Goal: Information Seeking & Learning: Find specific fact

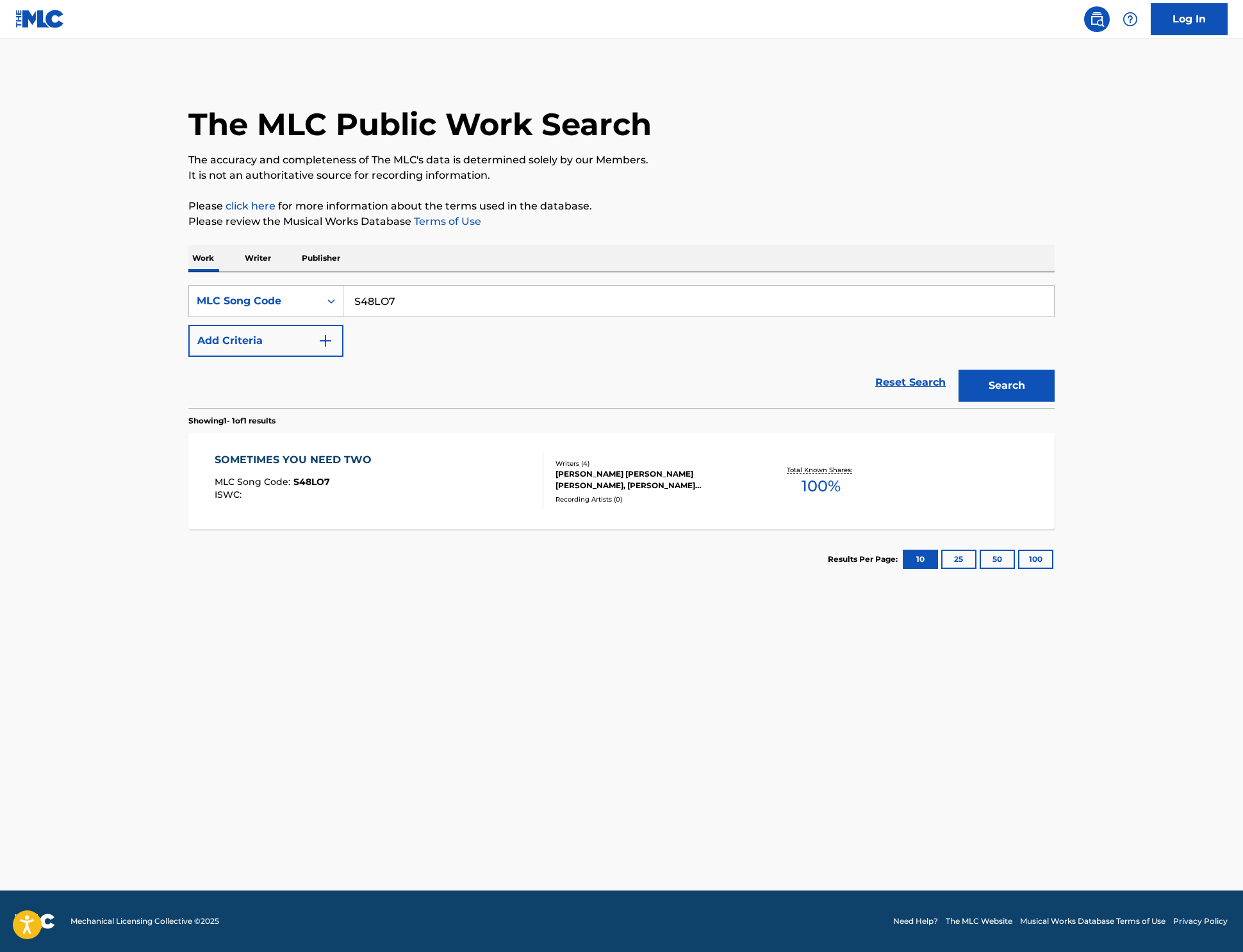
click at [397, 742] on main "The MLC Public Work Search The accuracy and completeness of The MLC's data is d…" at bounding box center [622, 464] width 1243 height 852
click at [224, 468] on div "SOMETIMES YOU NEED TWO" at bounding box center [296, 460] width 163 height 15
click at [196, 309] on div "MLC Song Code" at bounding box center [254, 301] width 115 height 15
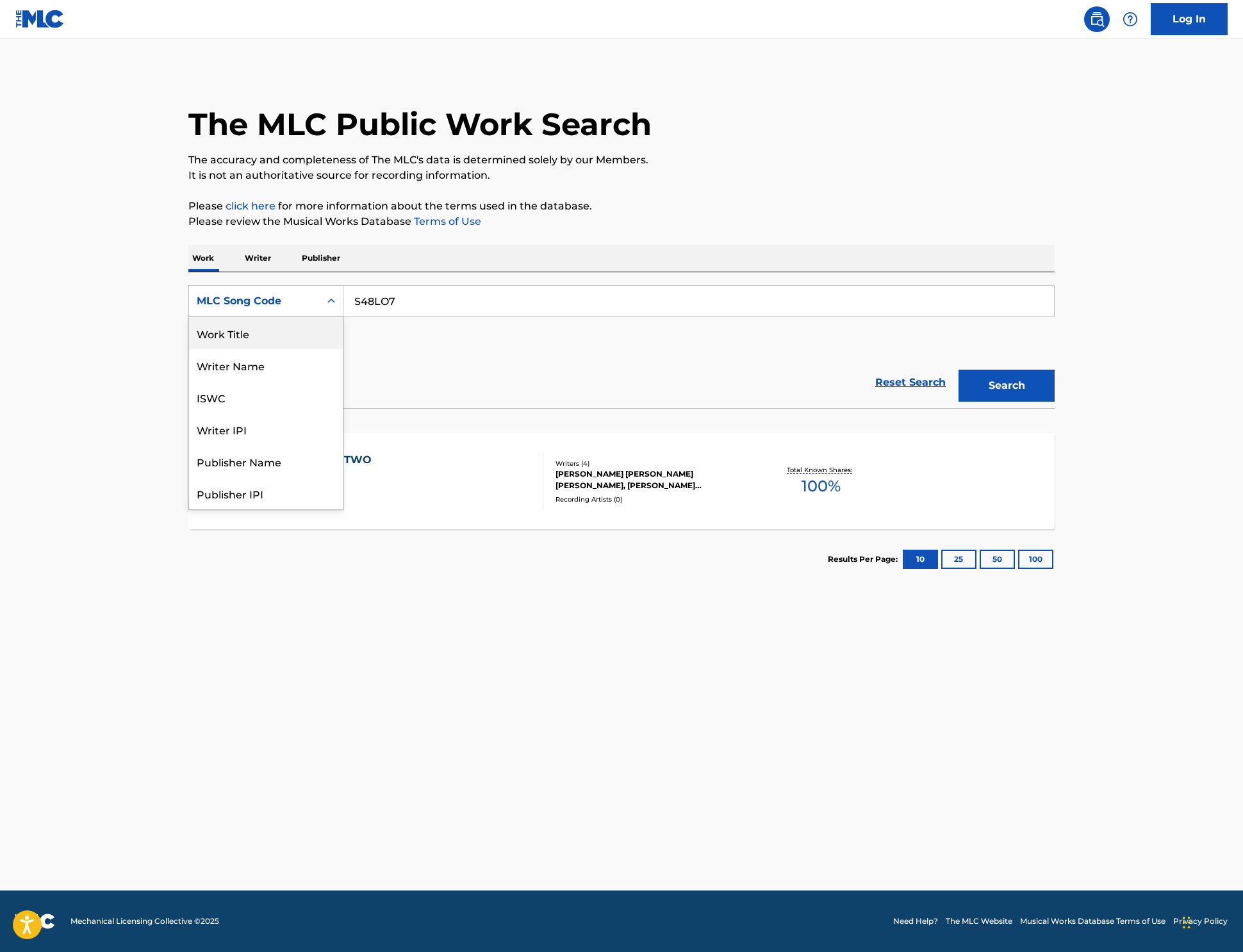
click at [189, 349] on div "Work Title" at bounding box center [266, 333] width 154 height 32
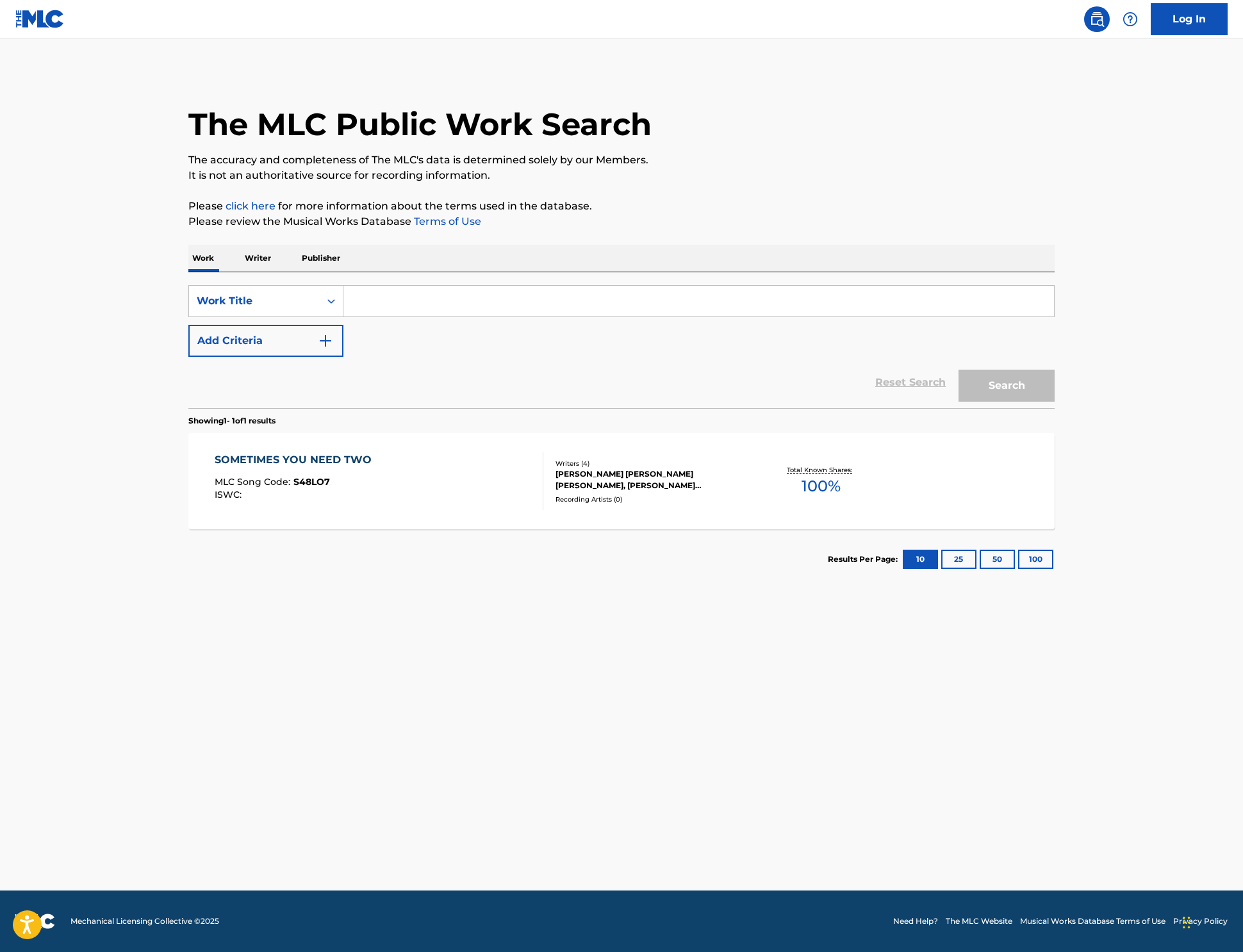
click at [343, 316] on input "Search Form" at bounding box center [699, 301] width 710 height 31
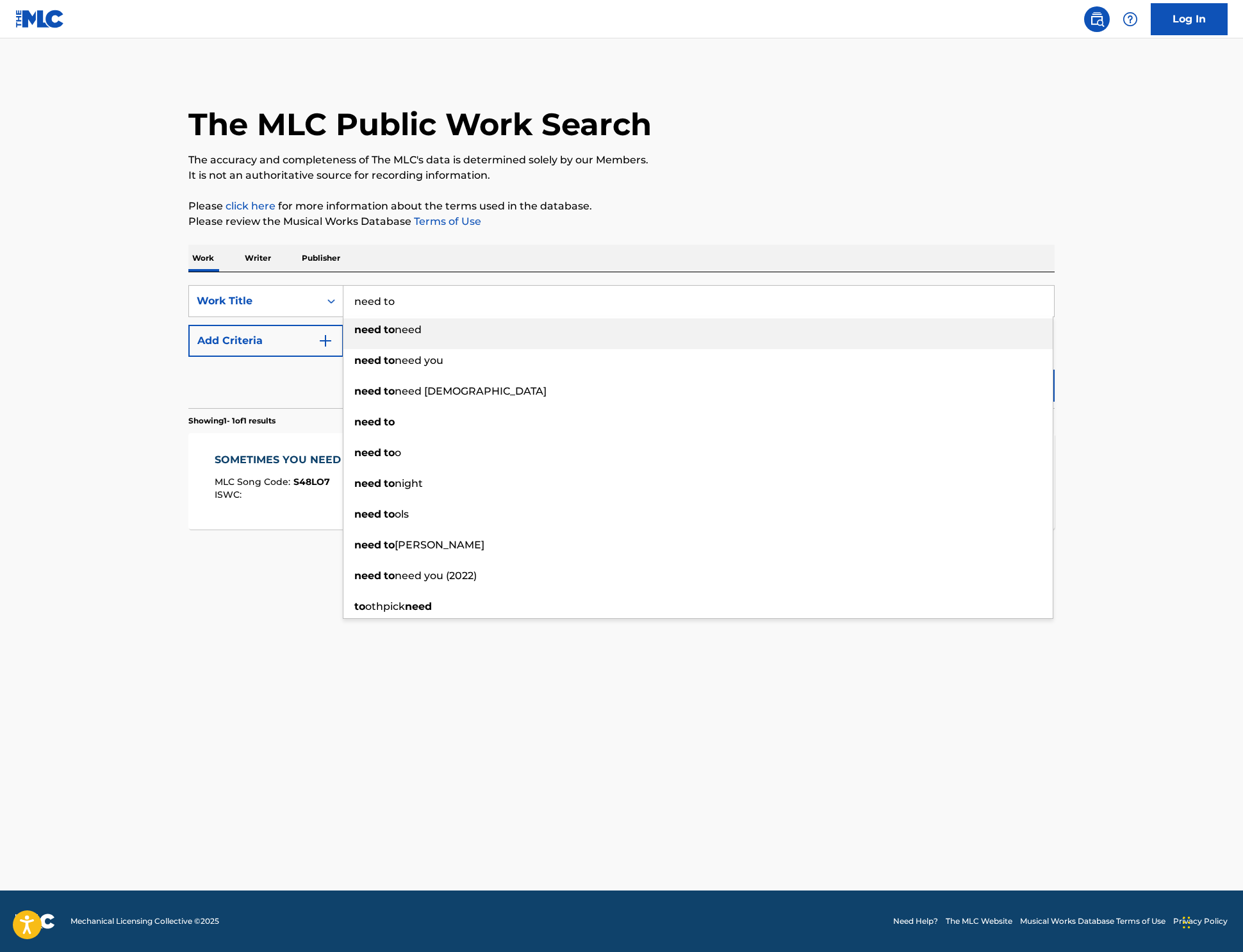
type input "need to"
click at [188, 357] on button "Add Criteria" at bounding box center [266, 341] width 155 height 32
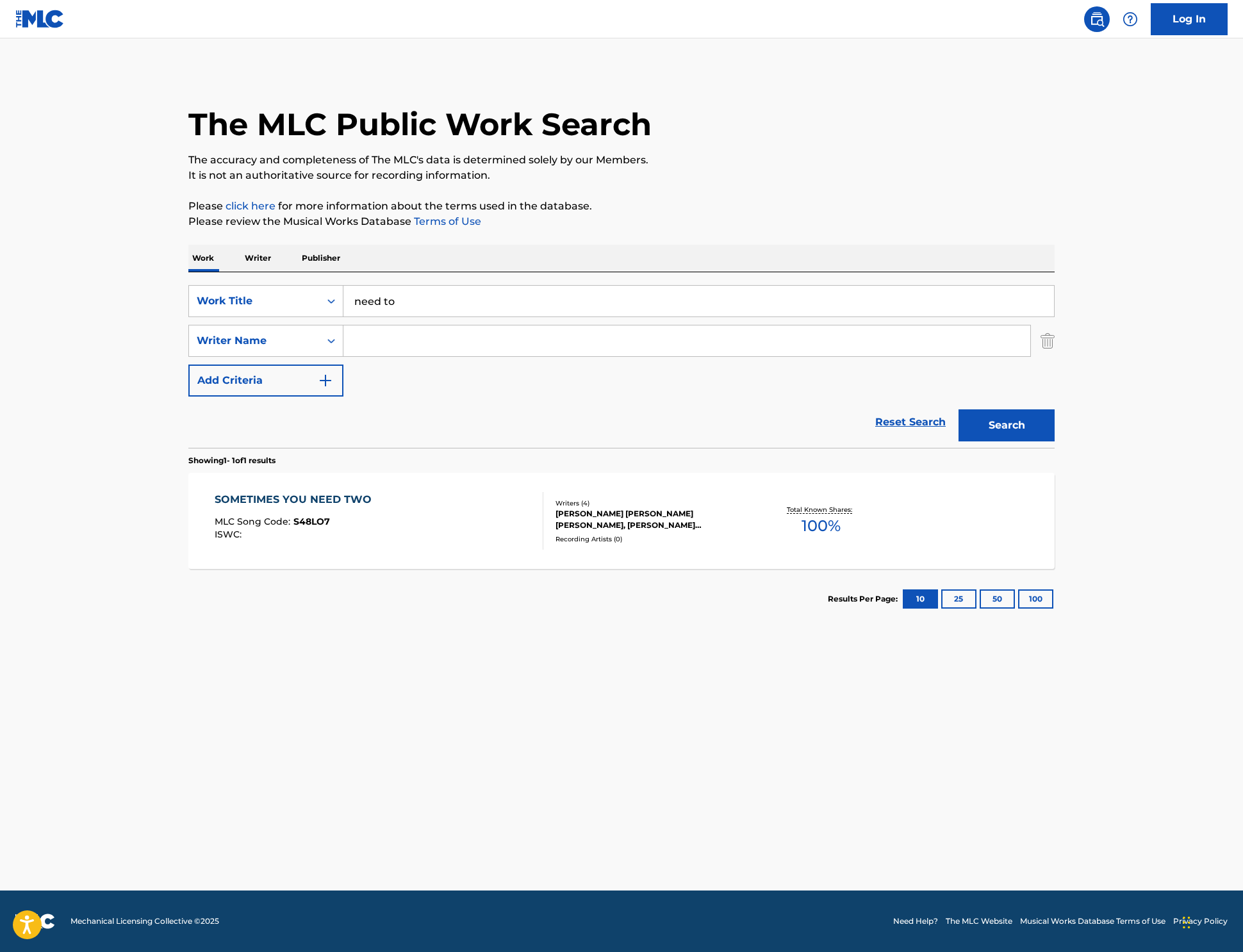
click at [343, 356] on input "Search Form" at bounding box center [687, 341] width 687 height 31
type input "[PERSON_NAME]"
click at [1055, 441] on button "Search" at bounding box center [1006, 426] width 96 height 32
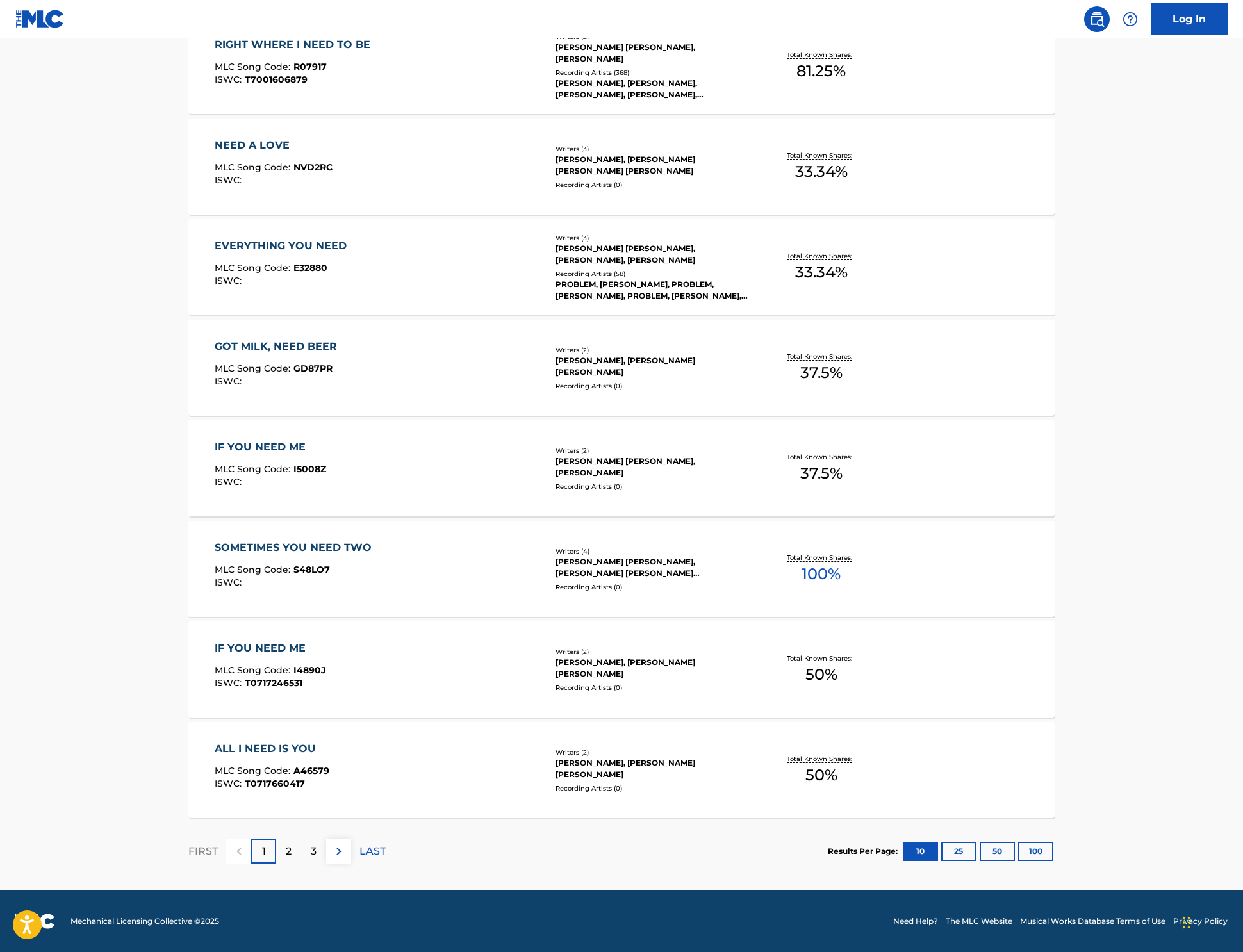
scroll to position [659, 0]
click at [218, 555] on div "SOMETIMES YOU NEED TWO" at bounding box center [296, 547] width 163 height 15
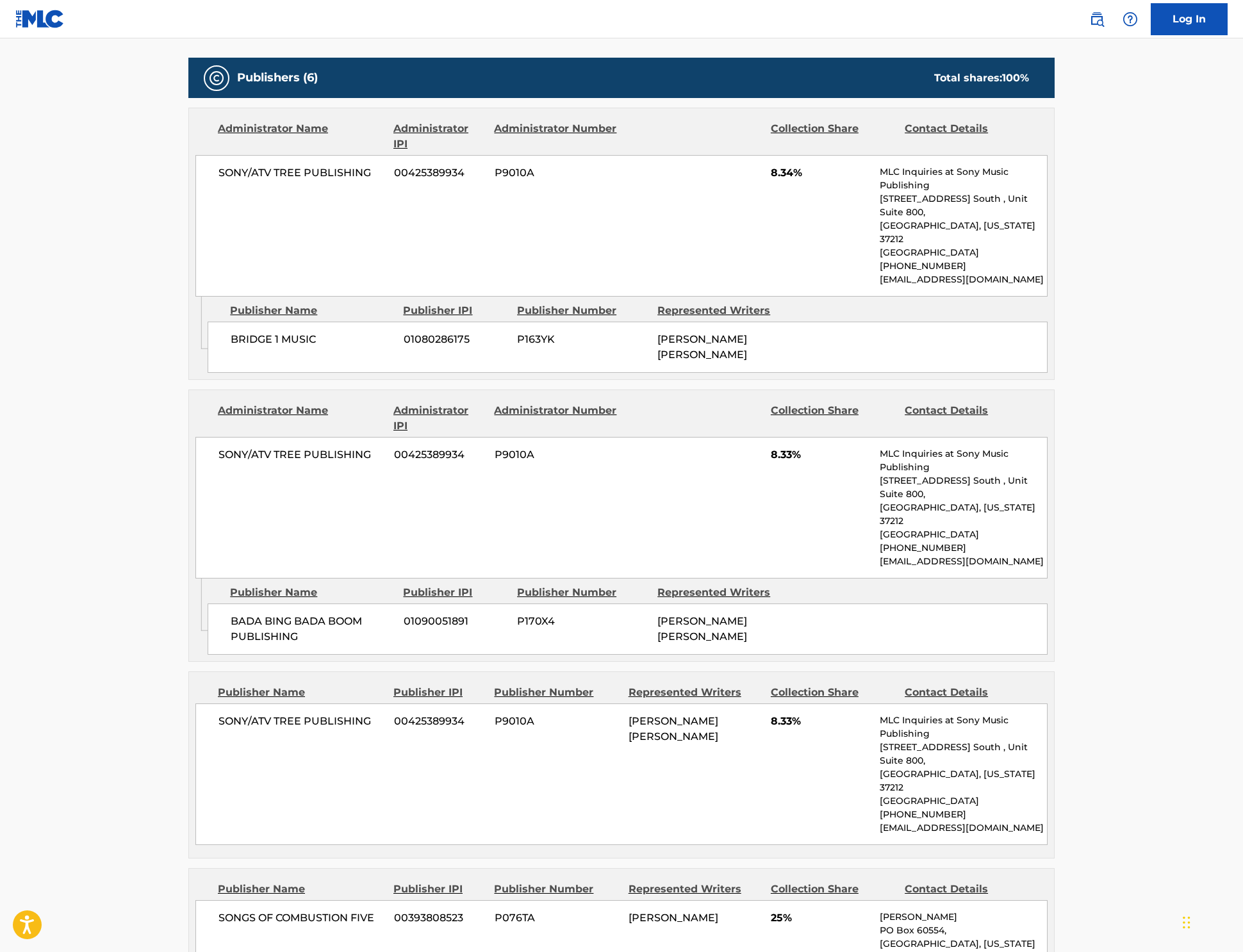
scroll to position [630, 0]
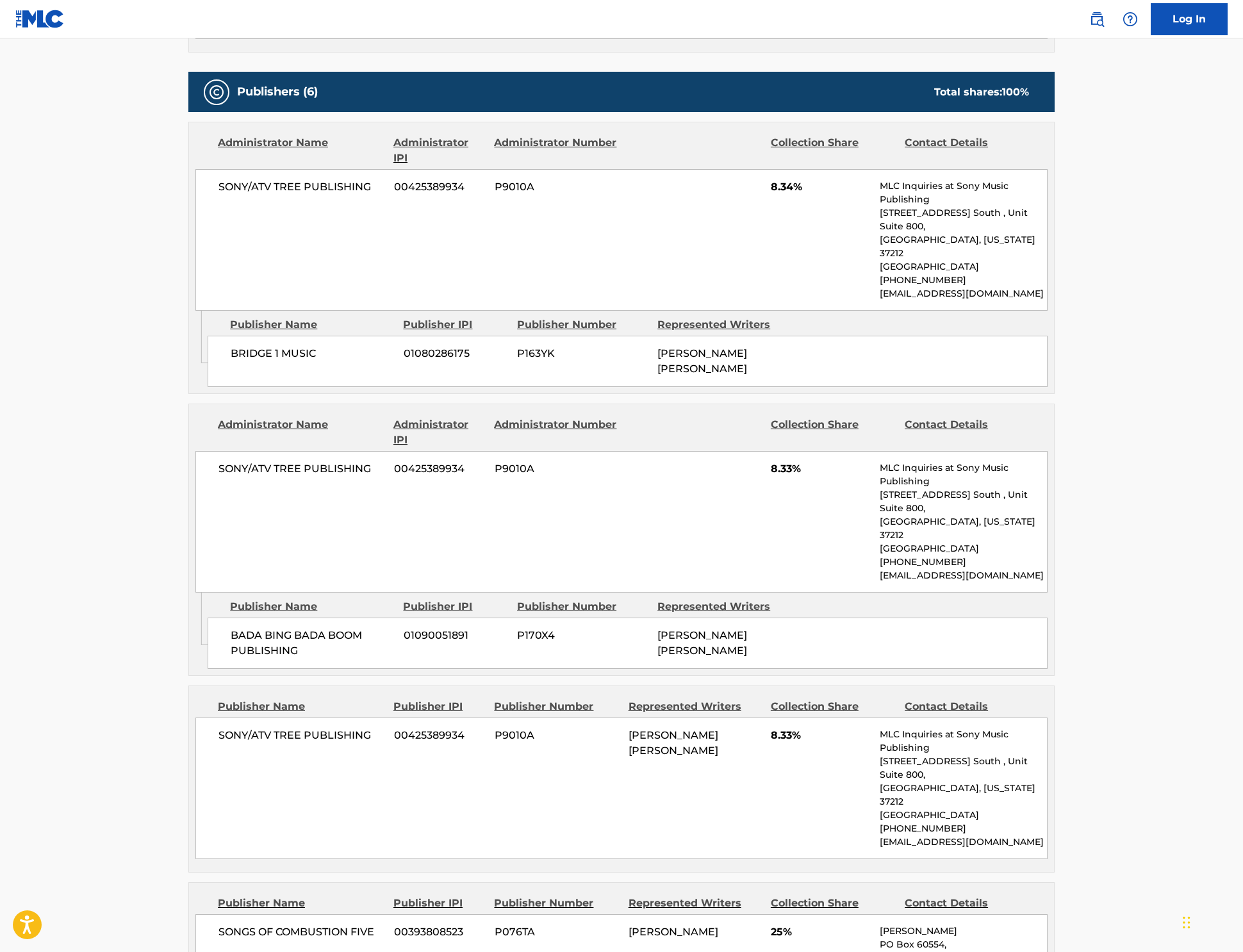
click at [519, 361] on span "P163YK" at bounding box center [583, 353] width 131 height 15
drag, startPoint x: 13, startPoint y: 66, endPoint x: 519, endPoint y: 408, distance: 610.7
click at [519, 361] on span "P163YK" at bounding box center [583, 353] width 131 height 15
click at [517, 631] on span "P170X4" at bounding box center [583, 636] width 131 height 15
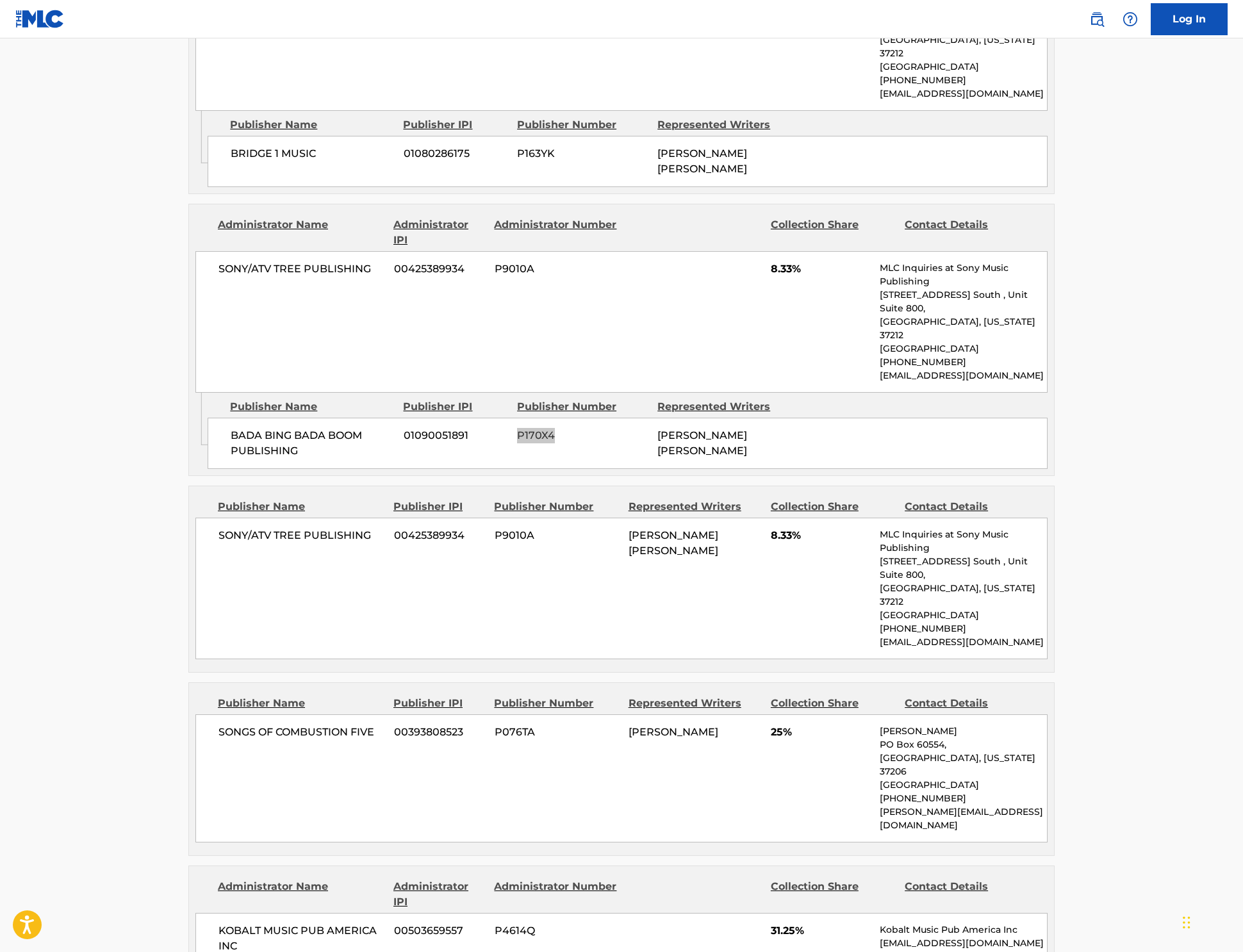
scroll to position [870, 0]
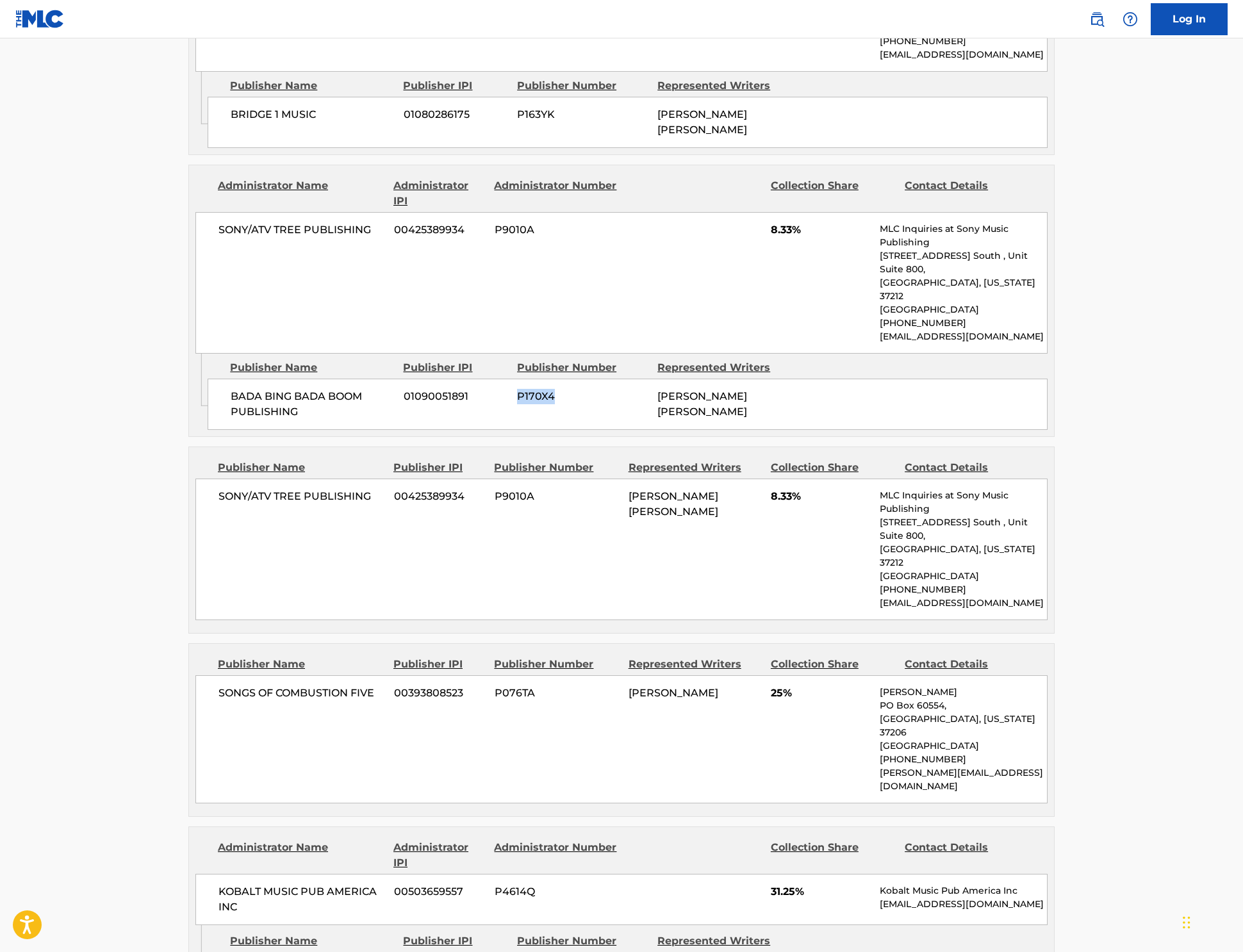
click at [494, 504] on span "P9010A" at bounding box center [556, 497] width 124 height 15
drag, startPoint x: 492, startPoint y: 505, endPoint x: 474, endPoint y: 380, distance: 126.3
click at [494, 504] on span "P9010A" at bounding box center [556, 497] width 124 height 15
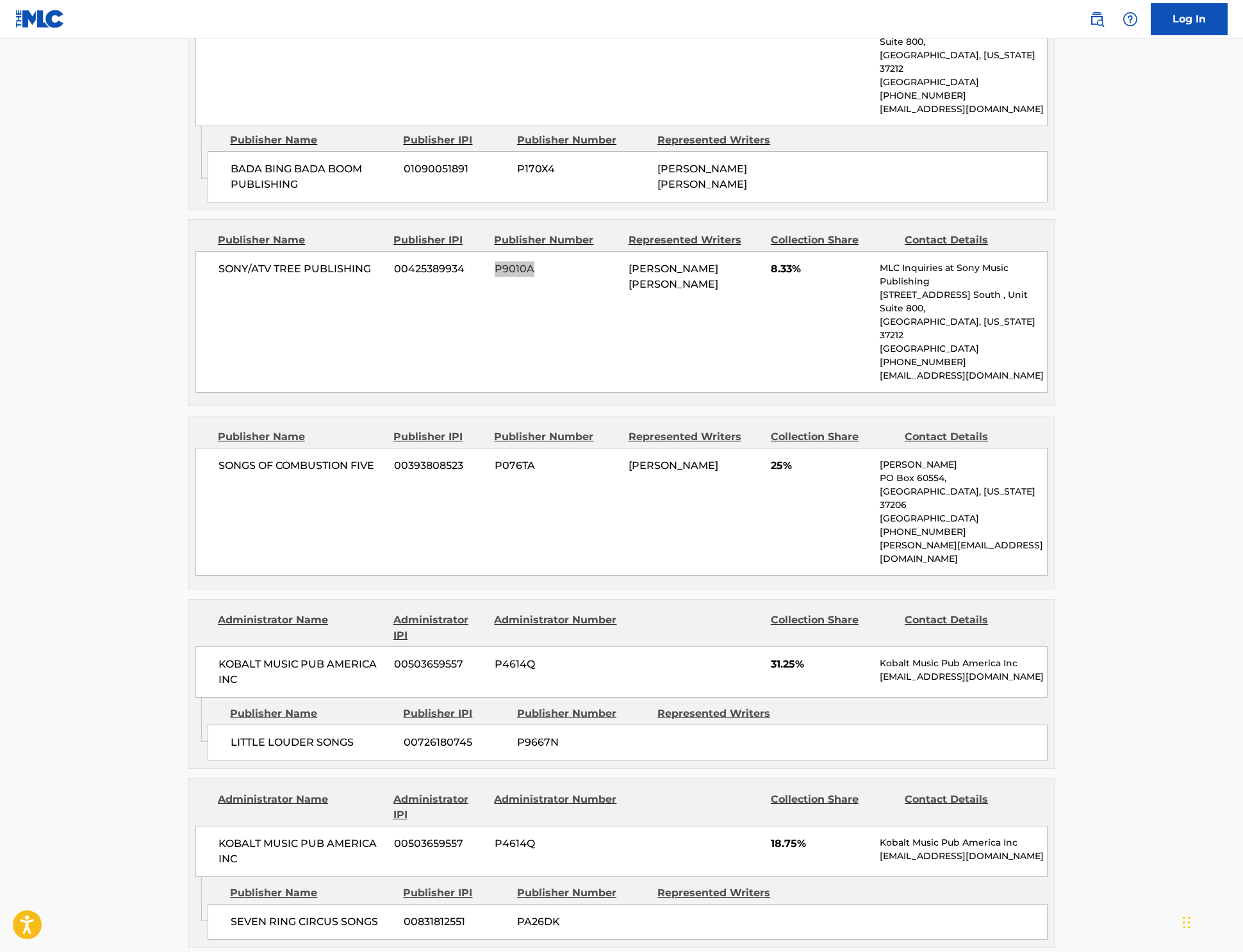
scroll to position [1106, 0]
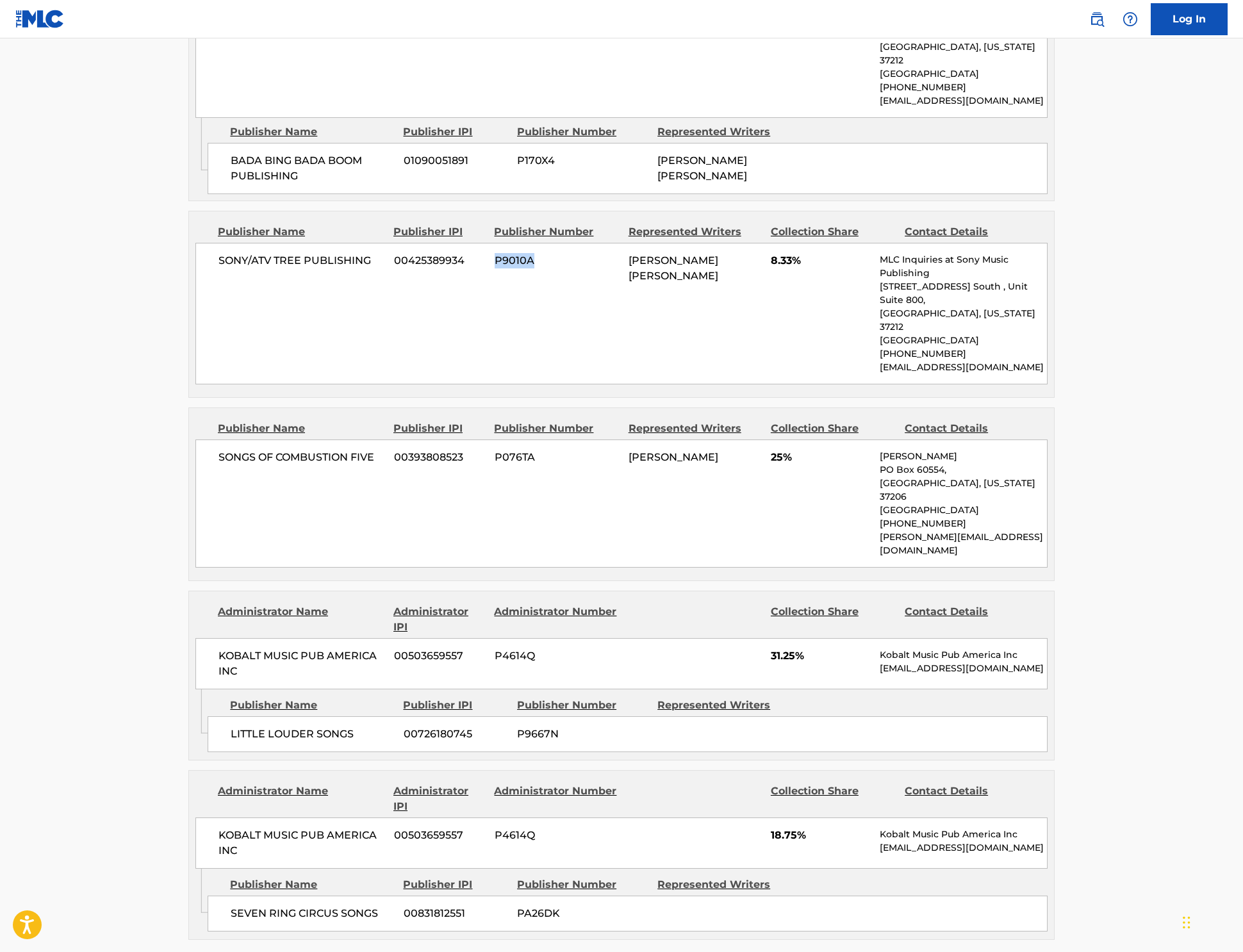
click at [517, 727] on span "P9667N" at bounding box center [583, 734] width 131 height 15
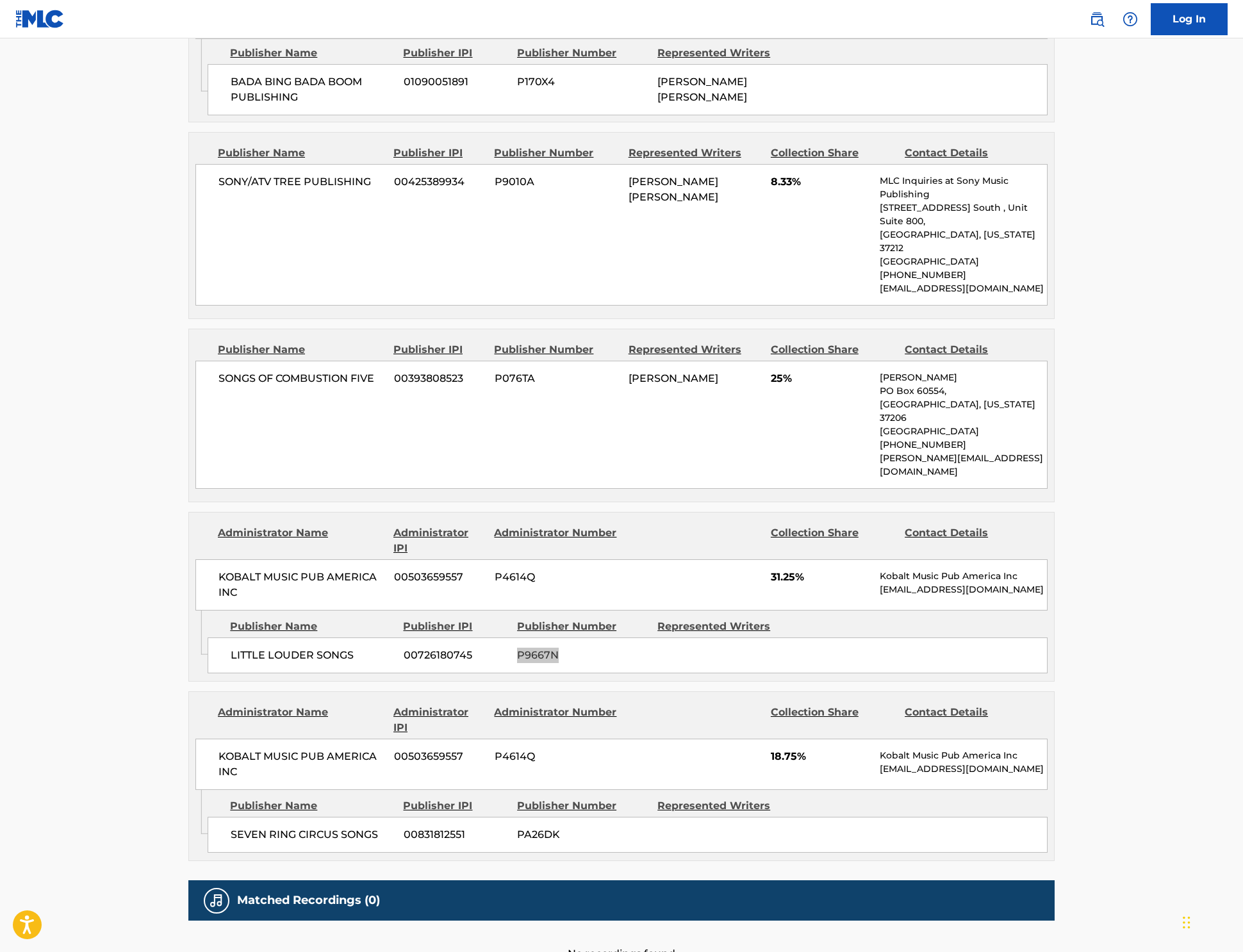
scroll to position [1197, 0]
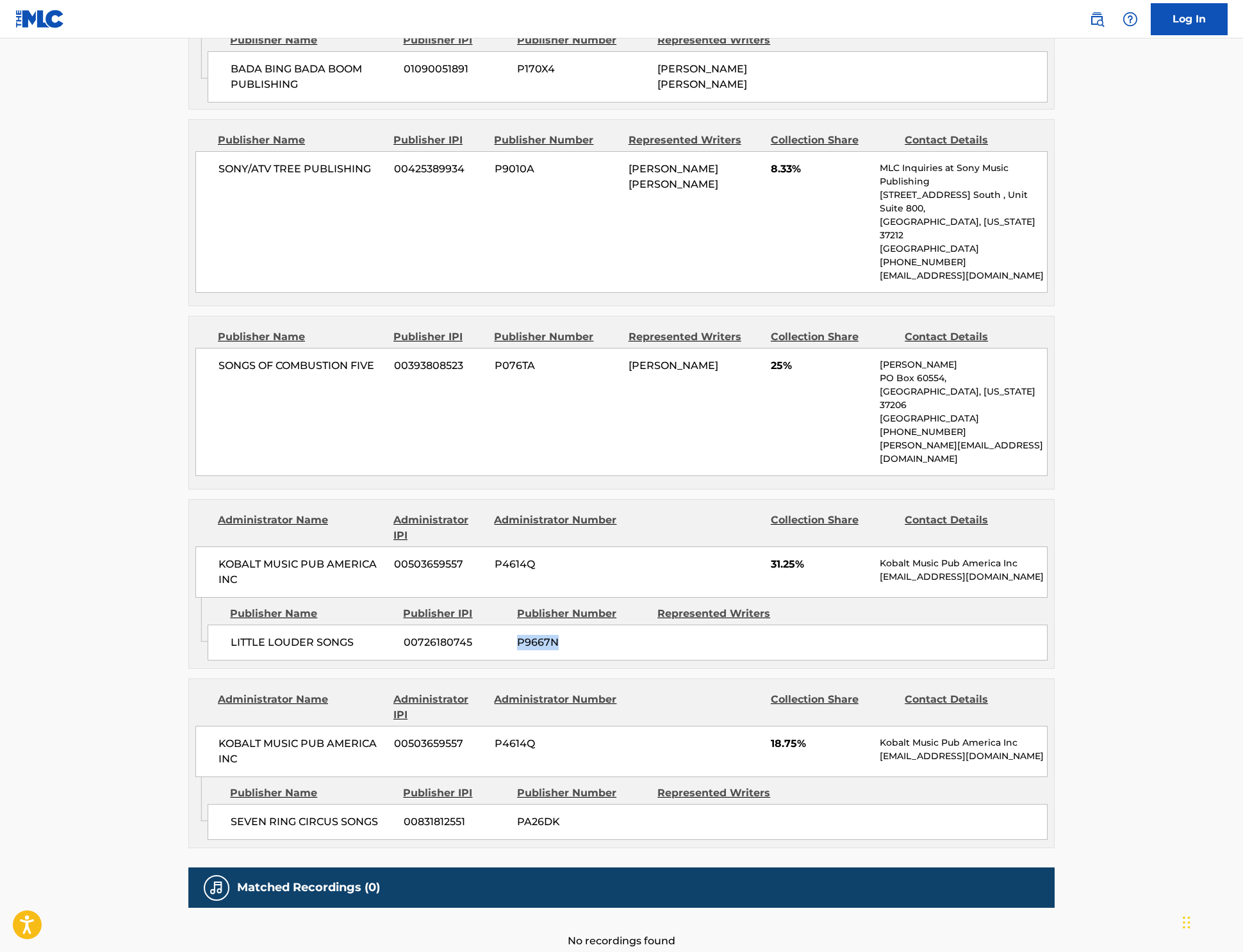
click at [517, 814] on span "PA26DK" at bounding box center [583, 822] width 131 height 15
click at [494, 358] on span "P076TA" at bounding box center [556, 366] width 124 height 15
copy span "P076TA"
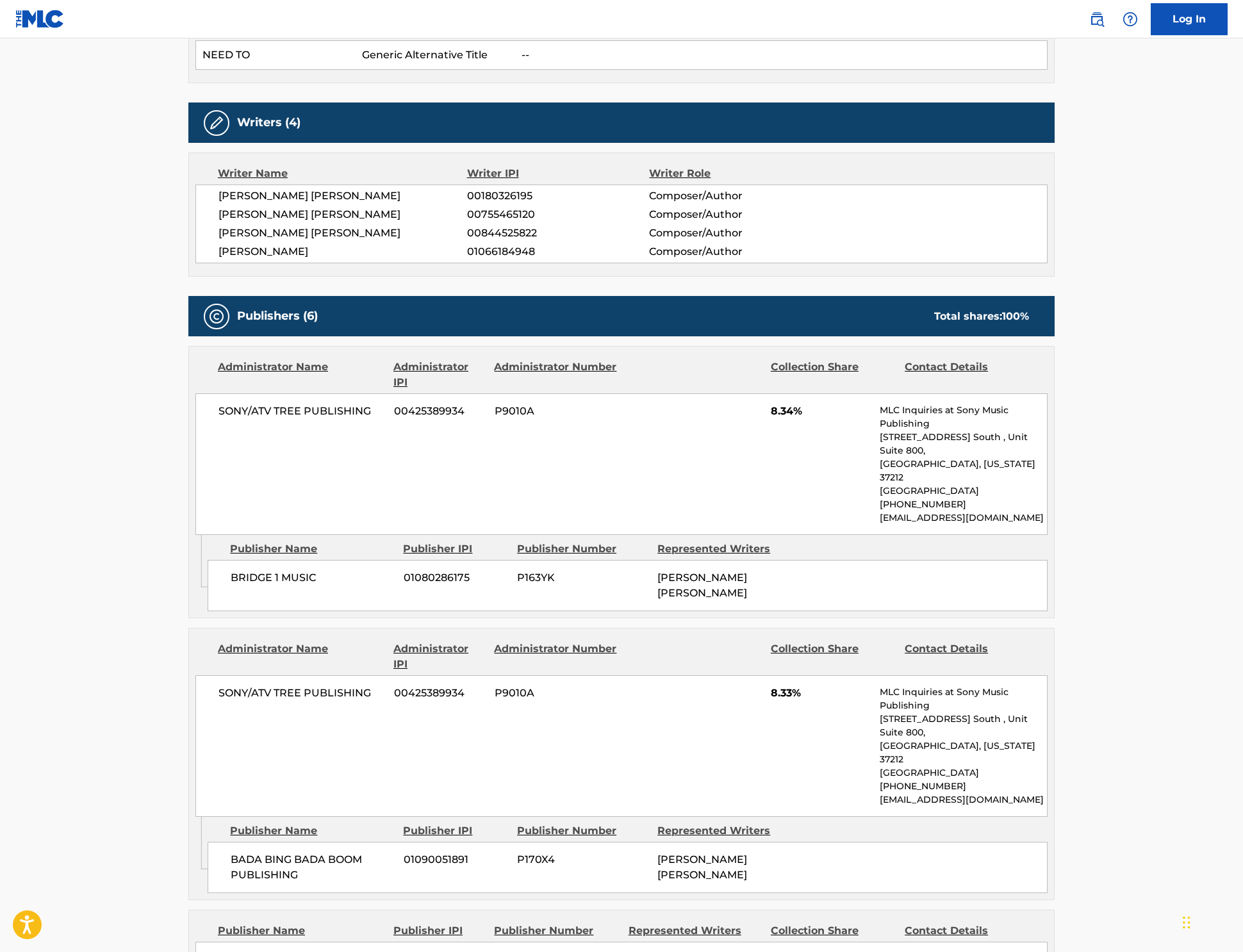
scroll to position [729, 0]
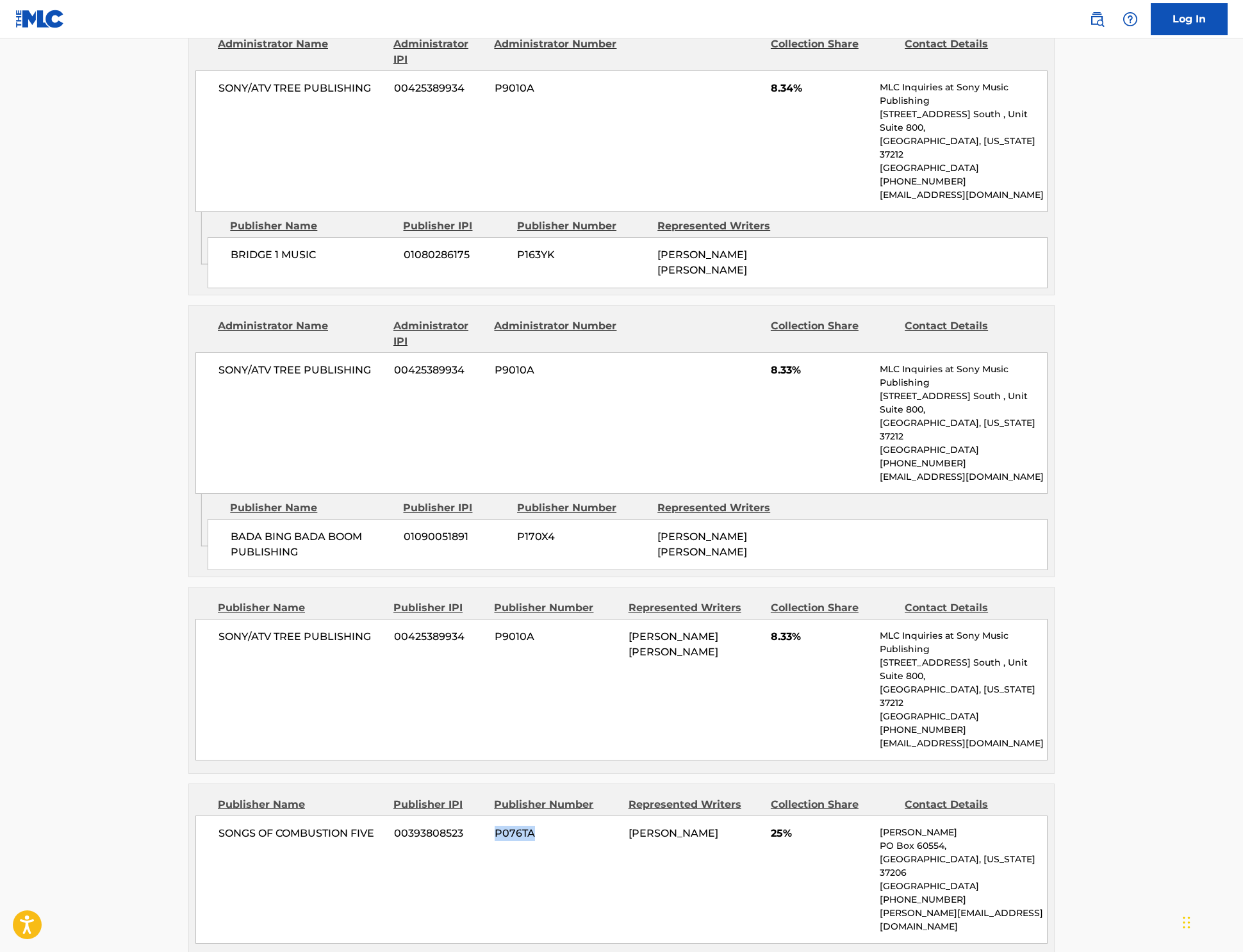
click at [517, 529] on span "P170X4" at bounding box center [583, 536] width 131 height 15
copy span "P170X4"
drag, startPoint x: 290, startPoint y: 409, endPoint x: 1, endPoint y: 444, distance: 291.1
click at [82, 399] on main "< Back to public search results Copy work link SOMETIMES YOU NEED TWO Work Deta…" at bounding box center [622, 372] width 1243 height 2127
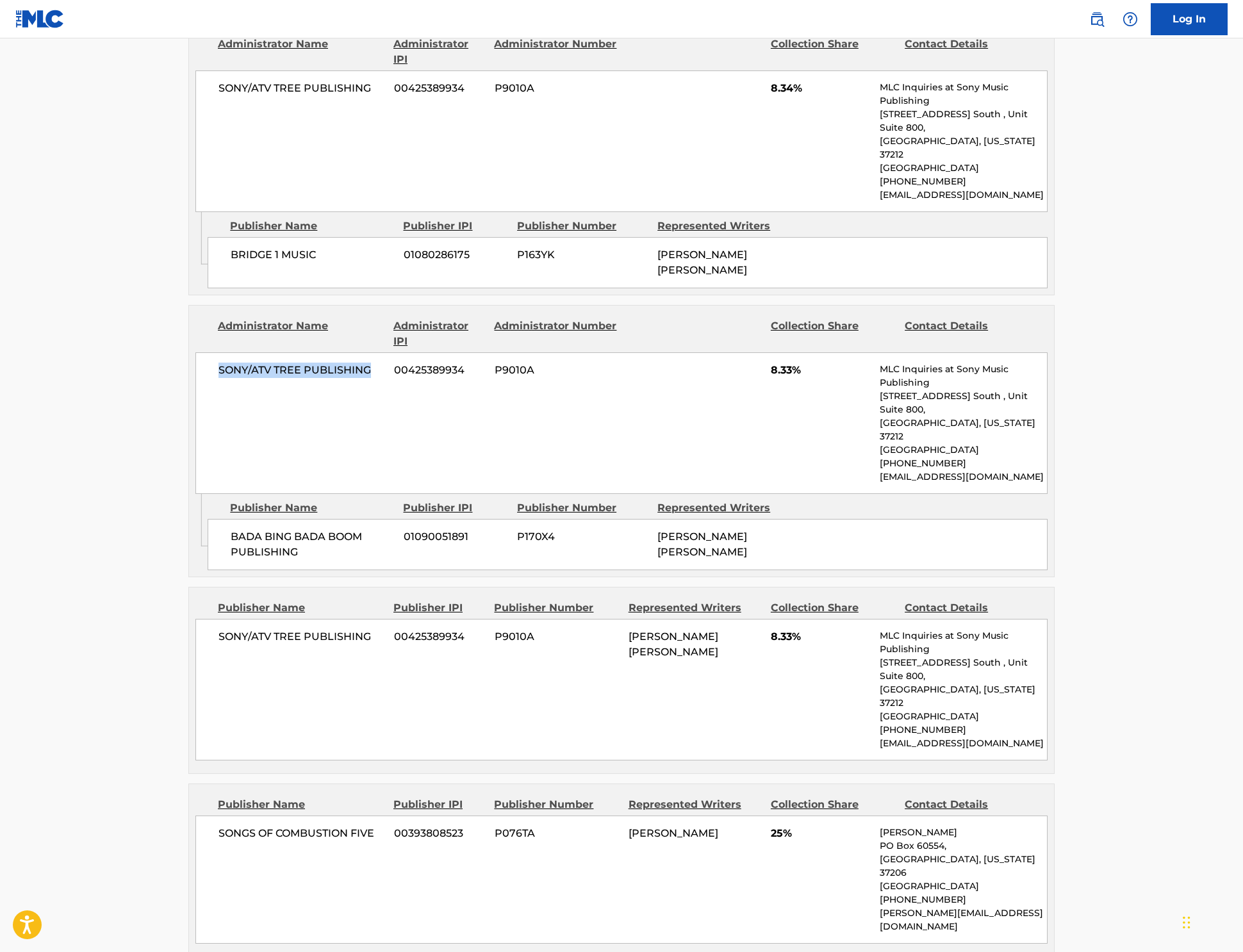
copy span "SONY/ATV TREE PUBLISHING"
drag, startPoint x: 1, startPoint y: 444, endPoint x: 293, endPoint y: 555, distance: 312.4
click at [291, 469] on div "SONY/ATV TREE PUBLISHING 00425389934 P9010A 8.33% MLC Inquiries at Sony Music P…" at bounding box center [622, 423] width 852 height 141
drag, startPoint x: 214, startPoint y: 549, endPoint x: 143, endPoint y: 534, distance: 72.6
click at [207, 534] on div "BADA BING BADA BOOM PUBLISHING 01090051891 P170X4 [PERSON_NAME] [PERSON_NAME]" at bounding box center [627, 545] width 840 height 51
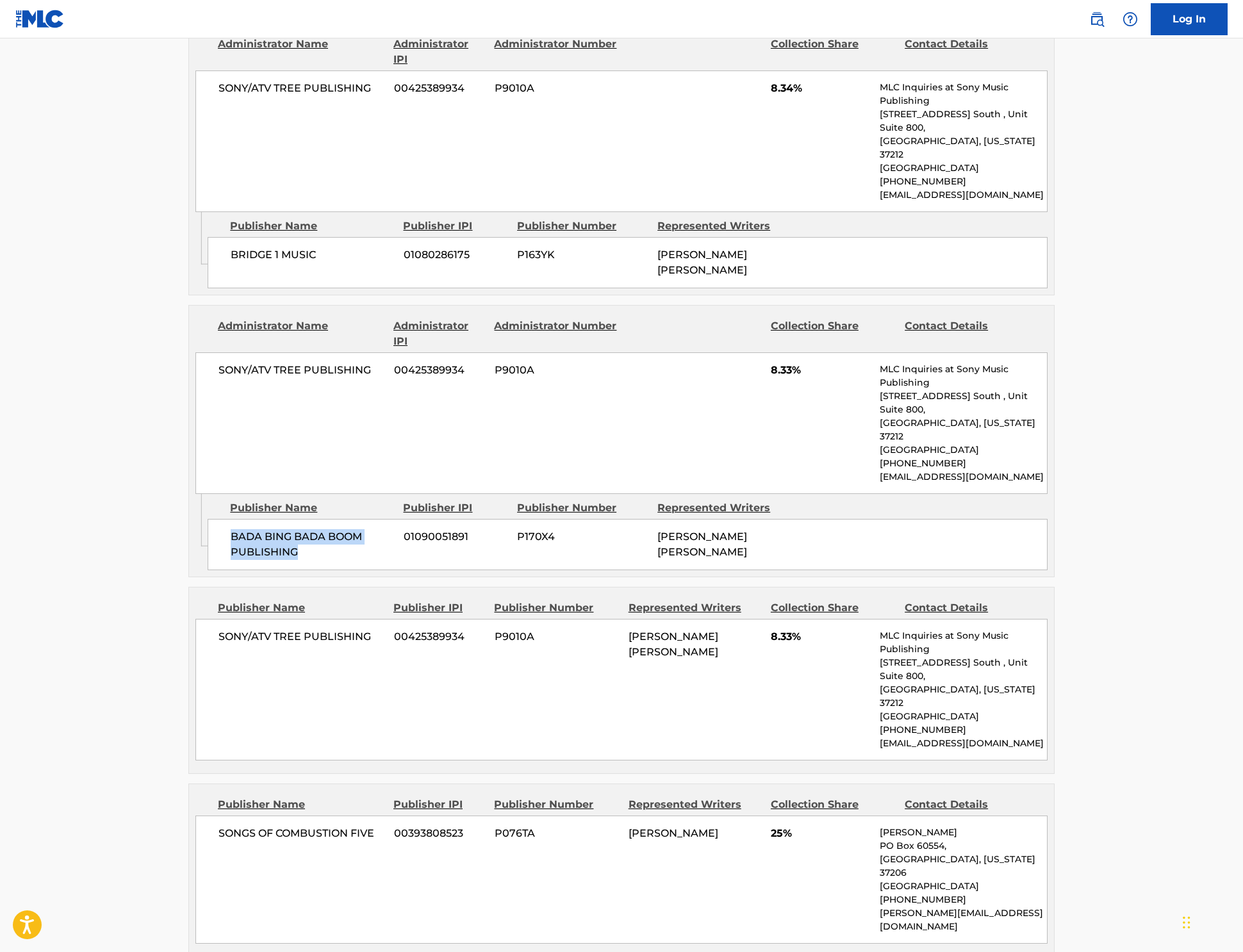
copy span "BADA BING BADA BOOM PUBLISHING"
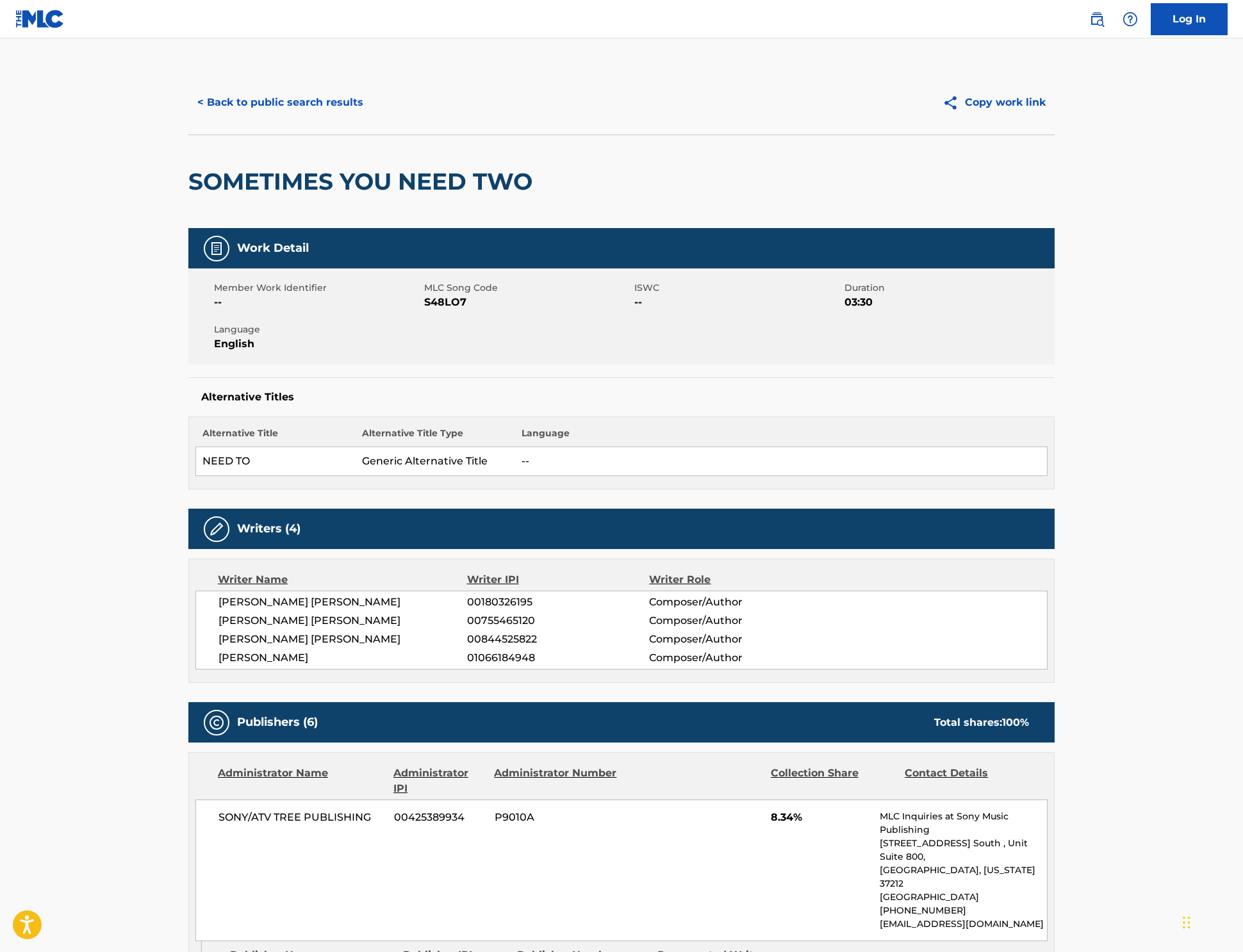
scroll to position [0, 0]
click at [188, 118] on button "< Back to public search results" at bounding box center [280, 103] width 184 height 32
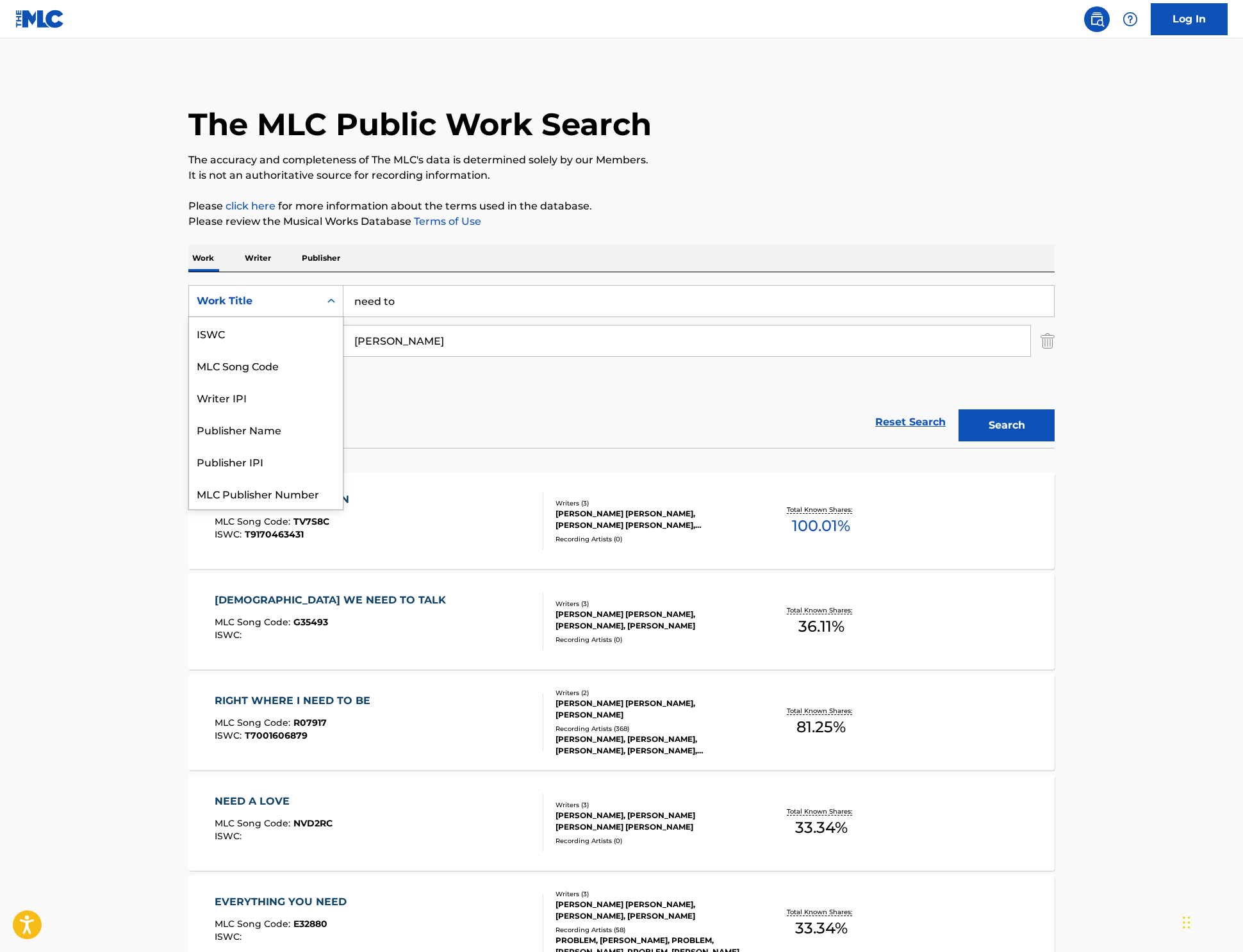
click at [196, 309] on div "Work Title" at bounding box center [254, 301] width 115 height 15
click at [188, 317] on div "Work Title" at bounding box center [266, 302] width 155 height 32
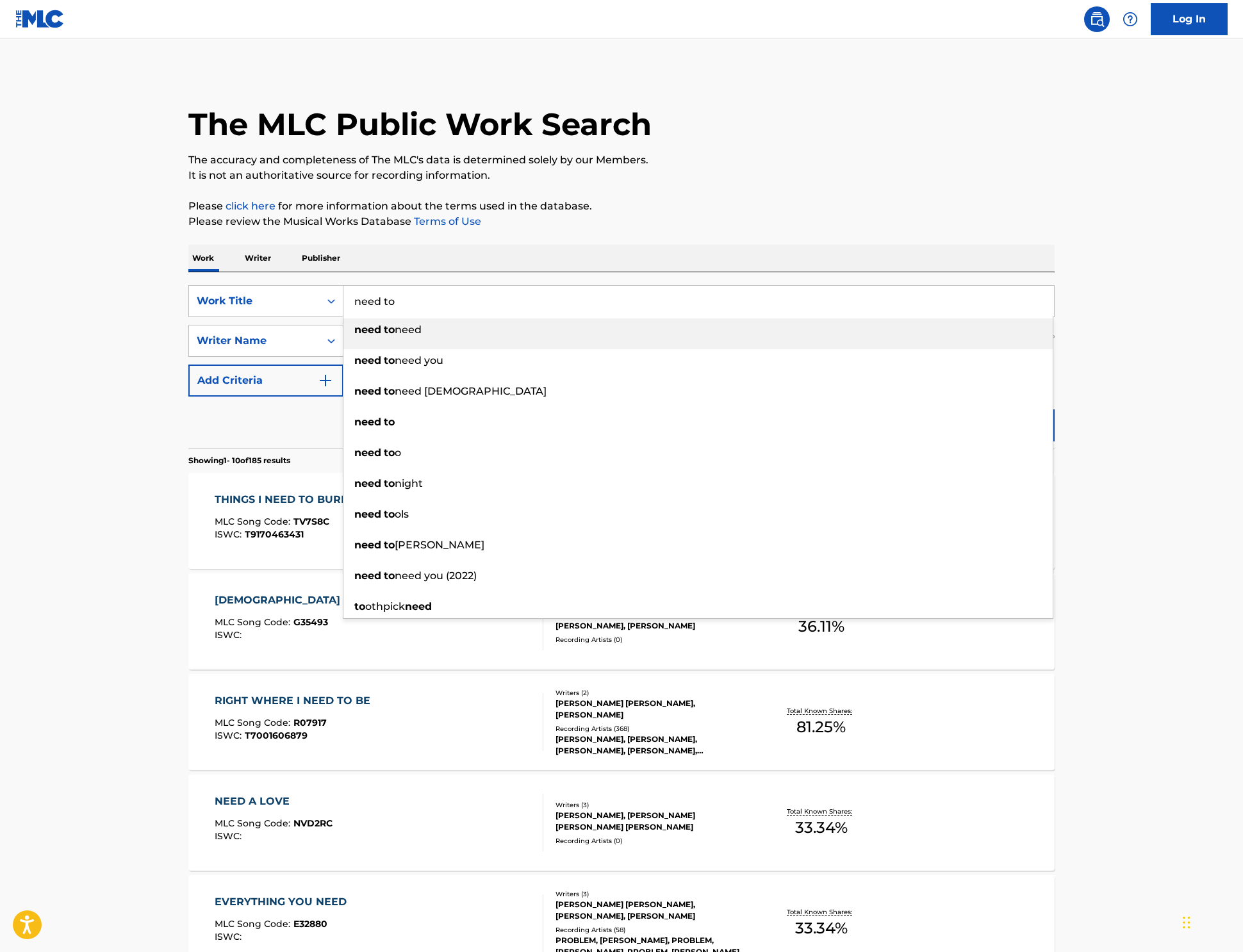
drag, startPoint x: 241, startPoint y: 330, endPoint x: 352, endPoint y: 366, distance: 116.7
click at [241, 317] on div "SearchWithCriteria49f0f98d-0bc6-41c5-8aa4-a57794597f85 Work Title need to need …" at bounding box center [622, 302] width 866 height 32
paste input "S81SZO"
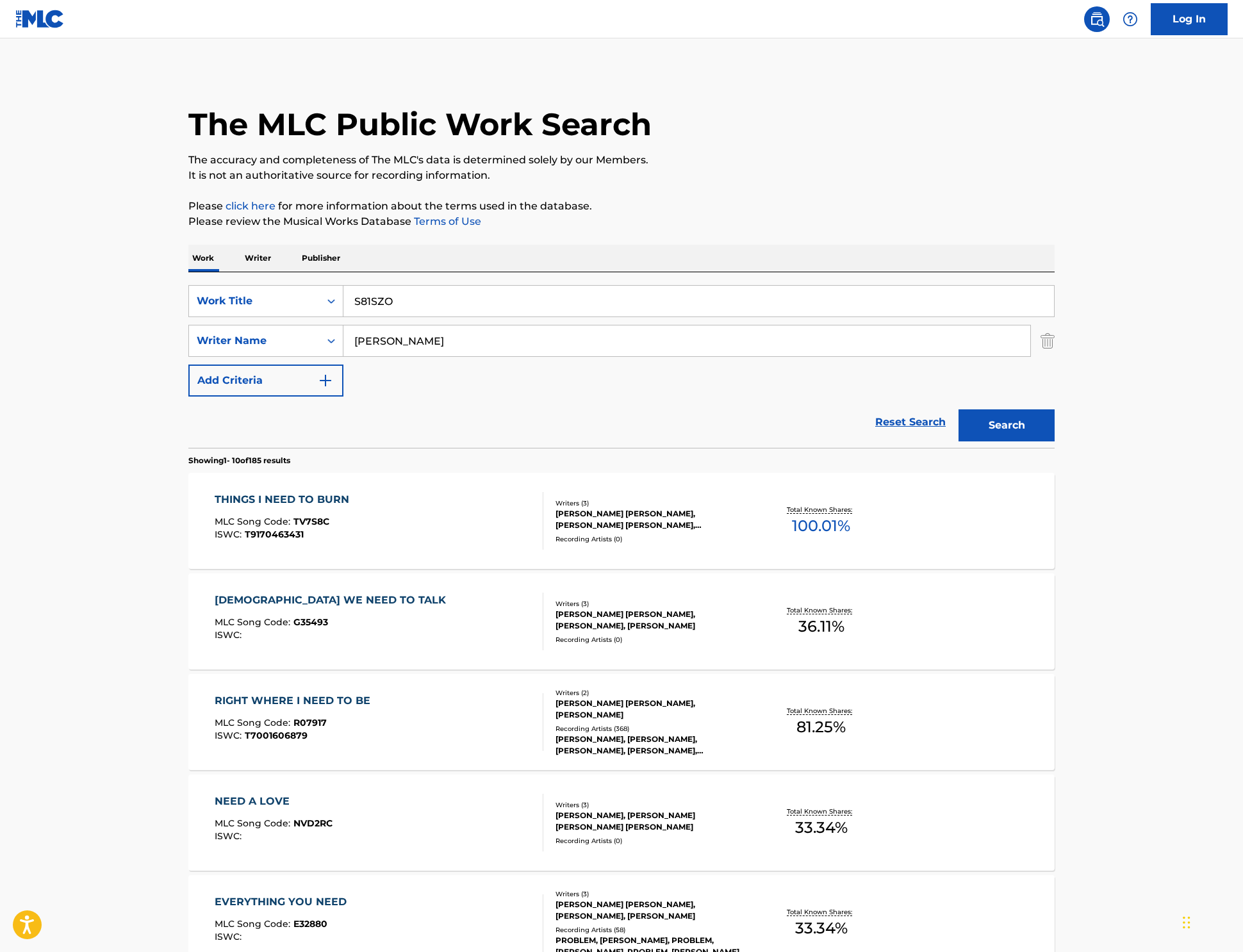
type input "S81SZO"
drag, startPoint x: 1139, startPoint y: 383, endPoint x: 1095, endPoint y: 439, distance: 71.2
click at [1055, 357] on img "Search Form" at bounding box center [1047, 341] width 14 height 32
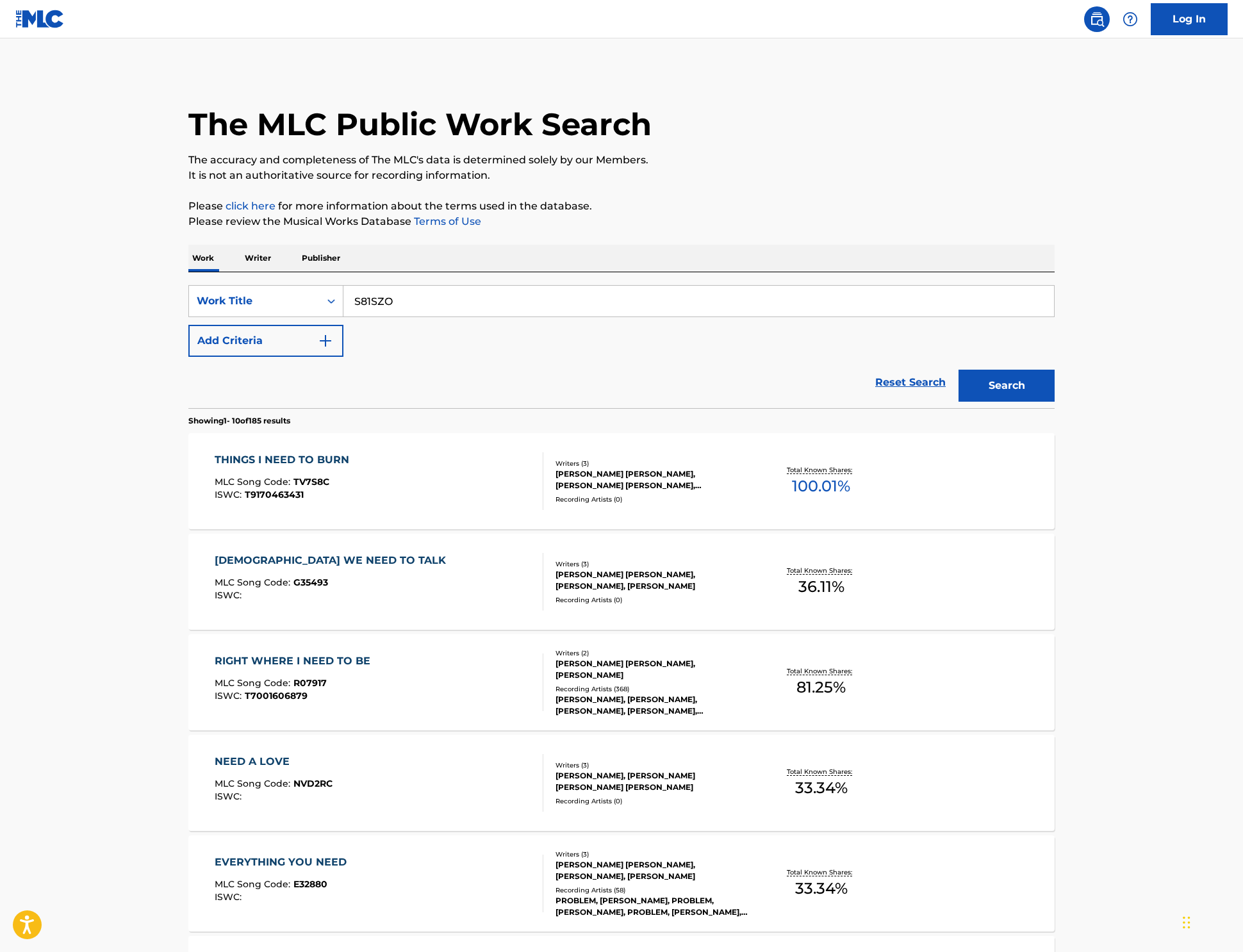
click at [1055, 402] on button "Search" at bounding box center [1006, 386] width 96 height 32
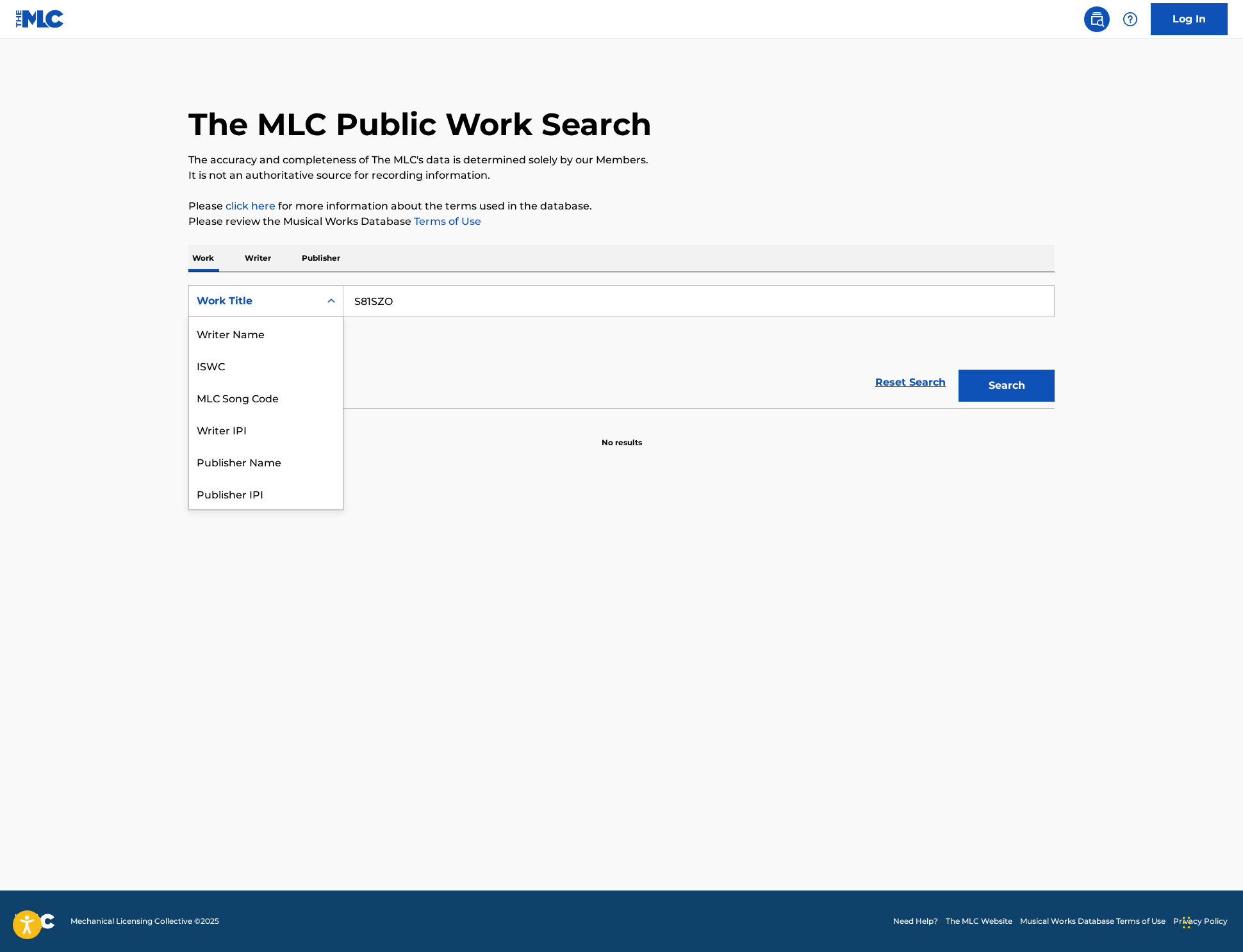
click at [196, 309] on div "Work Title" at bounding box center [254, 301] width 115 height 15
click at [189, 349] on div "MLC Song Code" at bounding box center [266, 333] width 154 height 32
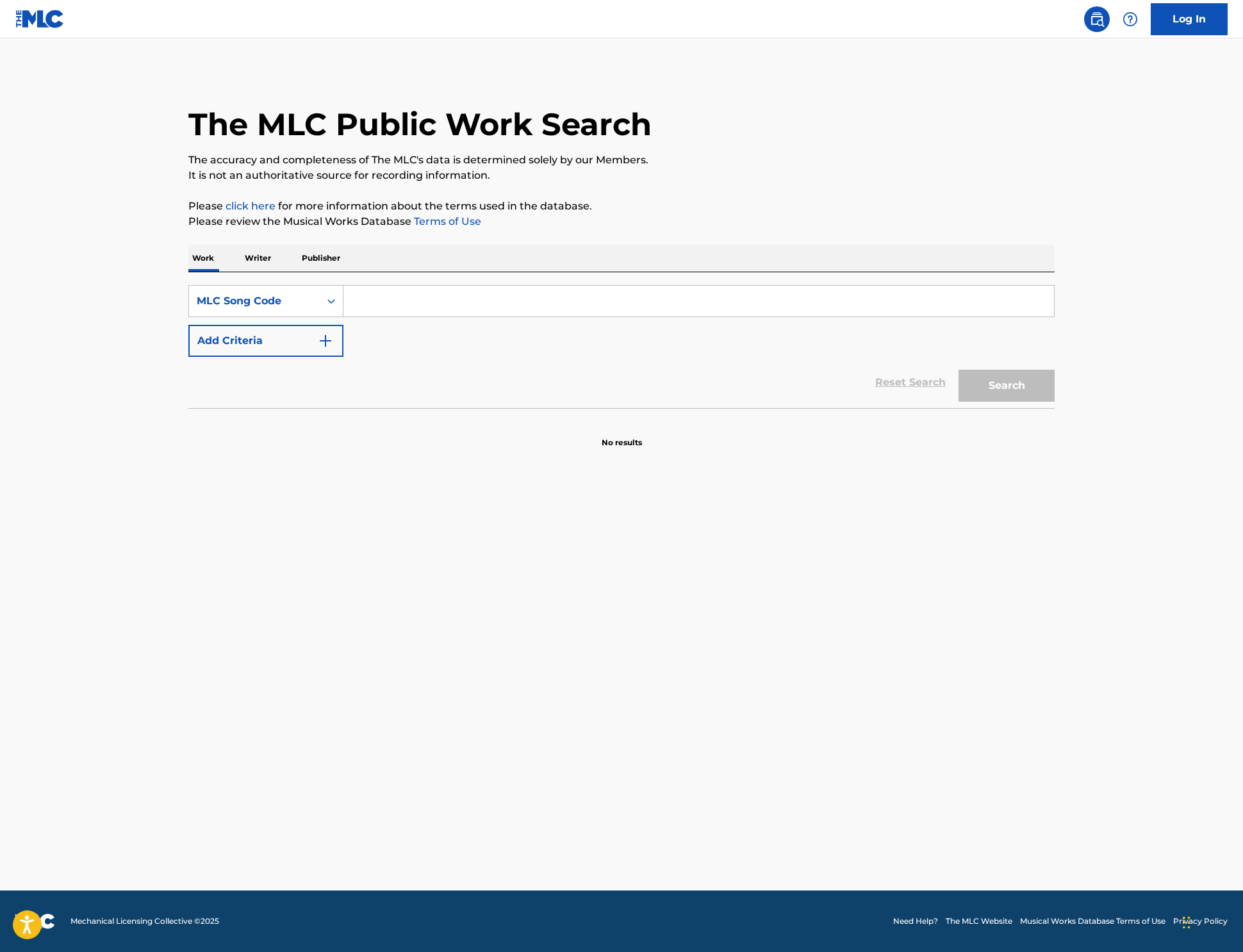
click at [1055, 408] on div "Search" at bounding box center [1002, 383] width 102 height 51
click at [385, 316] on input "Search Form" at bounding box center [699, 301] width 710 height 31
paste input "S81SZO"
type input "S81SZO"
drag, startPoint x: 1074, startPoint y: 437, endPoint x: 632, endPoint y: 465, distance: 442.9
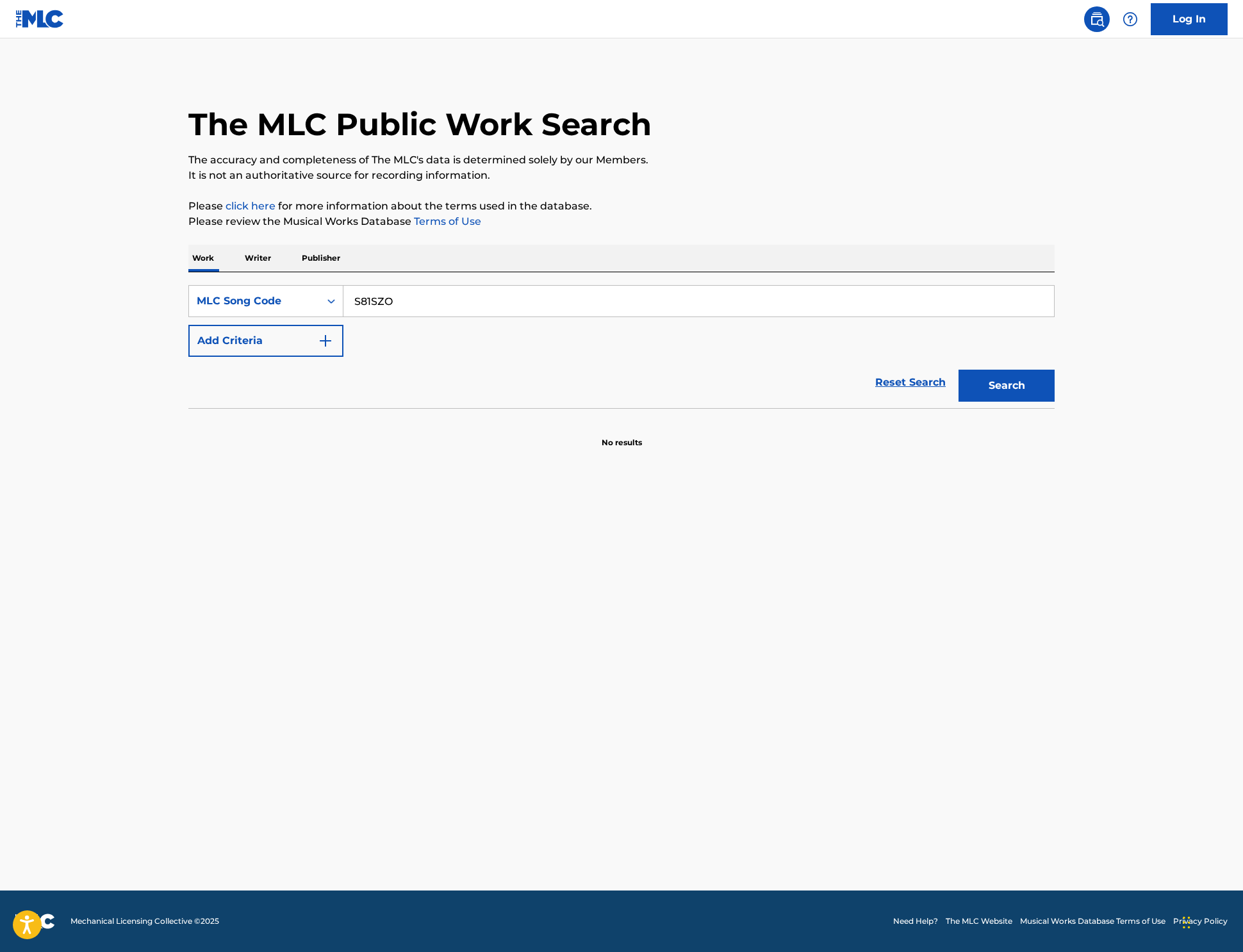
click at [1055, 402] on button "Search" at bounding box center [1006, 386] width 96 height 32
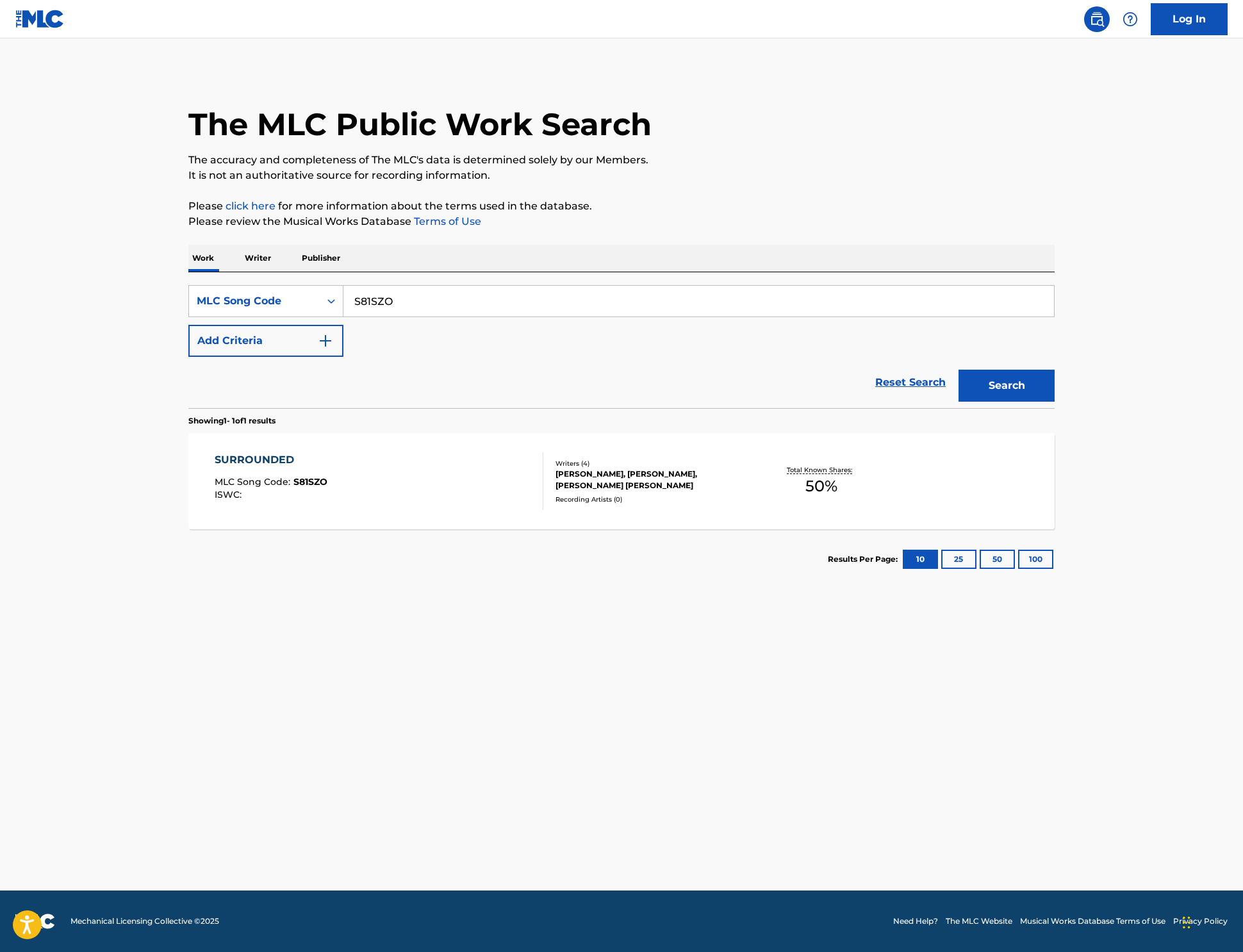
click at [215, 468] on div "SURROUNDED" at bounding box center [271, 460] width 113 height 15
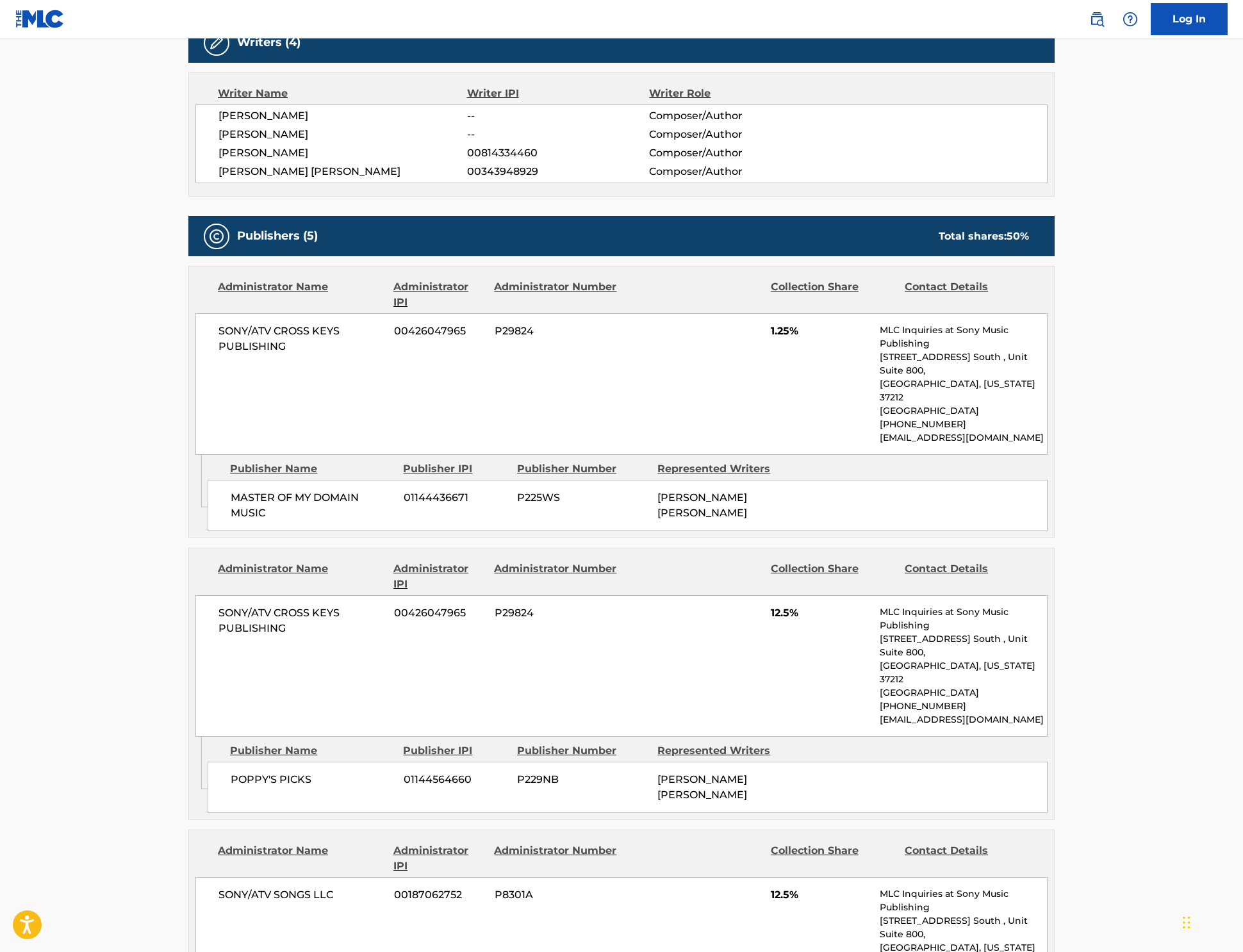
scroll to position [489, 0]
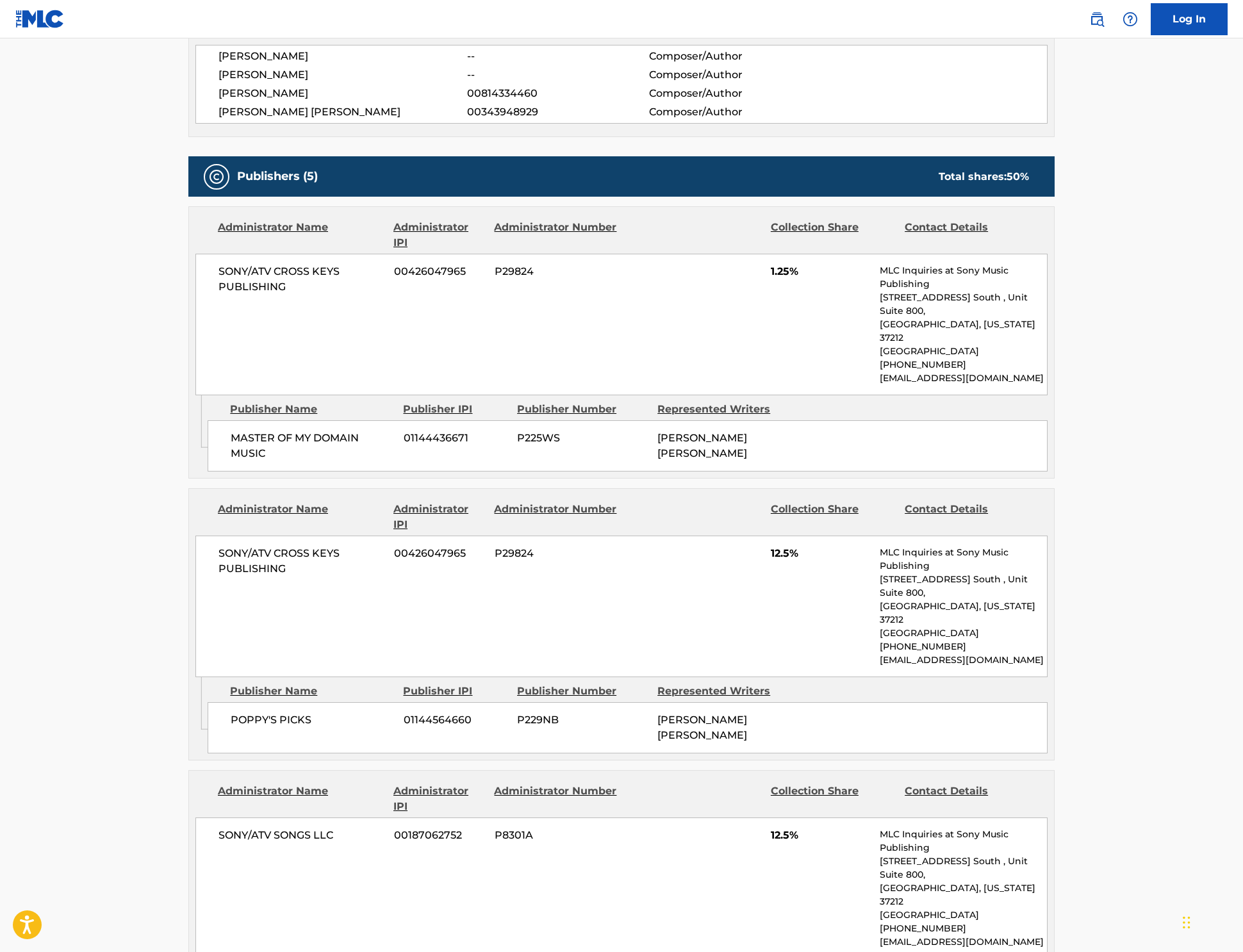
click at [517, 446] on span "P225WS" at bounding box center [583, 438] width 131 height 15
click at [517, 713] on span "P229NB" at bounding box center [583, 720] width 131 height 15
drag, startPoint x: 31, startPoint y: 10, endPoint x: 508, endPoint y: 711, distance: 847.9
click at [517, 713] on span "P229NB" at bounding box center [583, 720] width 131 height 15
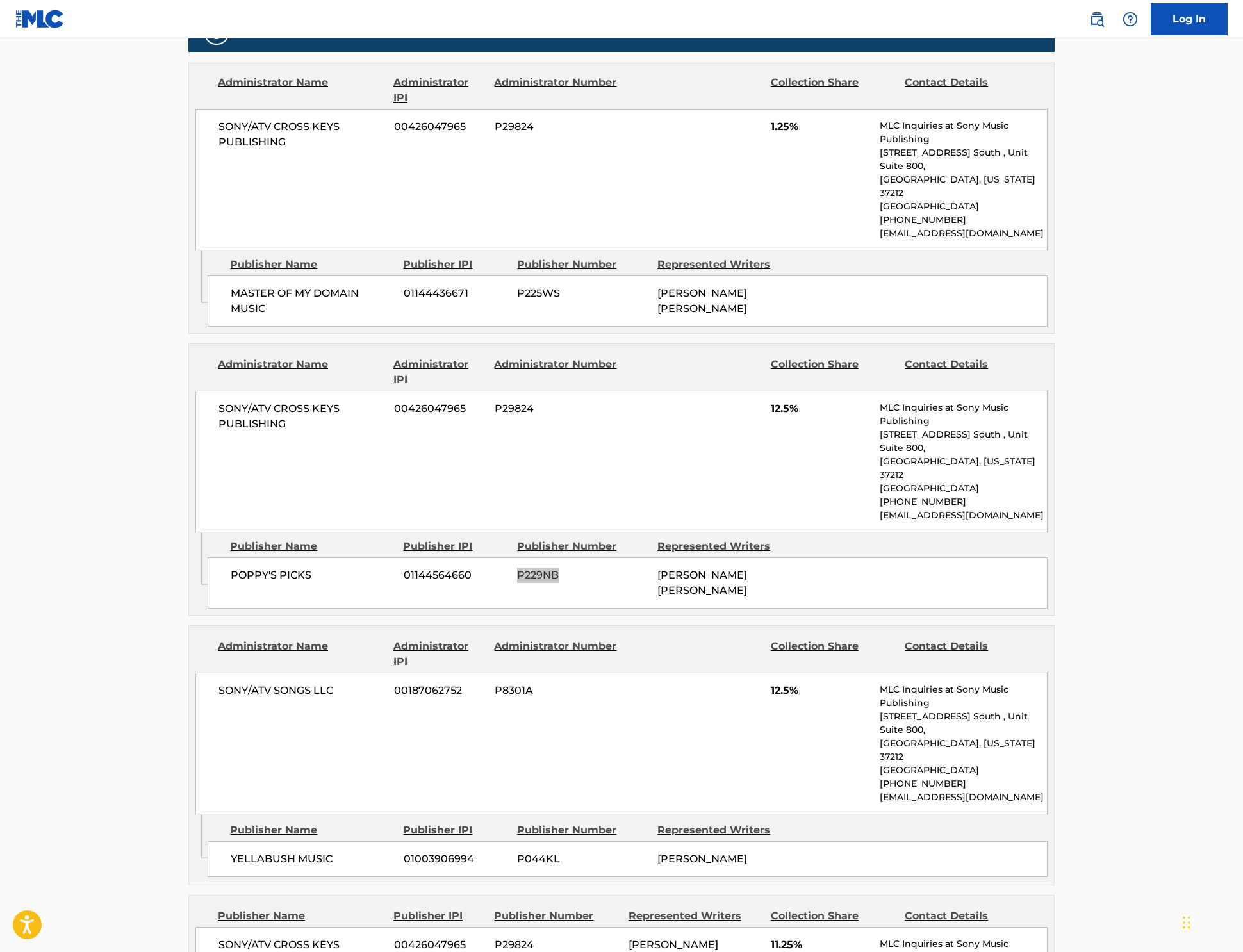
scroll to position [646, 0]
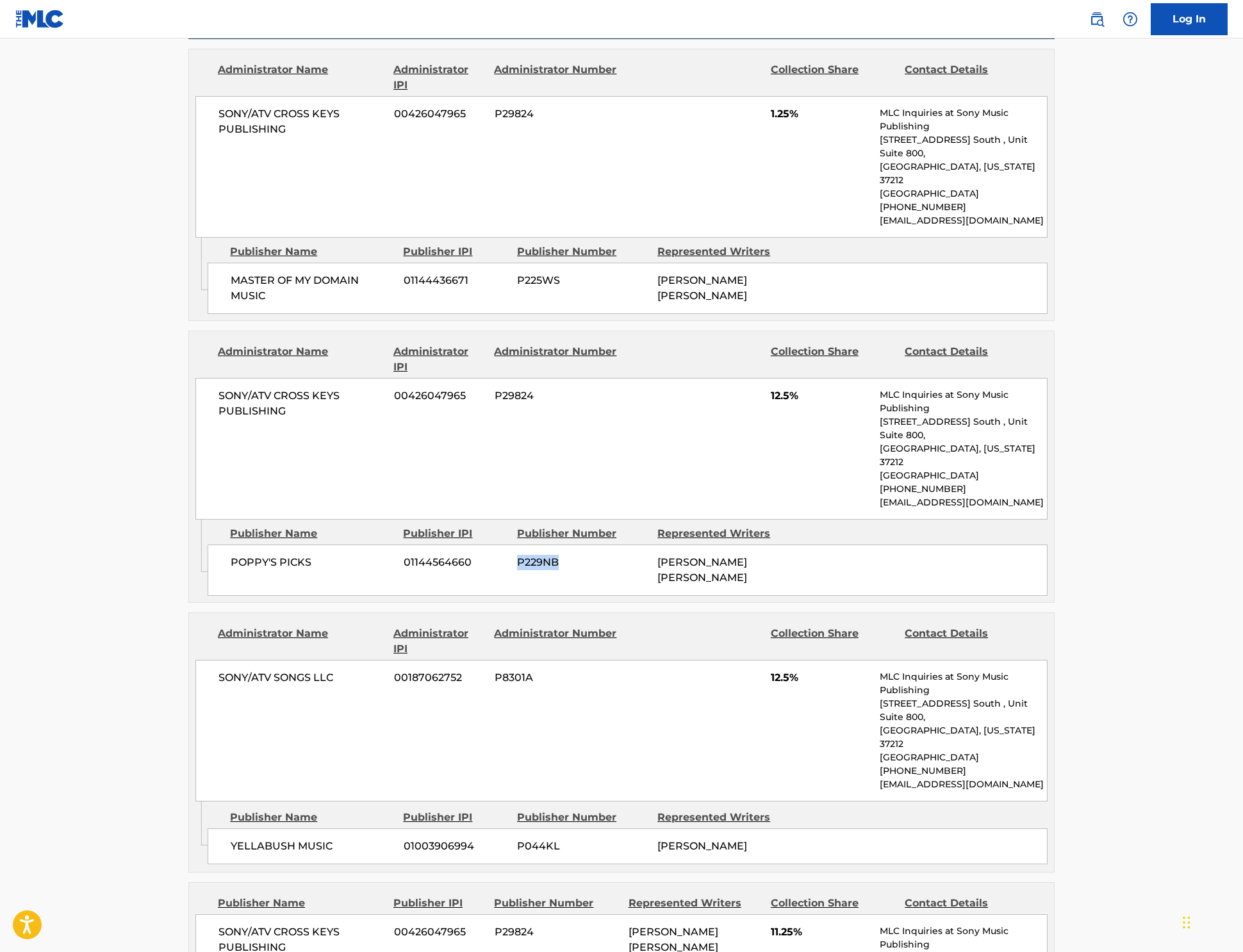
click at [517, 839] on span "P044KL" at bounding box center [583, 846] width 131 height 15
drag, startPoint x: 62, startPoint y: 178, endPoint x: 508, endPoint y: 775, distance: 745.2
click at [517, 839] on span "P044KL" at bounding box center [583, 846] width 131 height 15
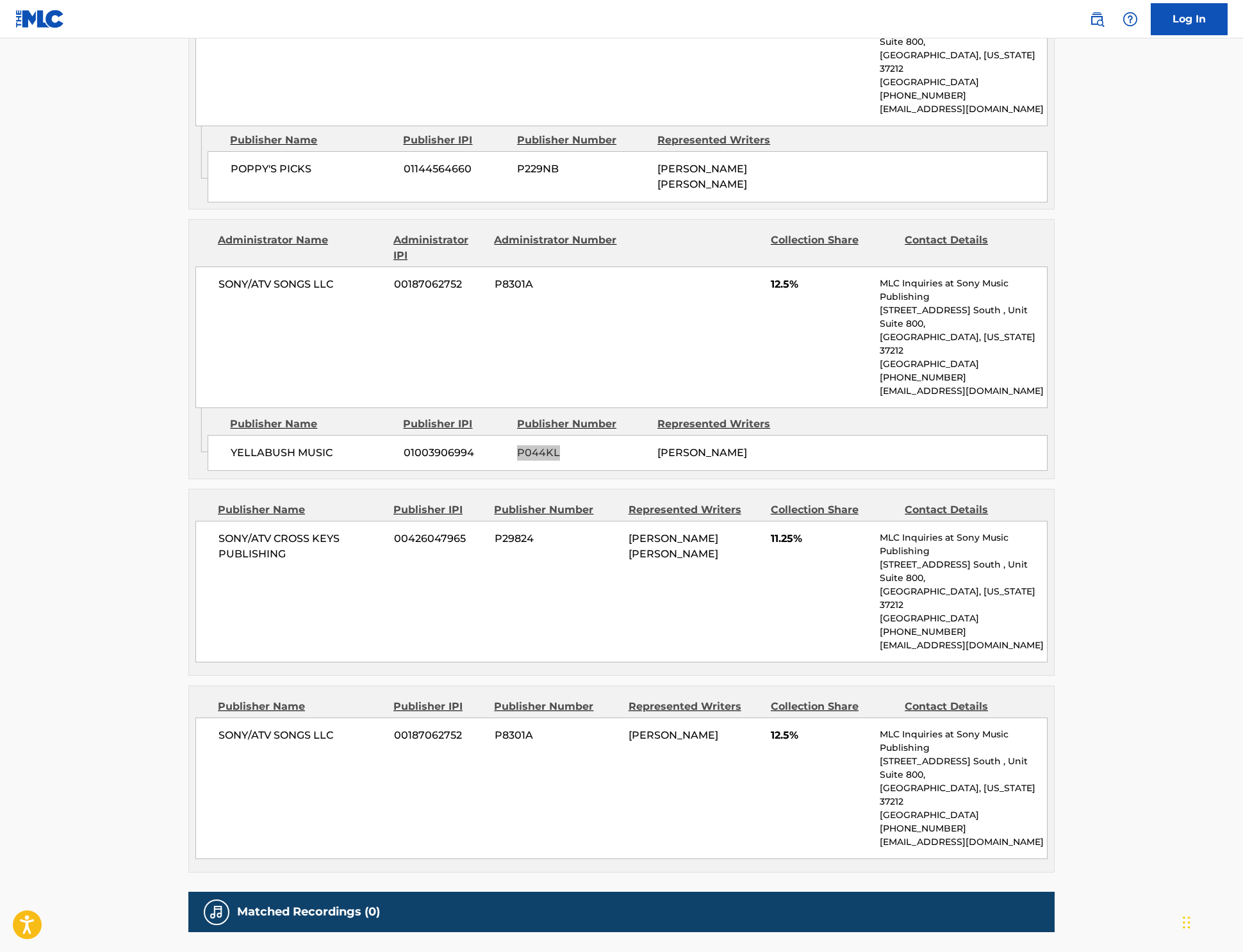
scroll to position [1039, 0]
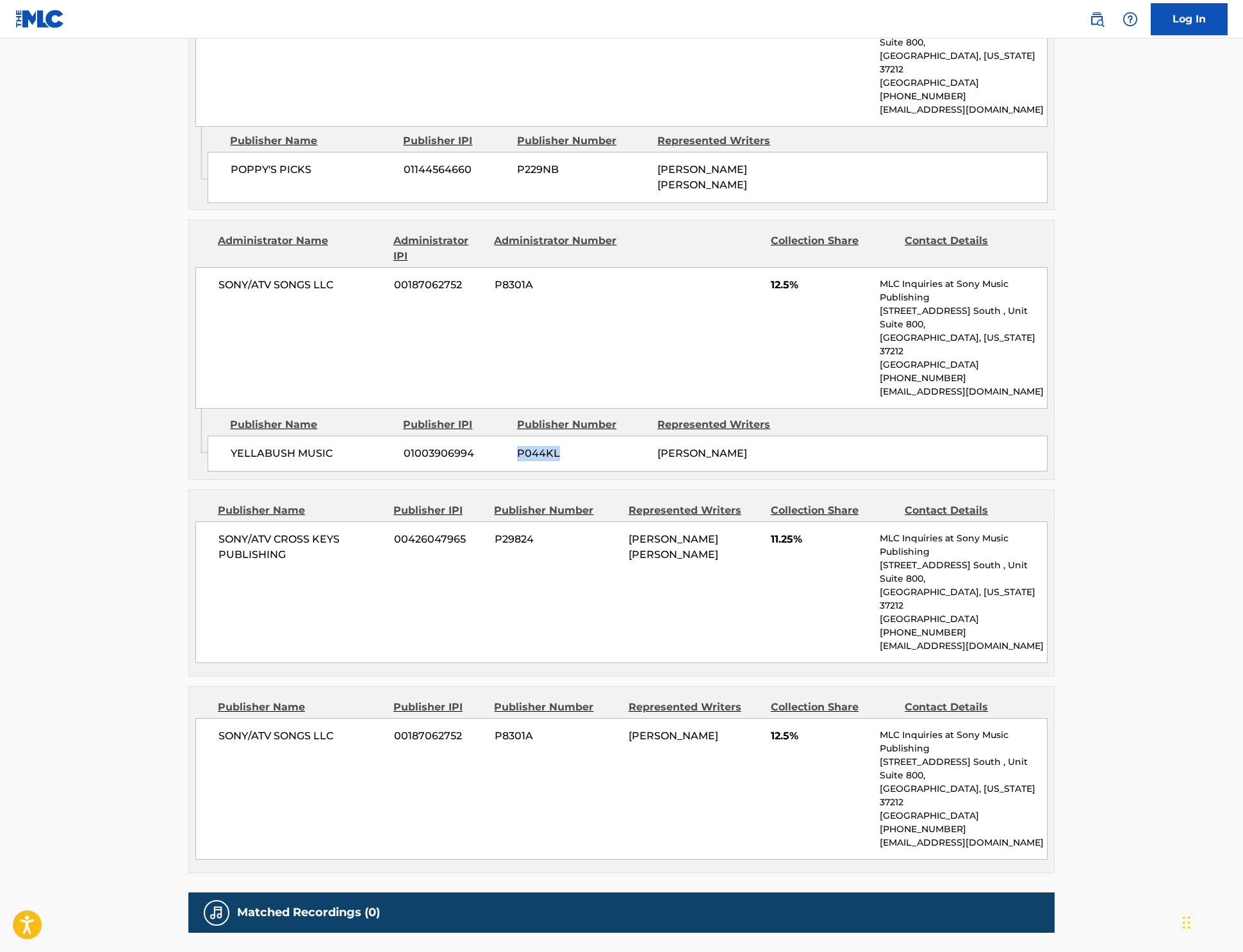
click at [494, 532] on span "P29824" at bounding box center [556, 539] width 124 height 15
drag, startPoint x: 21, startPoint y: 47, endPoint x: 575, endPoint y: 491, distance: 710.0
click at [554, 522] on div "SONY/ATV CROSS KEYS PUBLISHING 00426047965 P29824 [PERSON_NAME] [PERSON_NAME] 1…" at bounding box center [622, 592] width 852 height 141
click at [494, 728] on span "P8301A" at bounding box center [556, 736] width 124 height 15
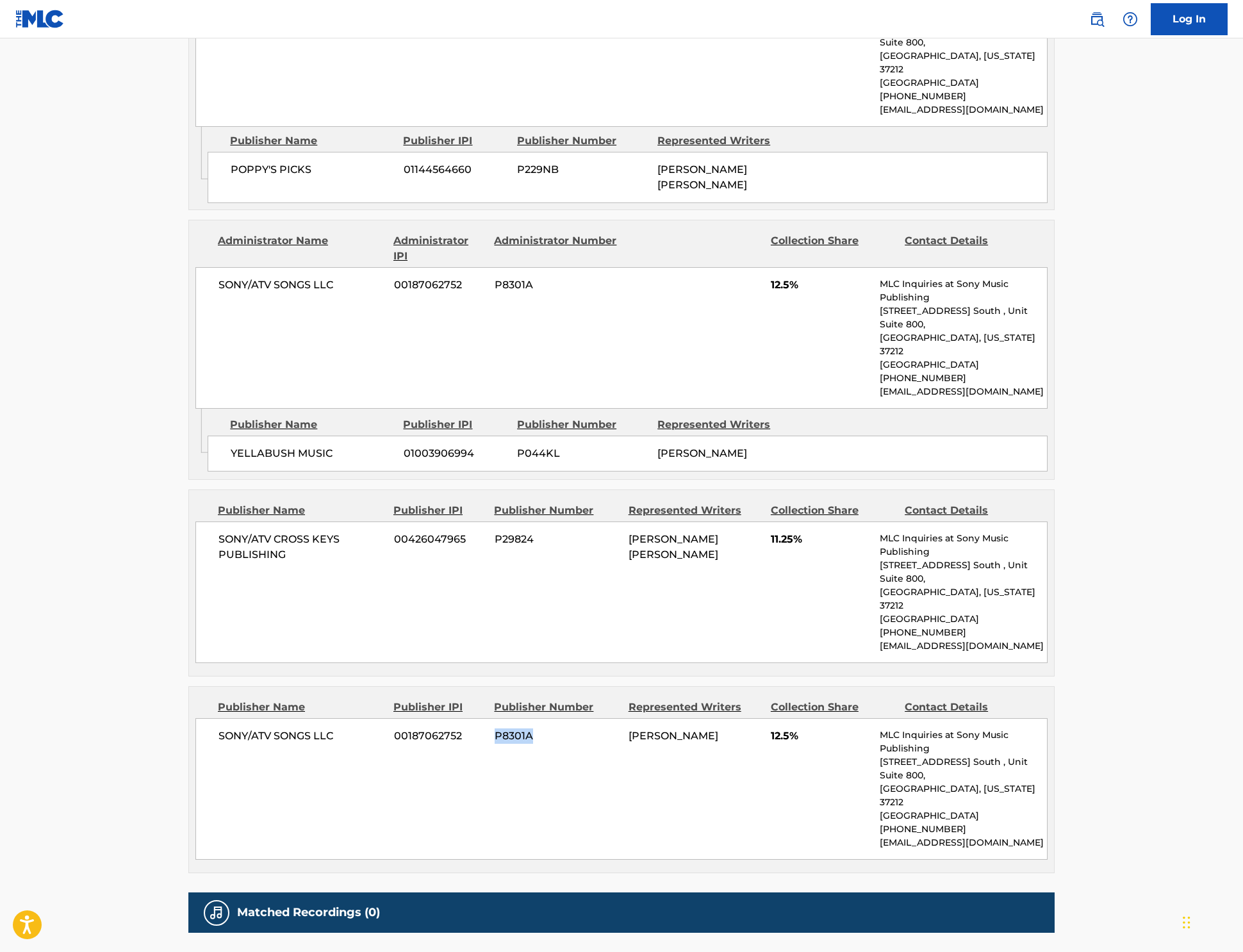
click at [494, 728] on span "P8301A" at bounding box center [556, 736] width 124 height 15
drag, startPoint x: 145, startPoint y: 42, endPoint x: 474, endPoint y: 688, distance: 725.0
click at [474, 718] on div "SONY/ATV SONGS LLC 00187062752 P8301A KOE [PERSON_NAME] 12.5% MLC Inquiries at …" at bounding box center [622, 789] width 852 height 141
copy span "P8301A"
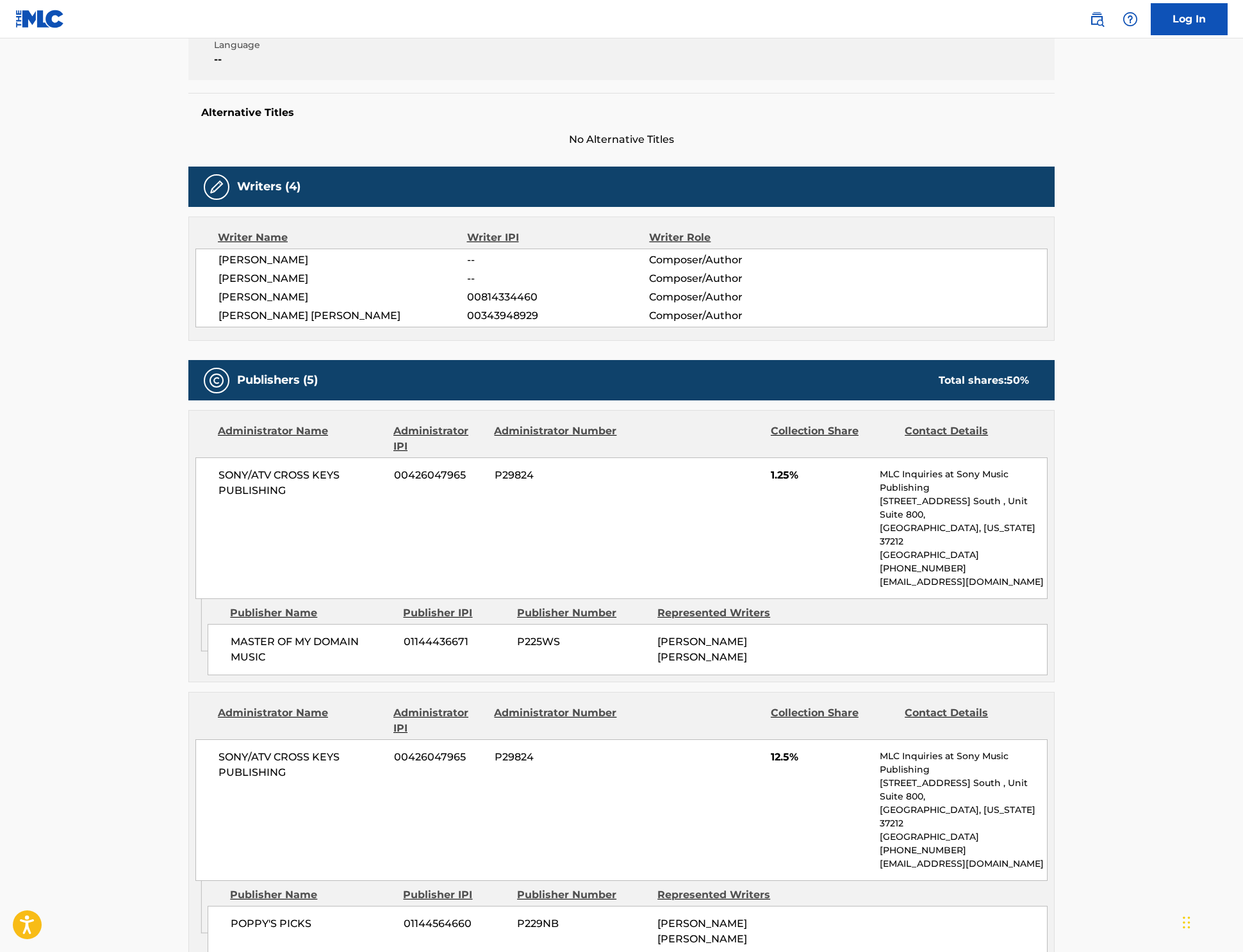
scroll to position [169, 0]
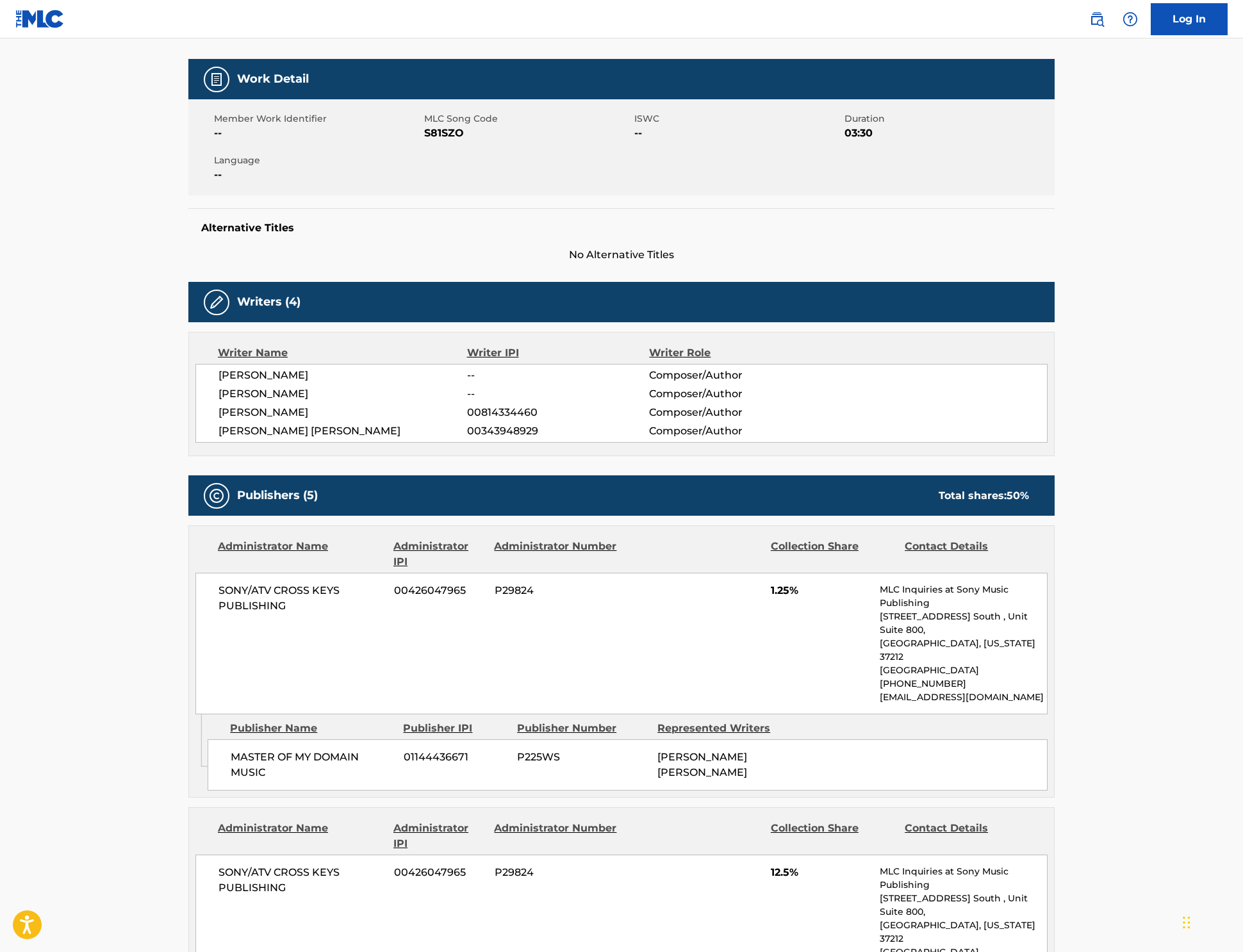
click at [811, 235] on h5 "Alternative Titles" at bounding box center [621, 227] width 841 height 13
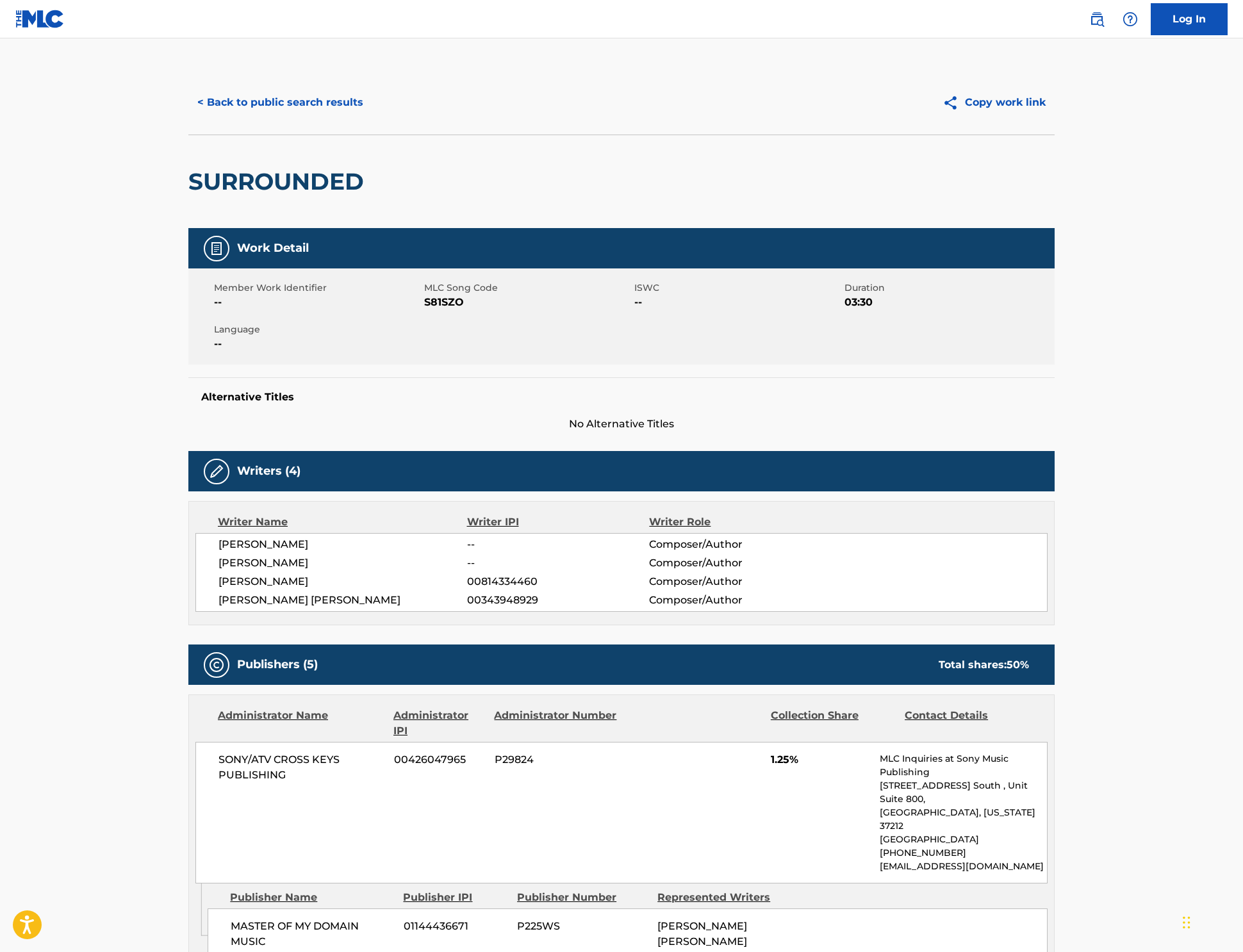
scroll to position [0, 0]
click at [237, 118] on button "< Back to public search results" at bounding box center [280, 103] width 184 height 32
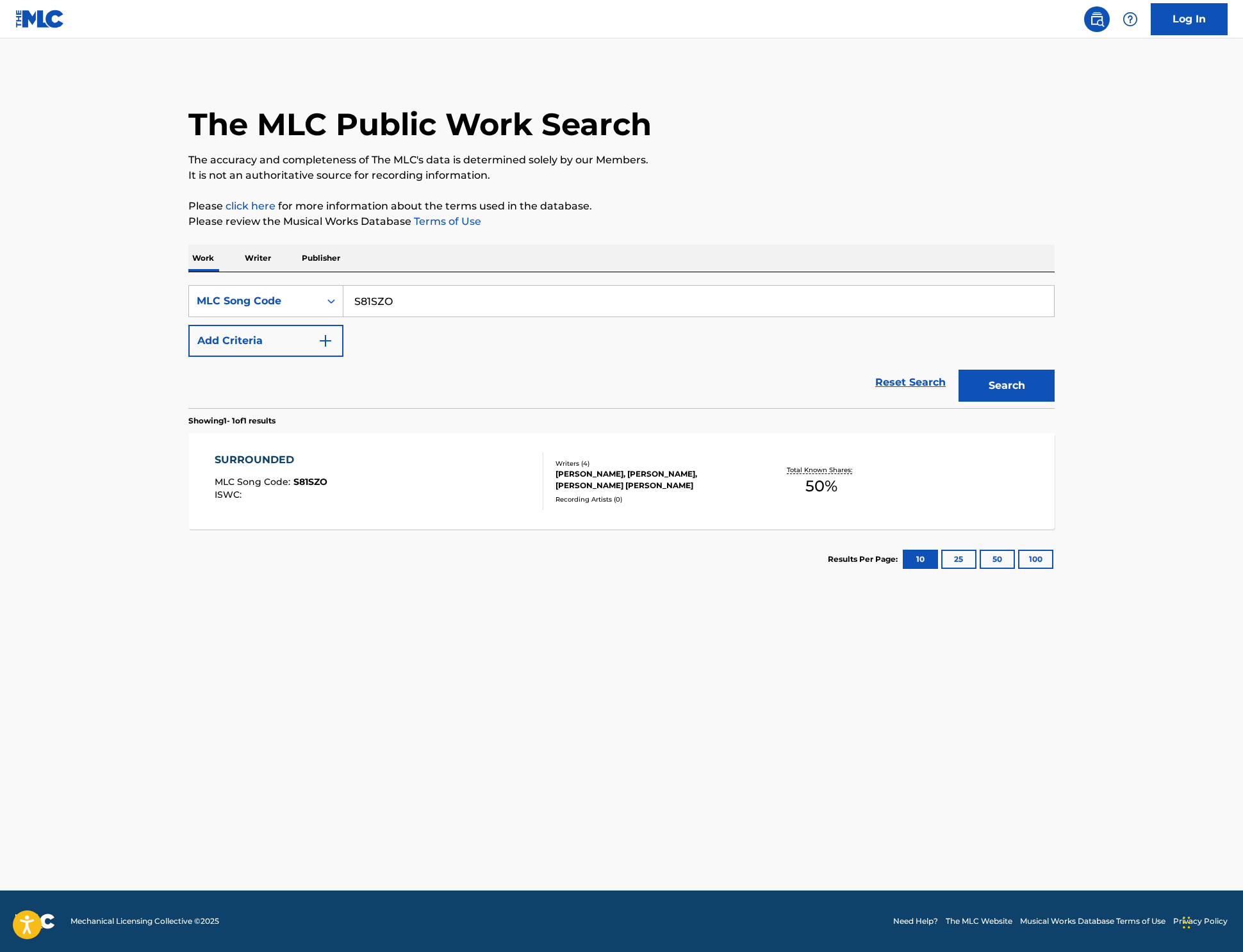
drag, startPoint x: 324, startPoint y: 339, endPoint x: 670, endPoint y: 375, distance: 347.9
click at [205, 317] on div "SearchWithCriteria3cdbc9fd-47f4-426c-ad52-4d39753b395e MLC Song Code S81SZO" at bounding box center [622, 302] width 866 height 32
paste input "TX5F9E"
type input "TX5F9E"
drag, startPoint x: 1093, startPoint y: 441, endPoint x: 1067, endPoint y: 441, distance: 26.0
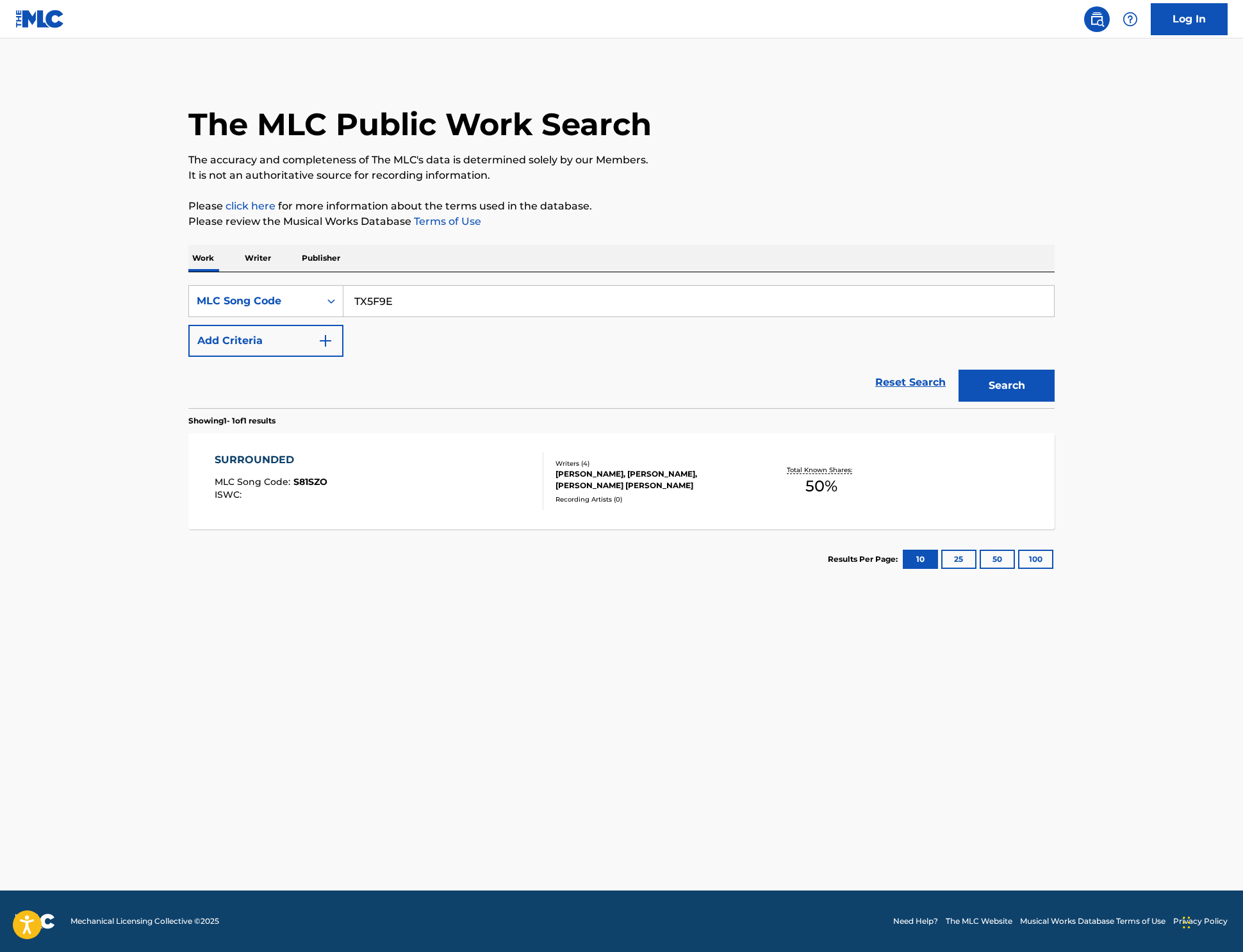
click at [1055, 402] on button "Search" at bounding box center [1006, 386] width 96 height 32
click at [215, 468] on div "TN" at bounding box center [271, 460] width 113 height 15
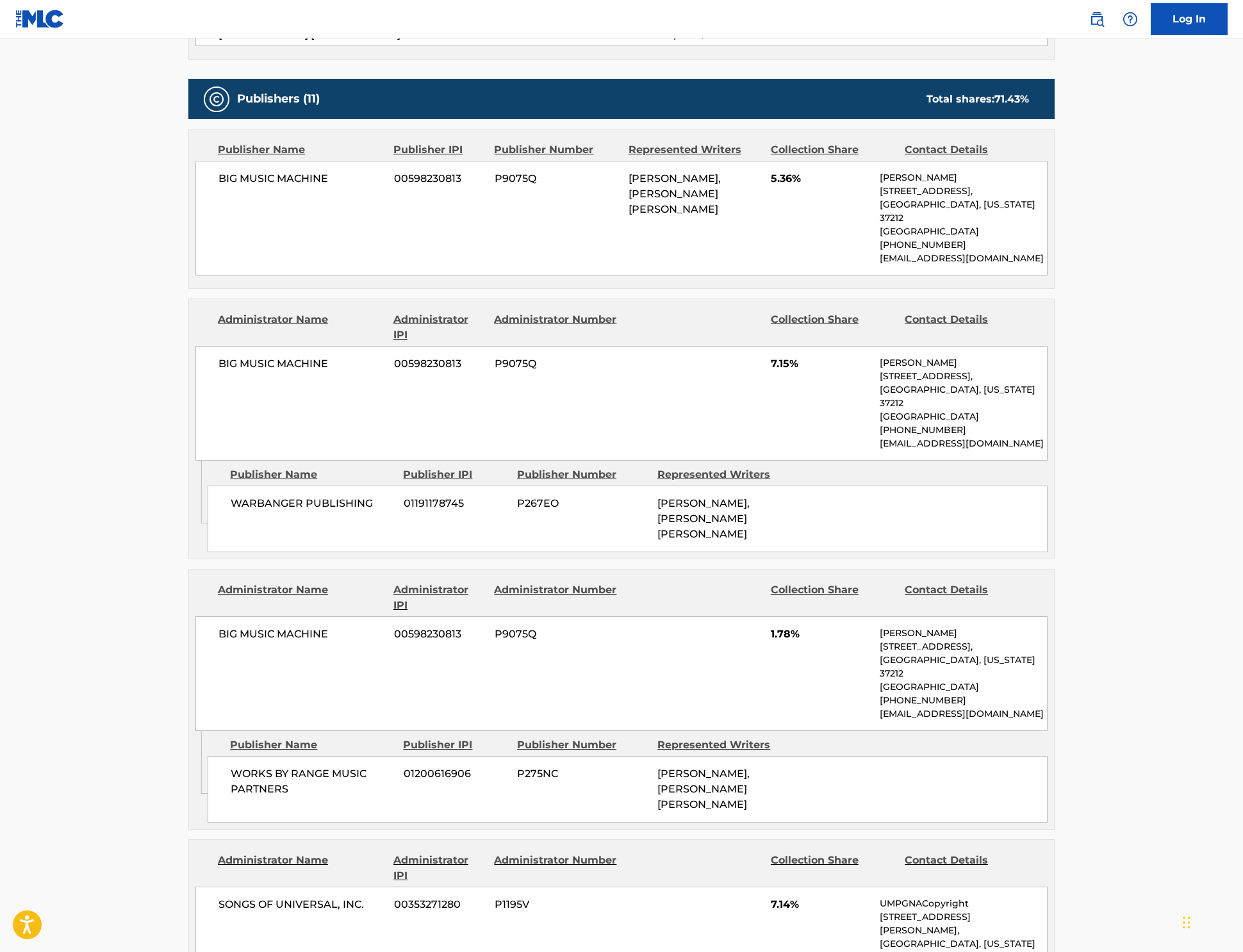
scroll to position [644, 0]
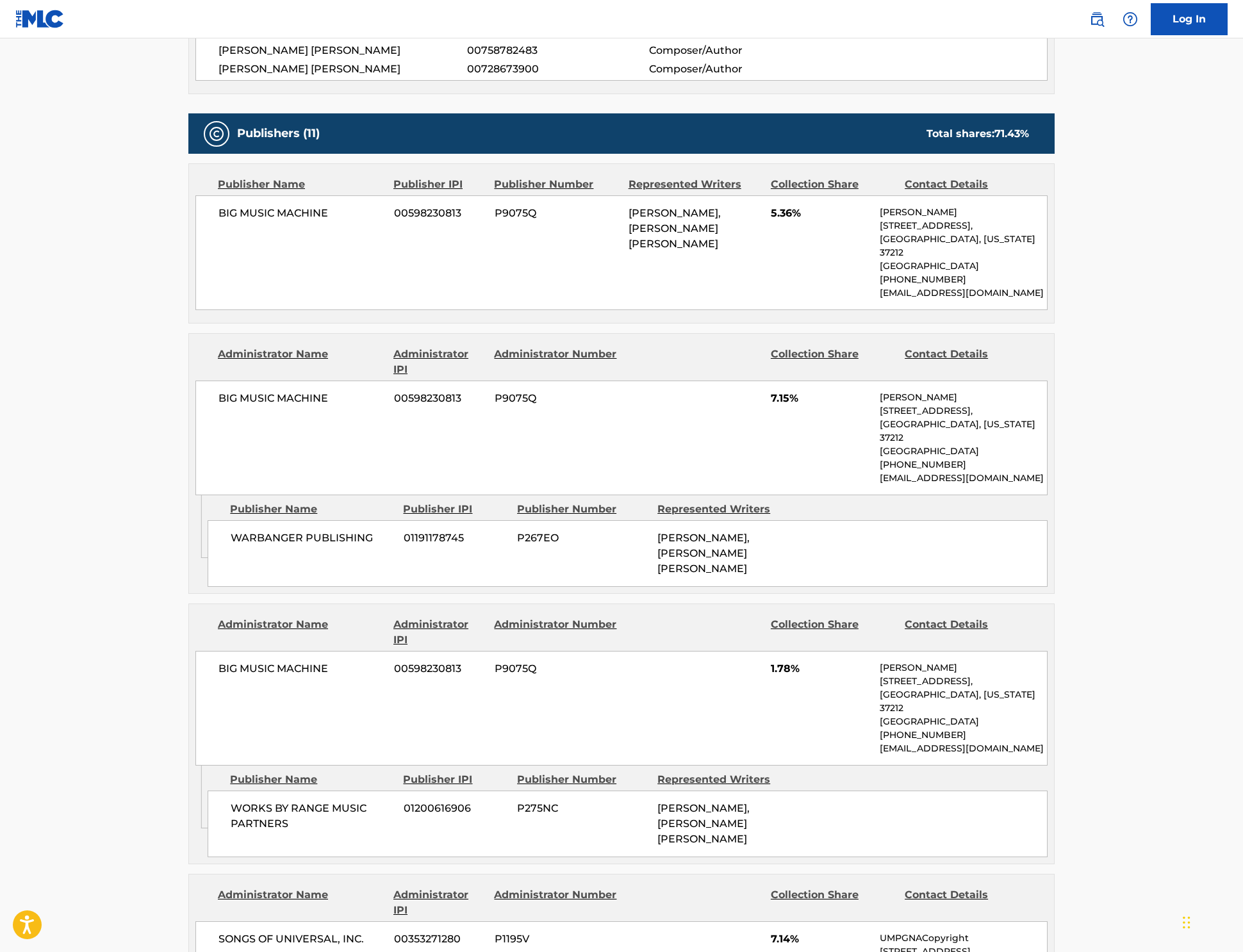
click at [494, 221] on span "P9075Q" at bounding box center [556, 213] width 124 height 15
drag, startPoint x: 60, startPoint y: 245, endPoint x: 500, endPoint y: 334, distance: 448.9
click at [494, 221] on span "P9075Q" at bounding box center [556, 213] width 124 height 15
click at [517, 546] on span "P267EO" at bounding box center [583, 538] width 131 height 15
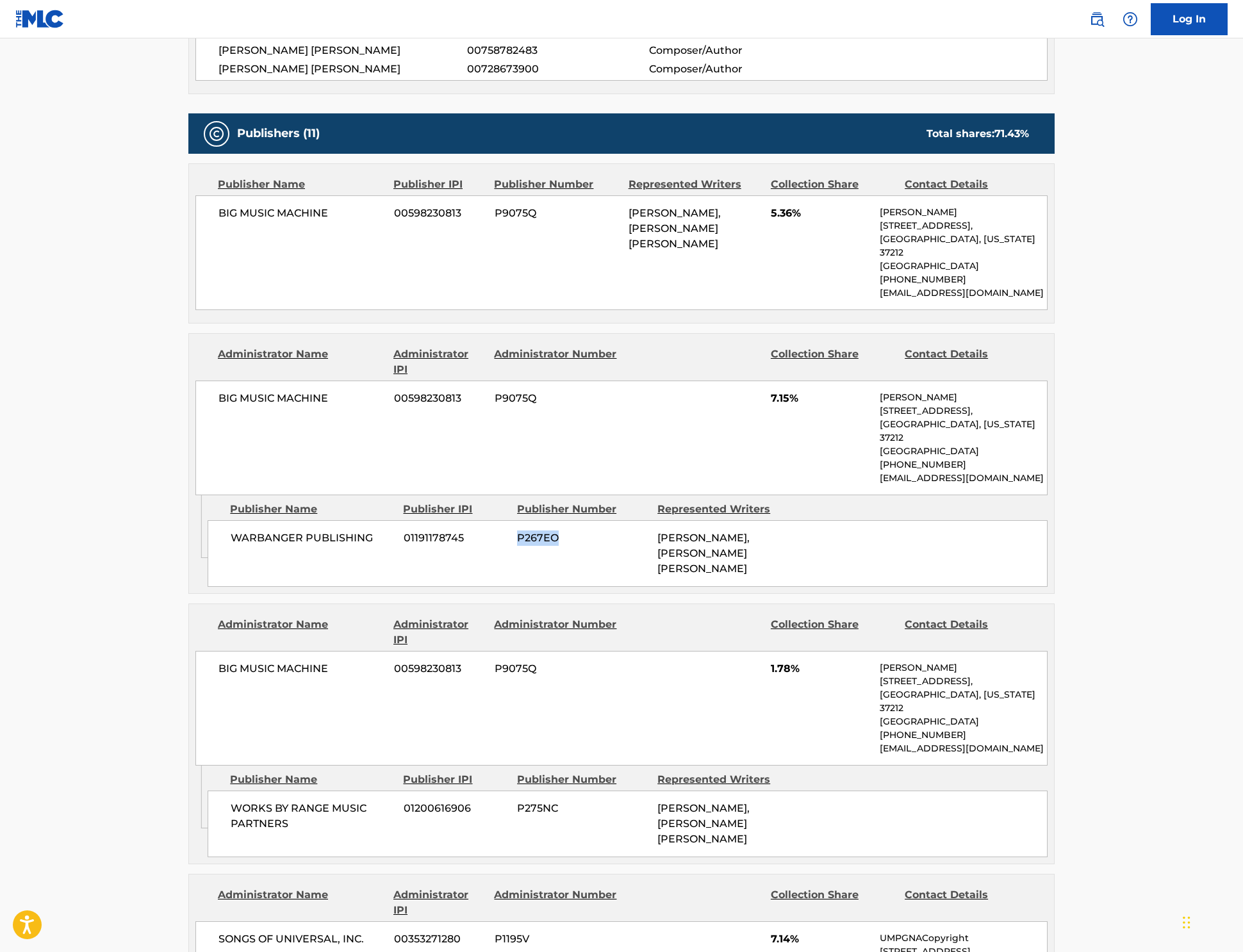
click at [517, 817] on span "P275NC" at bounding box center [583, 809] width 131 height 15
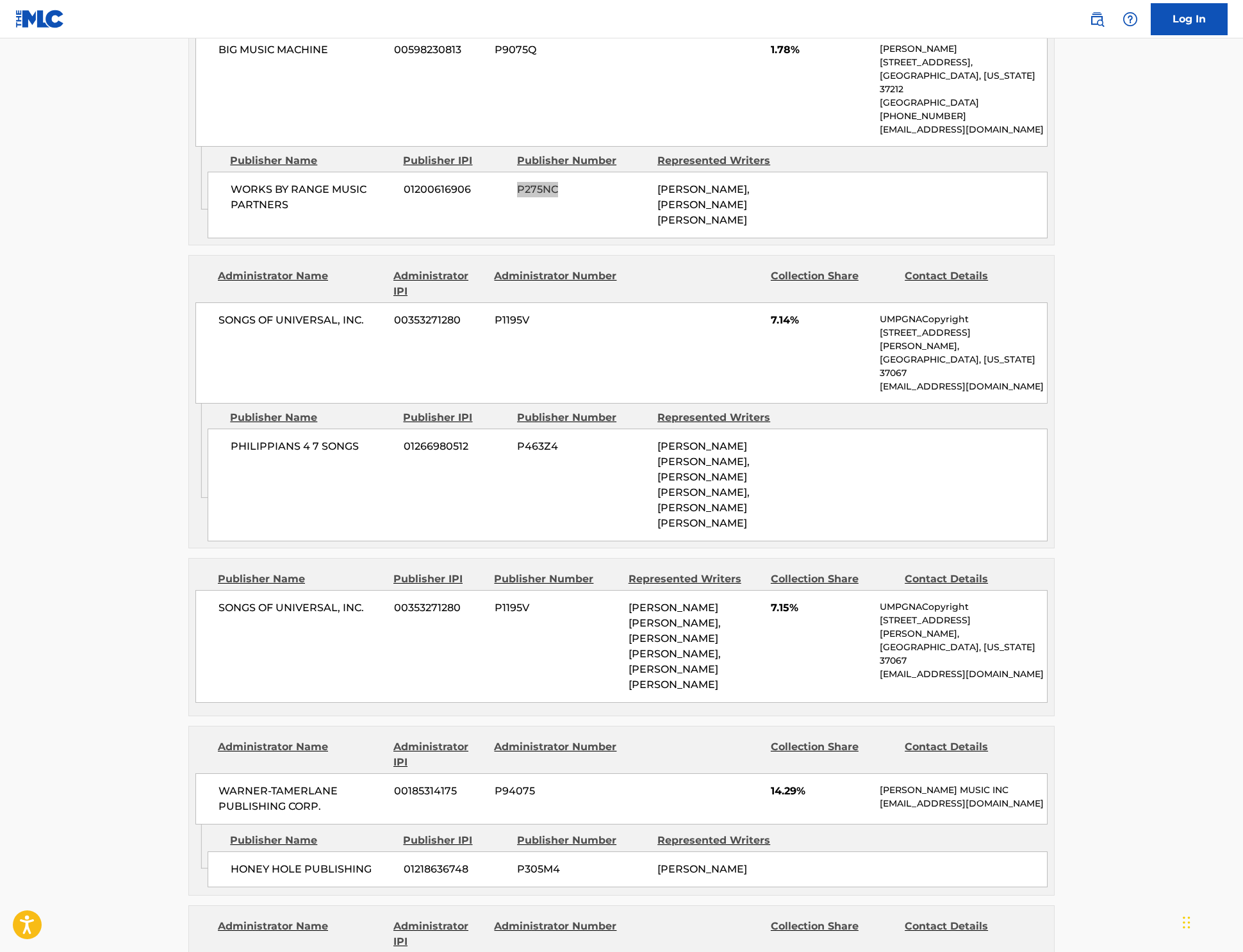
scroll to position [1277, 0]
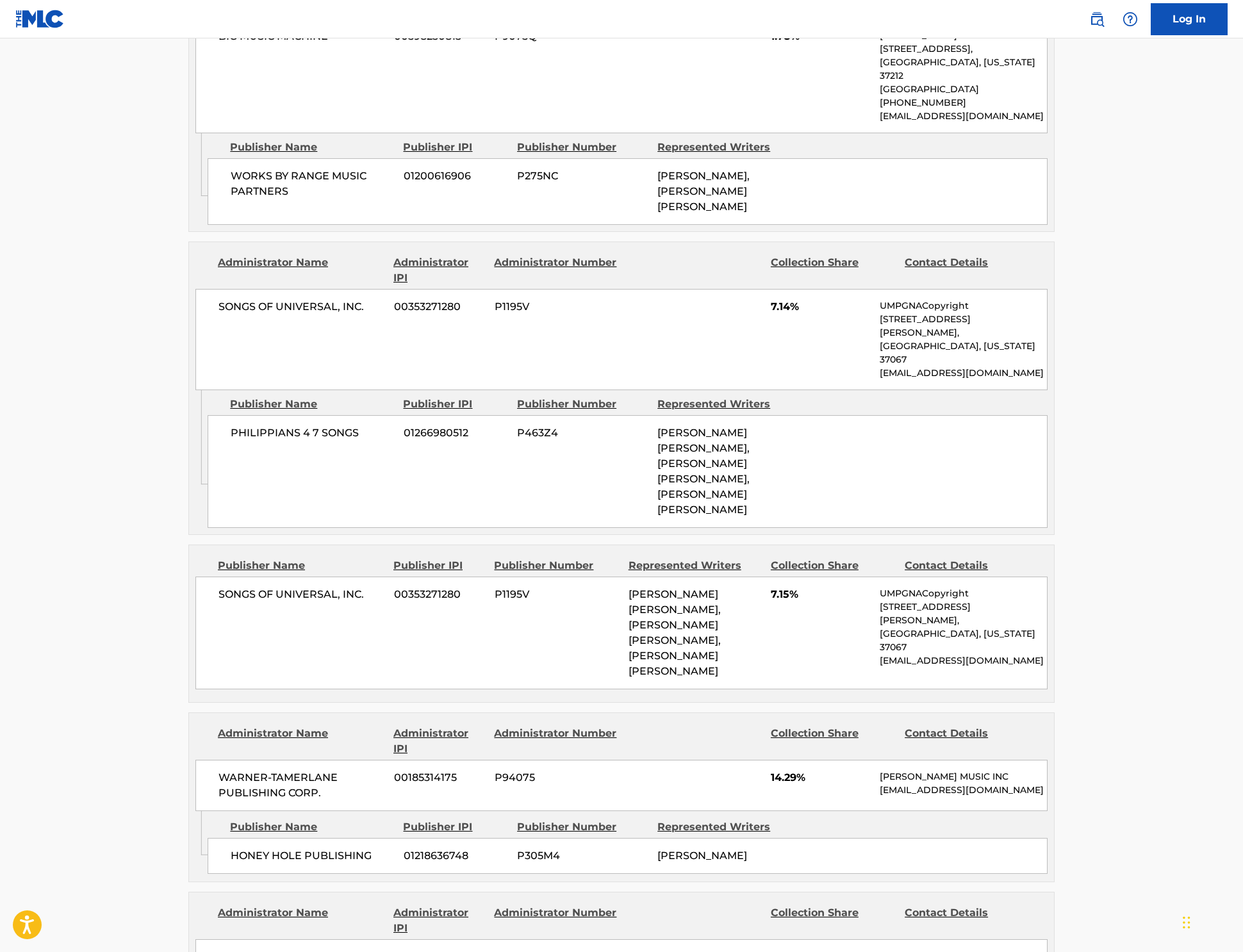
click at [494, 587] on span "P1195V" at bounding box center [556, 594] width 124 height 15
copy span "P1195V"
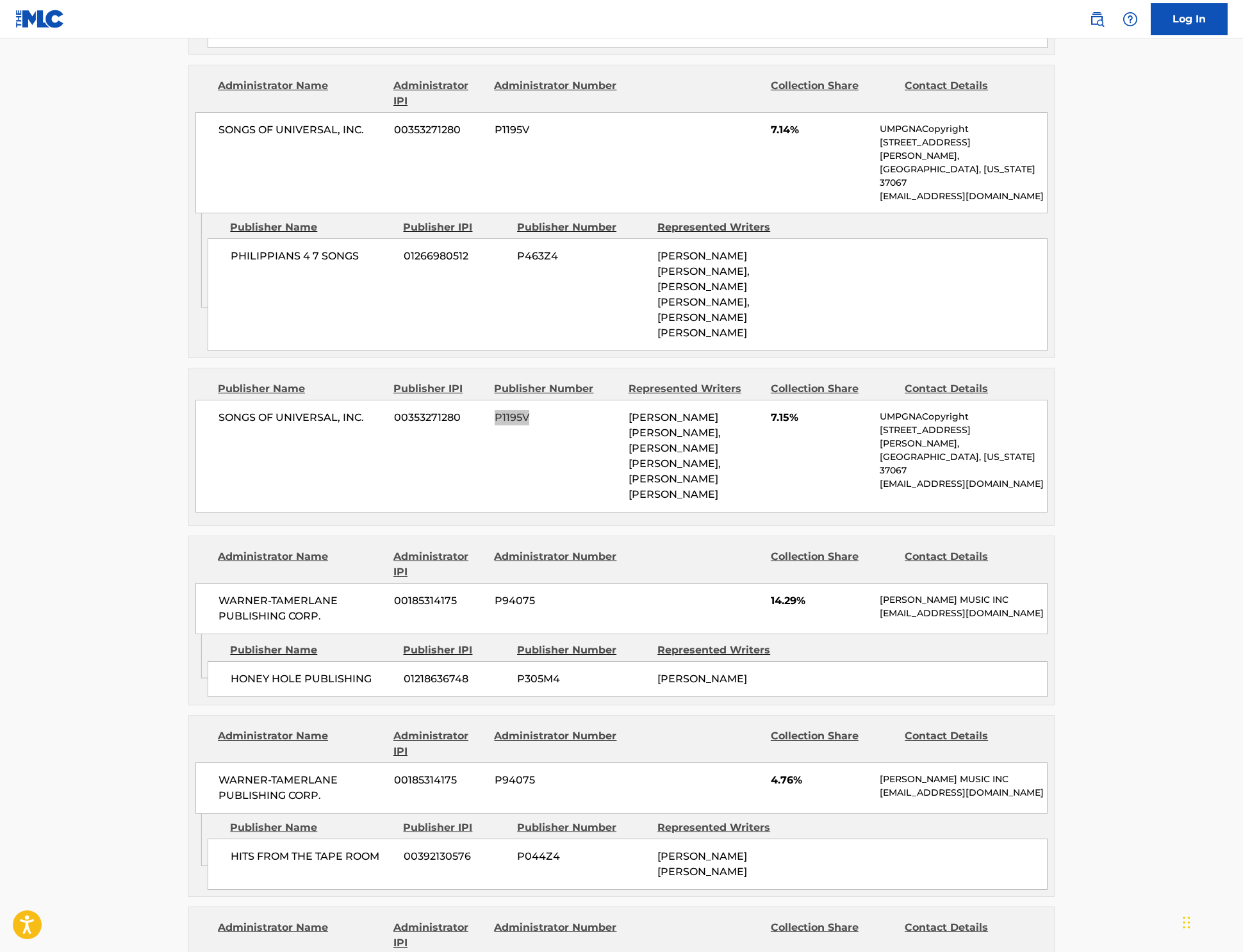
scroll to position [1541, 0]
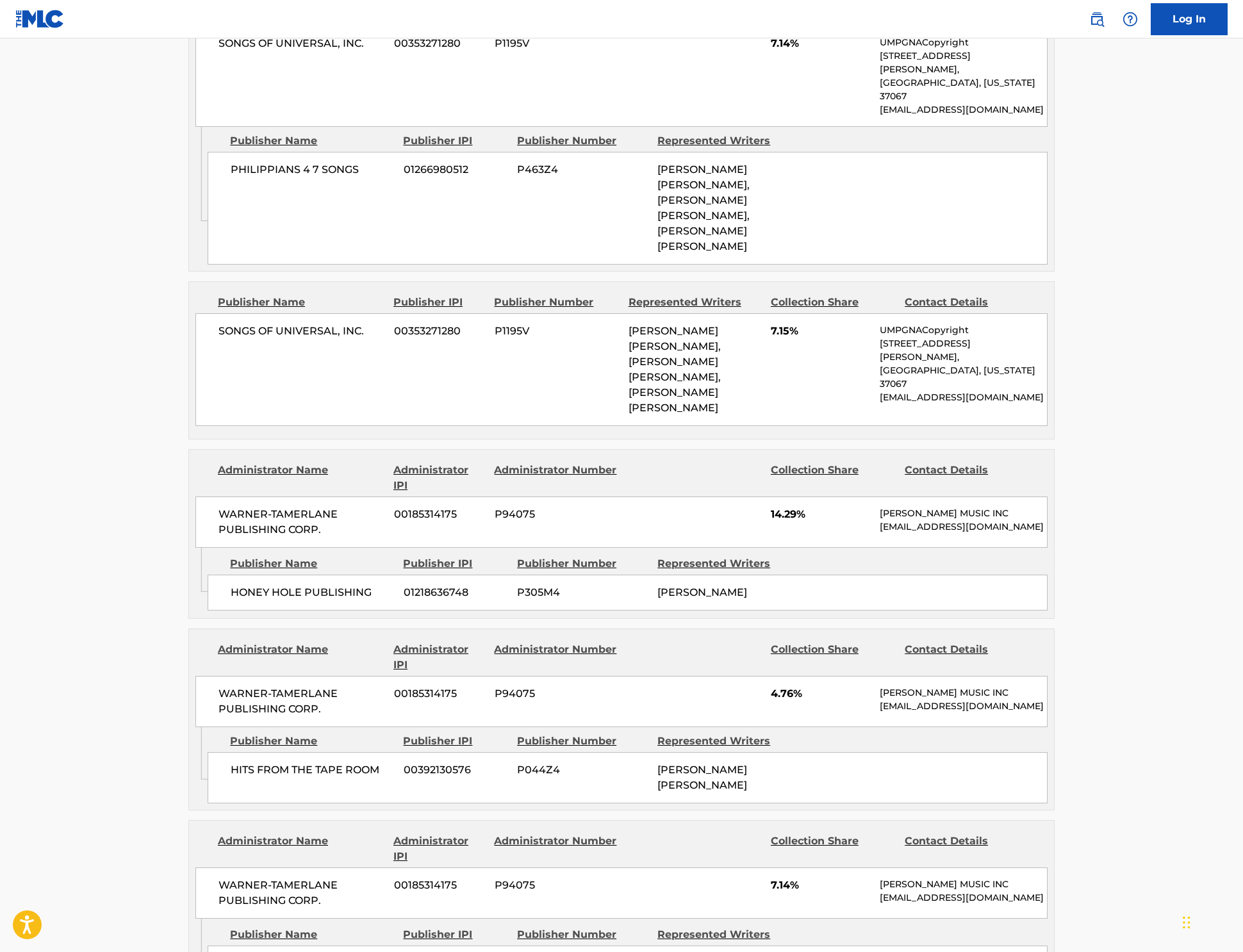
click at [520, 585] on span "P305M4" at bounding box center [583, 592] width 131 height 15
copy span "P305M4"
click at [517, 763] on span "P044Z4" at bounding box center [583, 770] width 131 height 15
drag, startPoint x: 12, startPoint y: 16, endPoint x: 507, endPoint y: 698, distance: 842.7
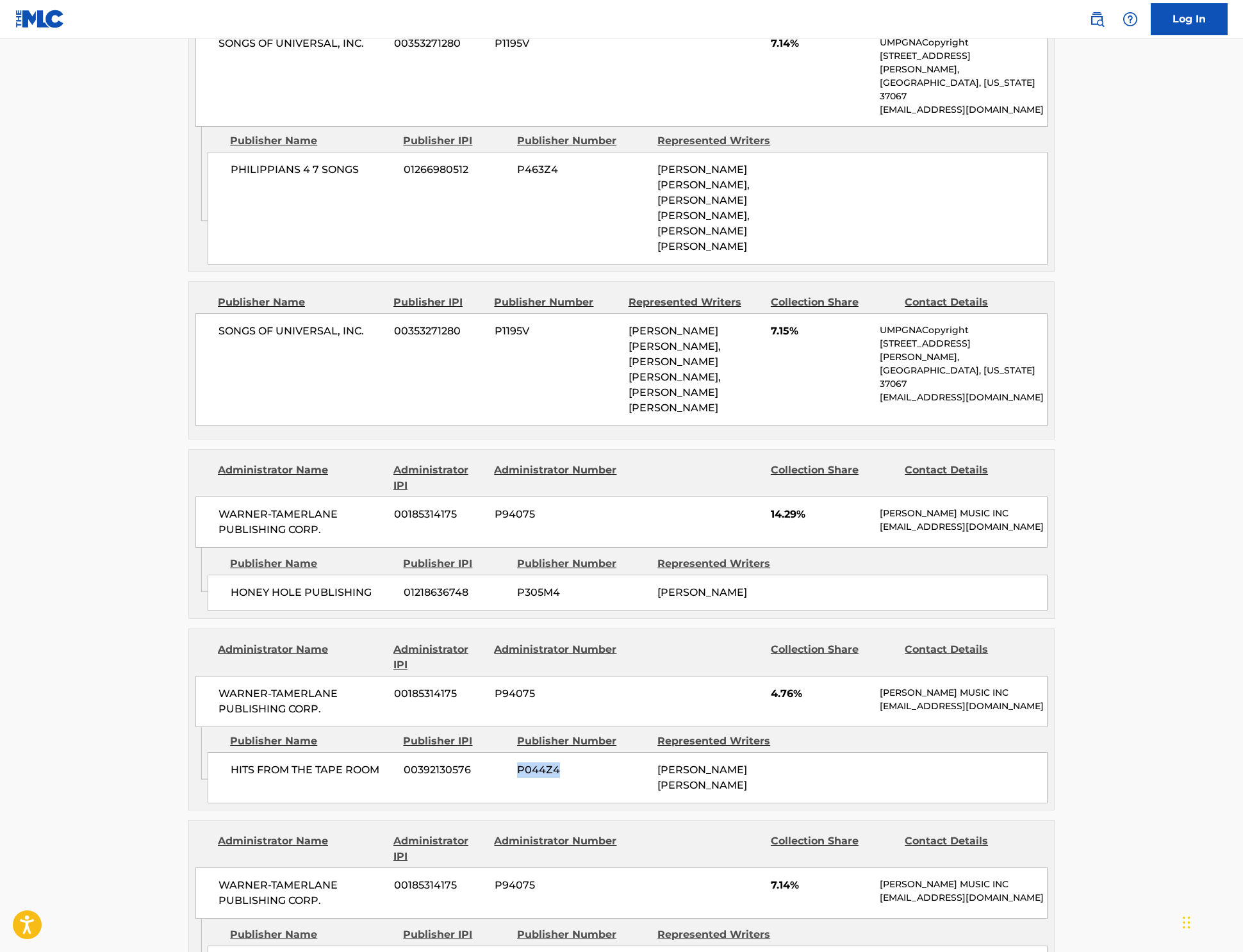
click at [517, 763] on span "P044Z4" at bounding box center [583, 770] width 131 height 15
copy span "P044Z4"
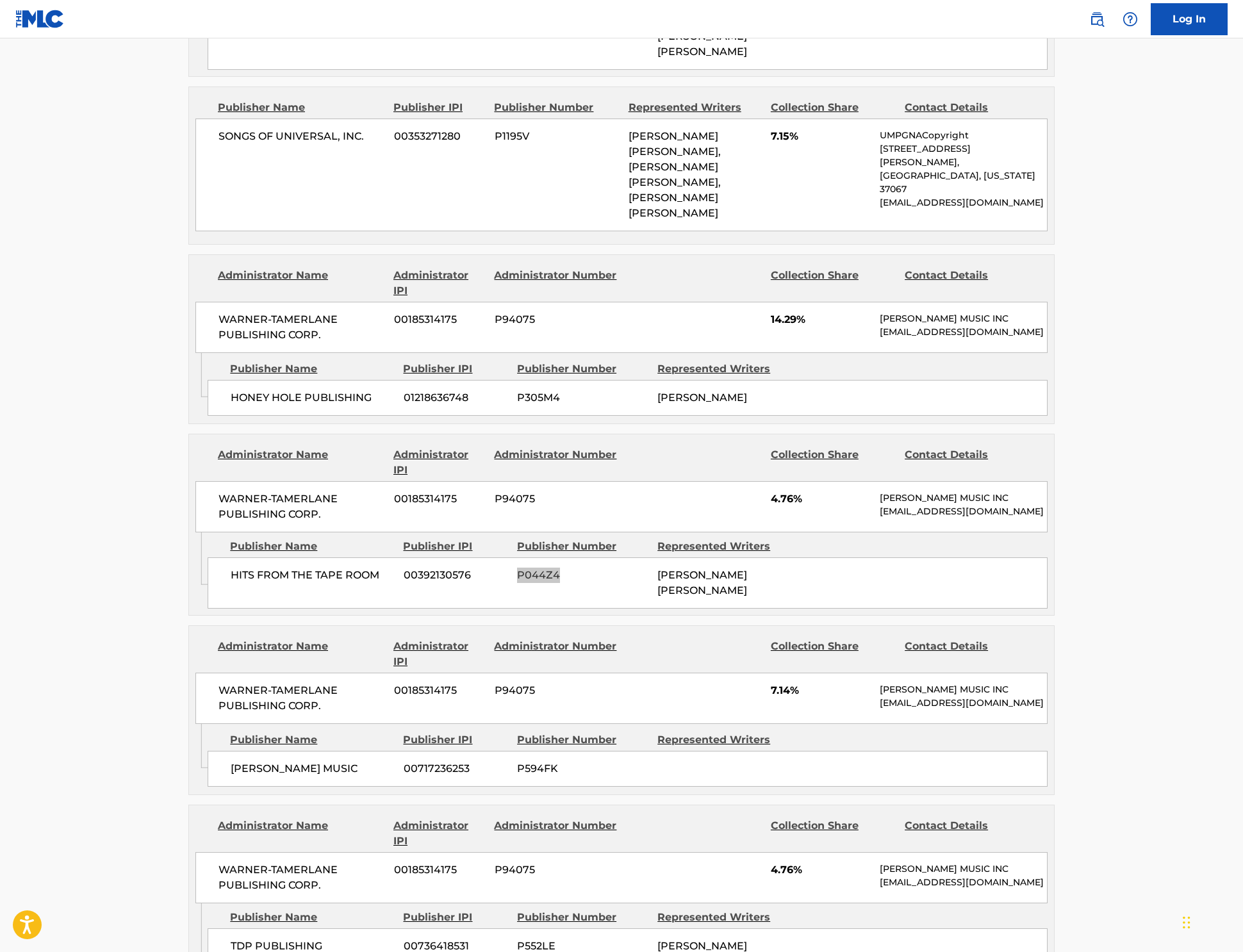
scroll to position [1767, 0]
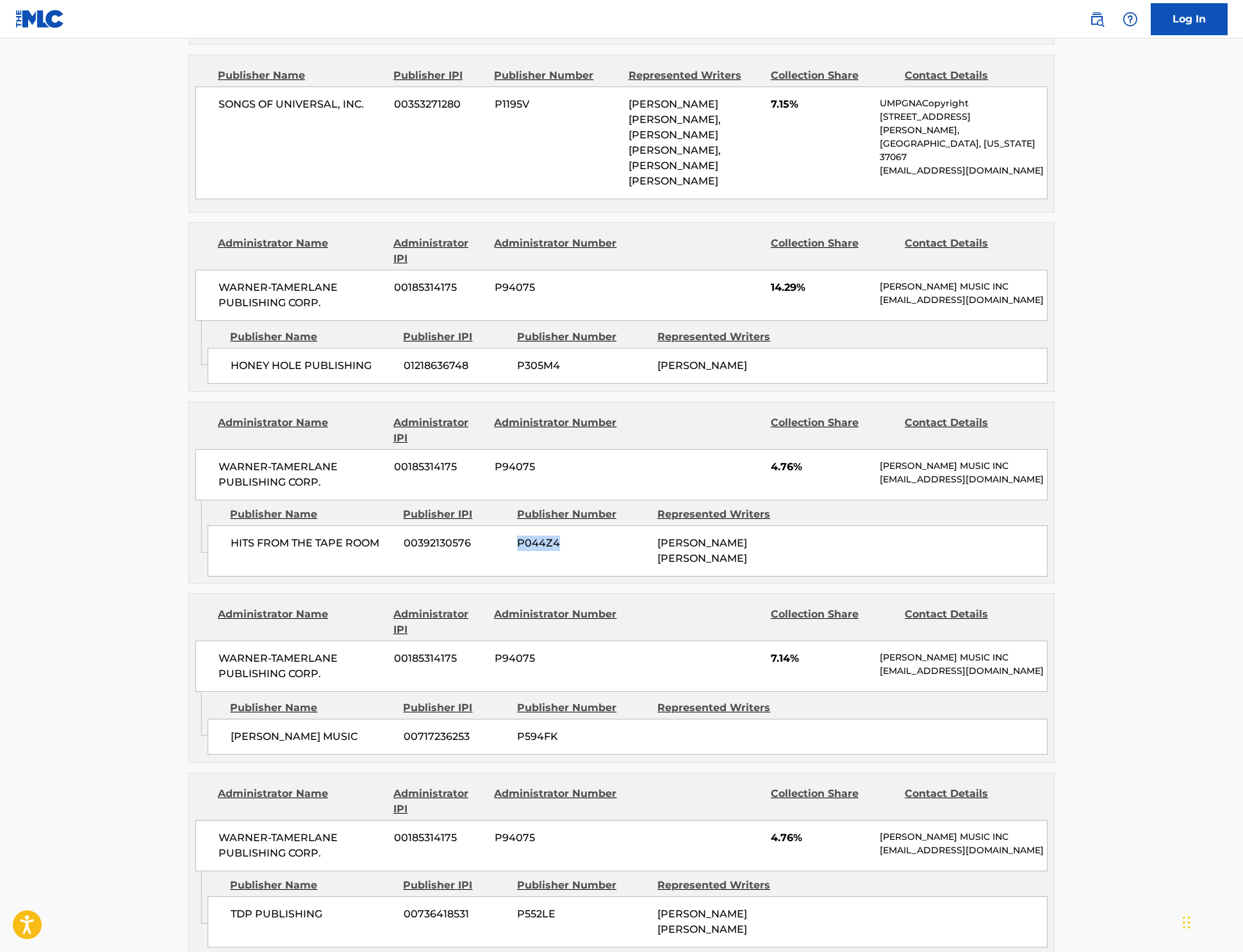
click at [517, 729] on span "P594FK" at bounding box center [583, 736] width 131 height 15
drag, startPoint x: 509, startPoint y: 643, endPoint x: 520, endPoint y: 622, distance: 23.7
click at [517, 729] on span "P594FK" at bounding box center [583, 736] width 131 height 15
copy span "P594FK"
drag, startPoint x: 23, startPoint y: 143, endPoint x: 657, endPoint y: 657, distance: 816.2
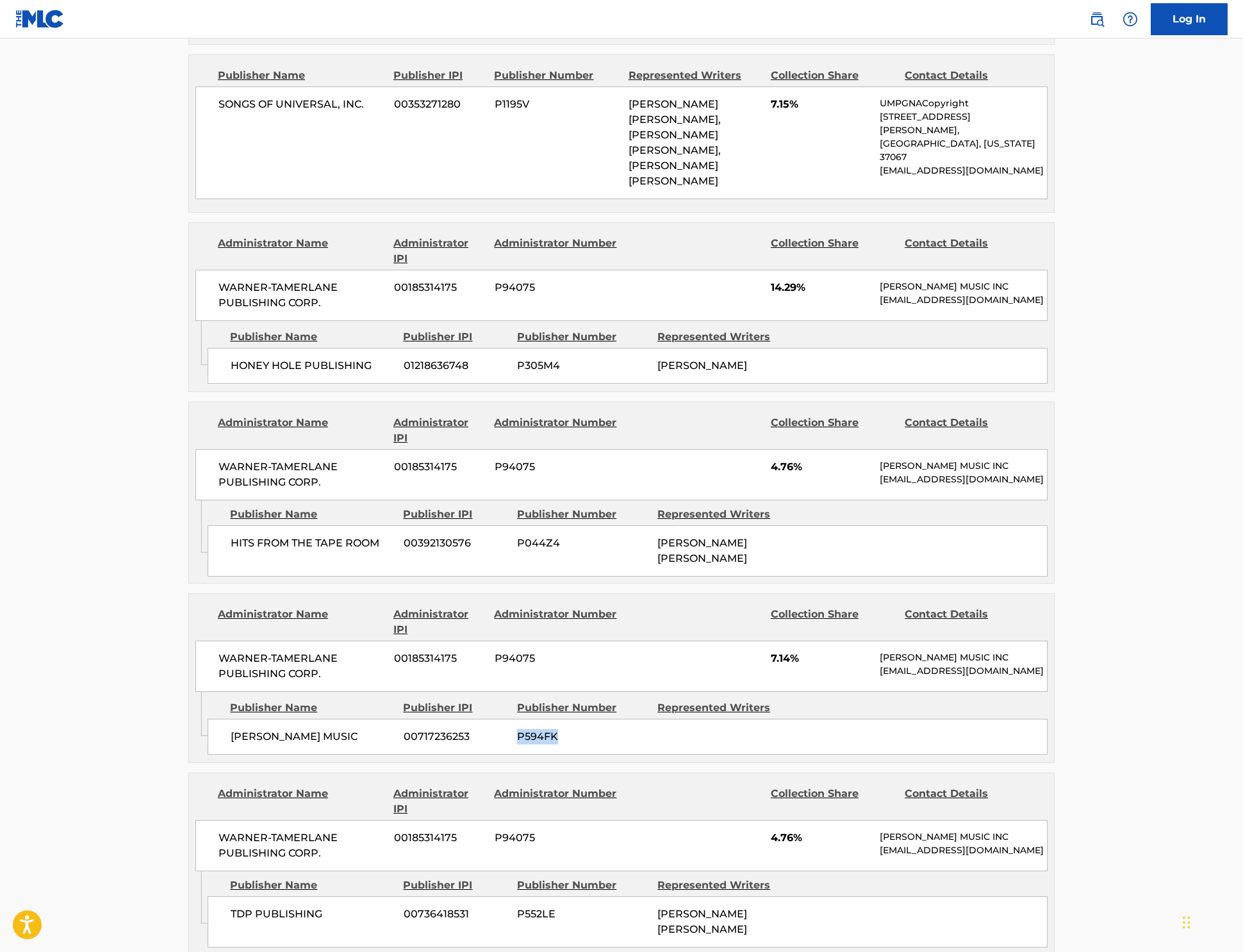
click at [658, 719] on div "[PERSON_NAME] MUSIC 00717236253 P594FK" at bounding box center [627, 736] width 840 height 36
copy span "P594FK"
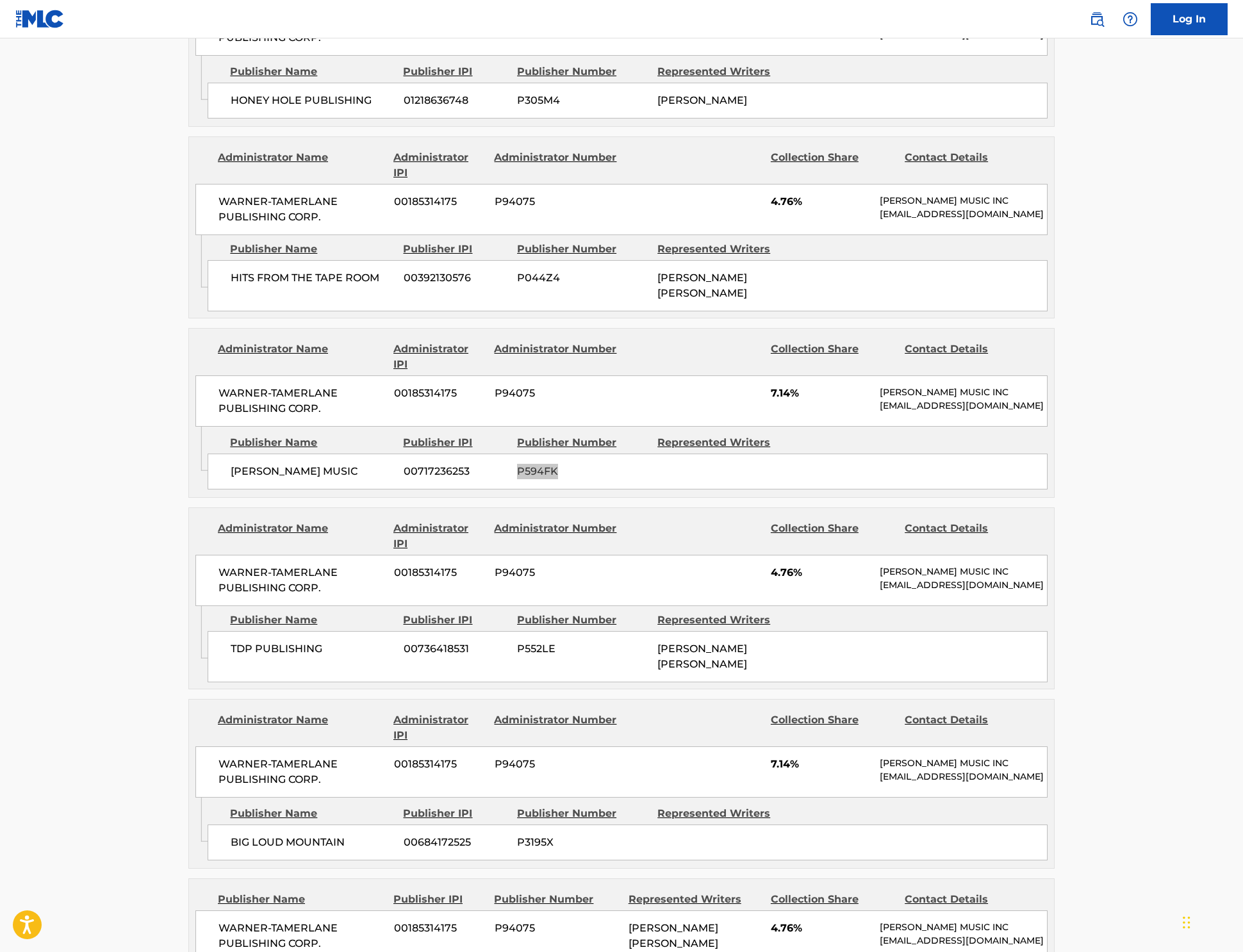
scroll to position [2036, 0]
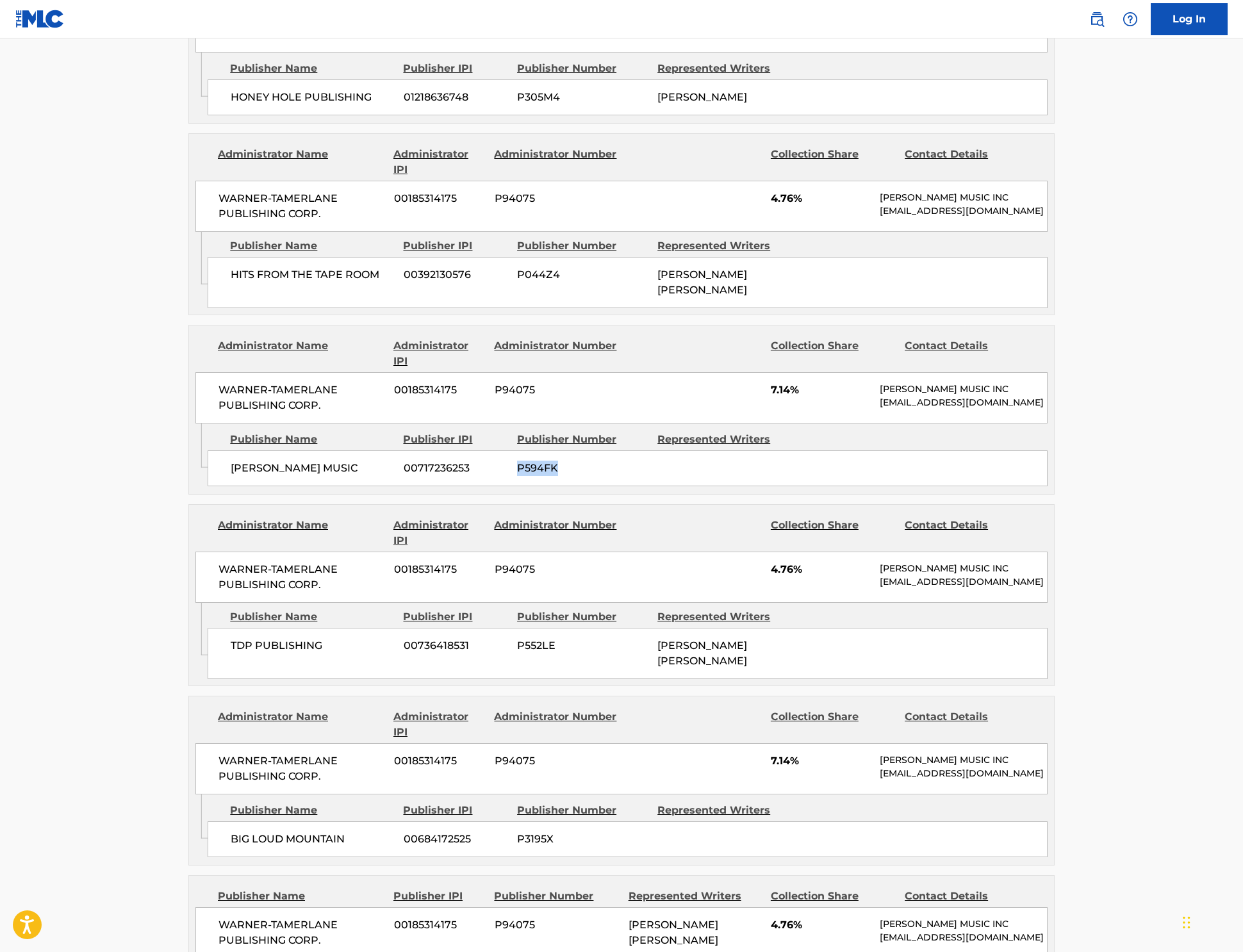
click at [517, 639] on span "P552LE" at bounding box center [583, 646] width 131 height 15
click at [517, 832] on span "P3195X" at bounding box center [583, 839] width 131 height 15
click at [494, 917] on span "P94075" at bounding box center [556, 925] width 124 height 15
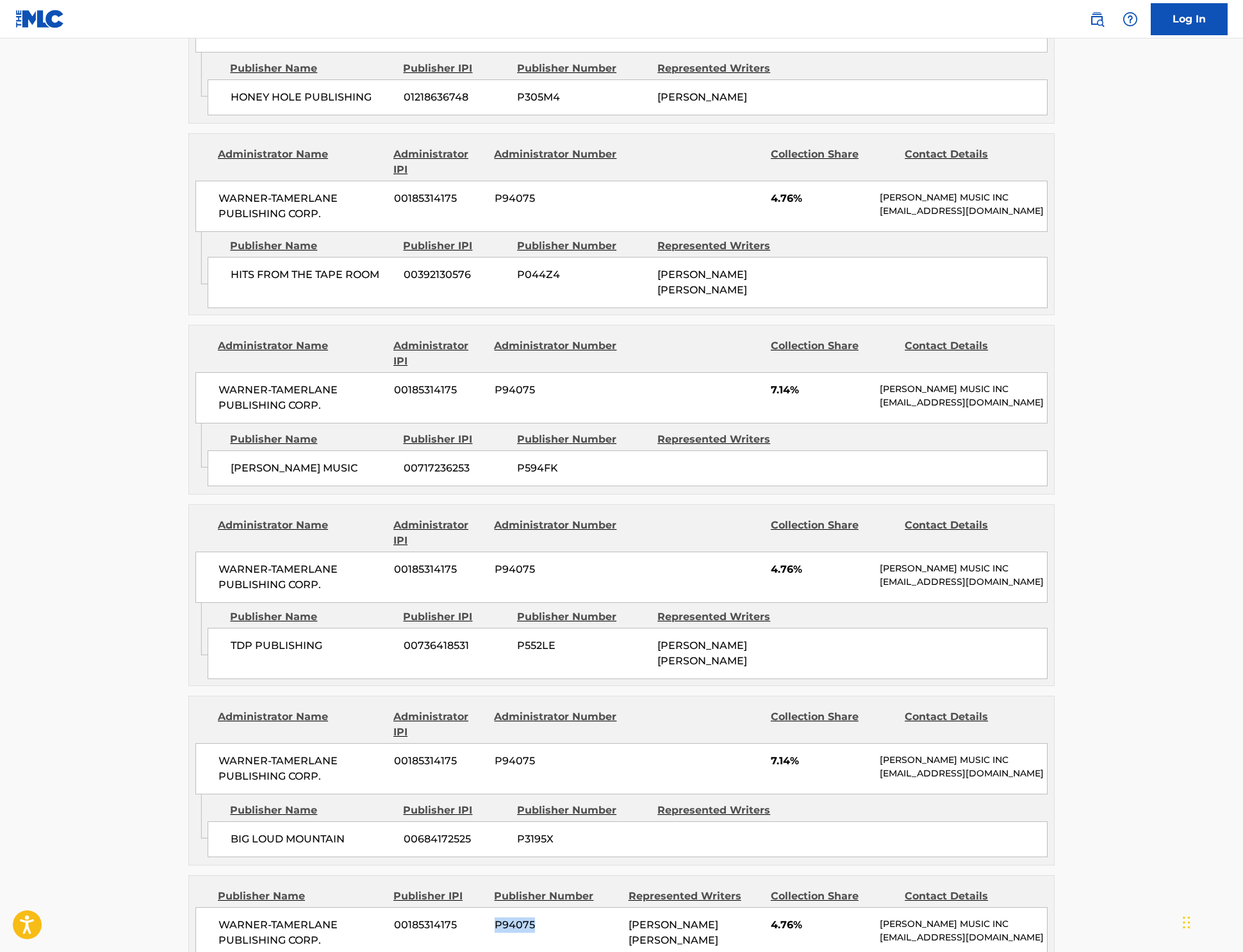
click at [494, 917] on span "P94075" at bounding box center [556, 925] width 124 height 15
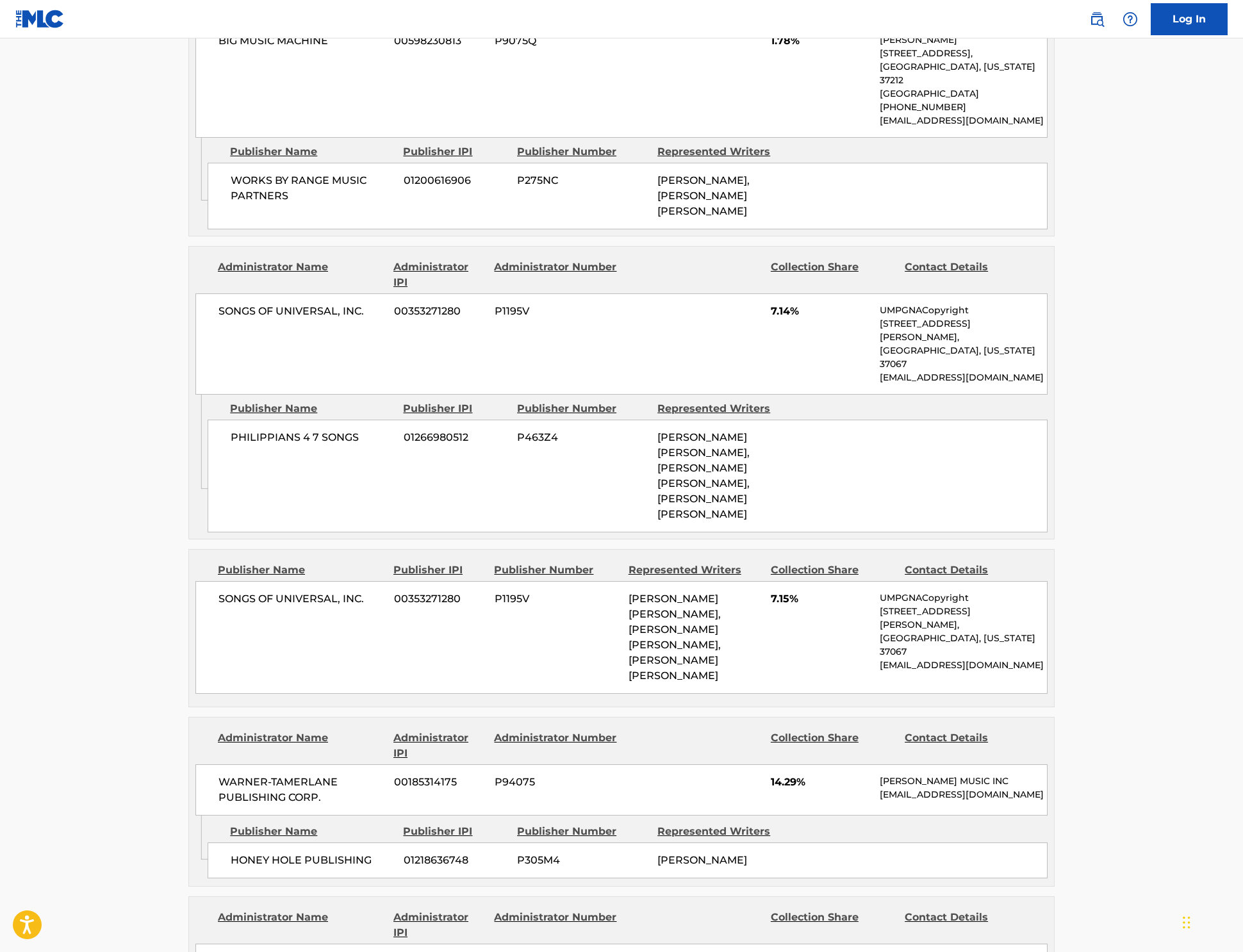
scroll to position [1279, 0]
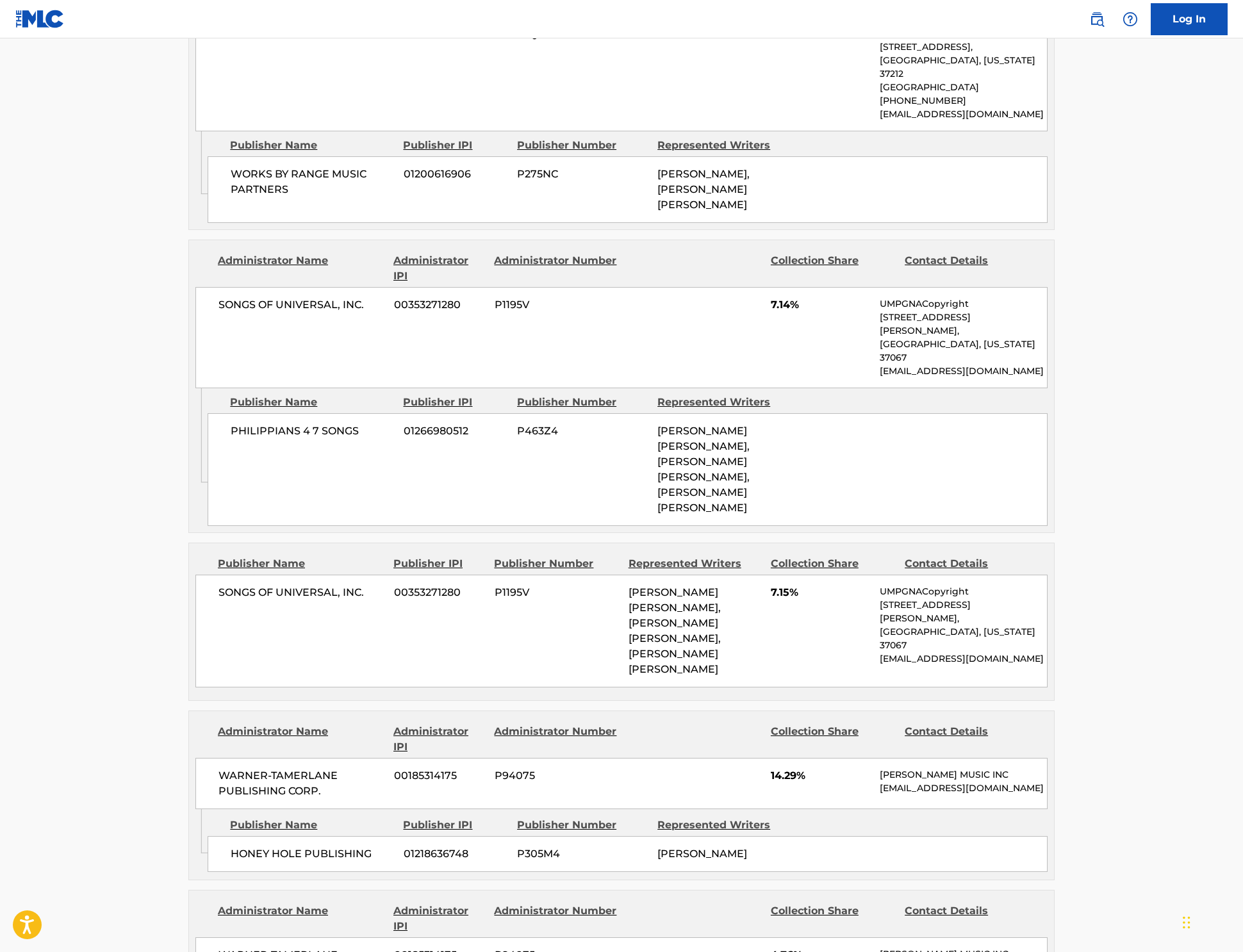
click at [517, 434] on span "P463Z4" at bounding box center [583, 431] width 131 height 15
drag, startPoint x: 516, startPoint y: 434, endPoint x: 716, endPoint y: 367, distance: 210.9
click at [517, 434] on span "P463Z4" at bounding box center [583, 431] width 131 height 15
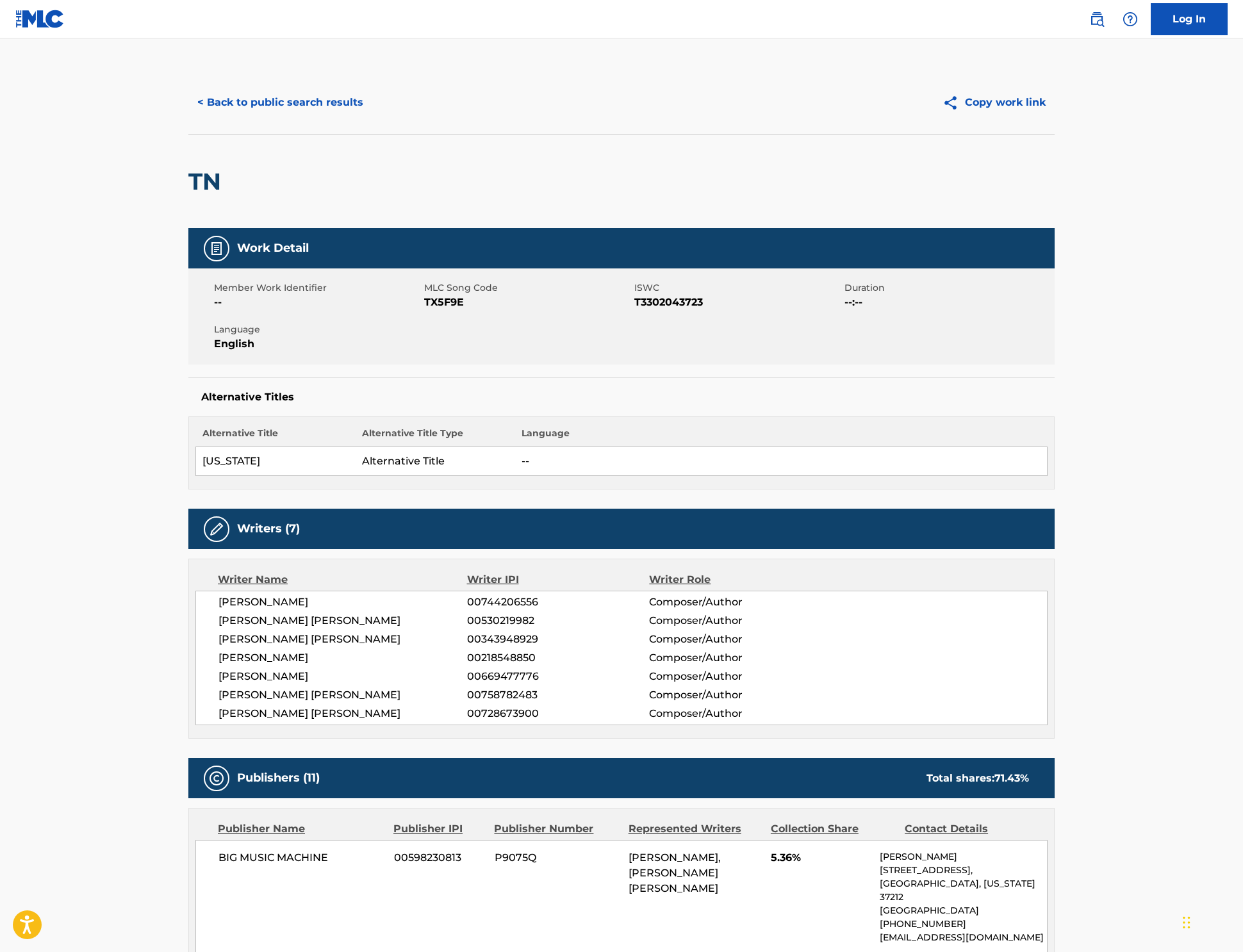
scroll to position [0, 0]
click at [218, 118] on button "< Back to public search results" at bounding box center [280, 103] width 184 height 32
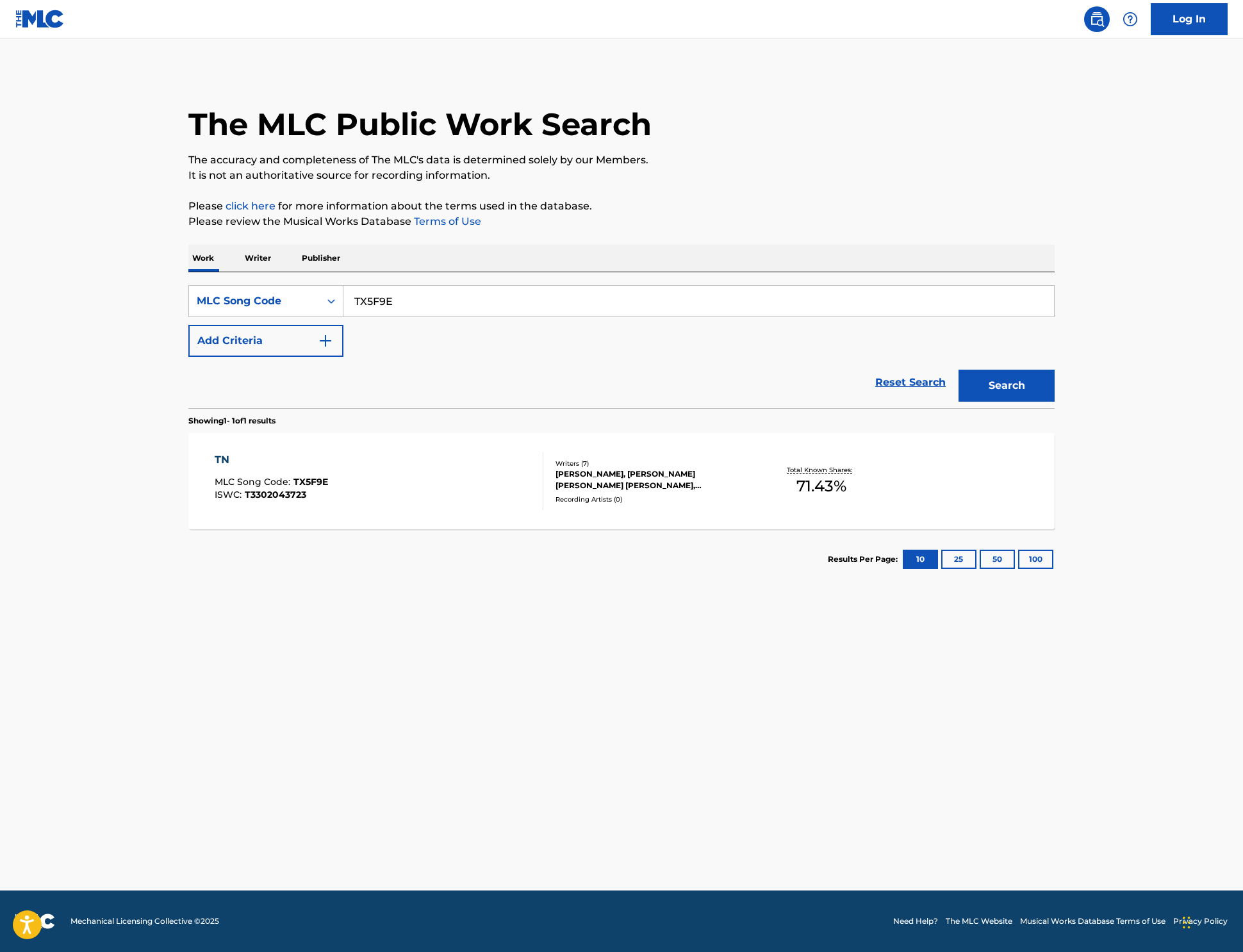
drag, startPoint x: 345, startPoint y: 340, endPoint x: 305, endPoint y: 333, distance: 40.6
click at [228, 314] on div "SearchWithCriteria3cdbc9fd-47f4-426c-ad52-4d39753b395e MLC Song Code TX5F9E Add…" at bounding box center [622, 340] width 866 height 136
paste input "LVB2KP"
type input "LVB2KP"
drag, startPoint x: 1069, startPoint y: 441, endPoint x: 1036, endPoint y: 444, distance: 33.1
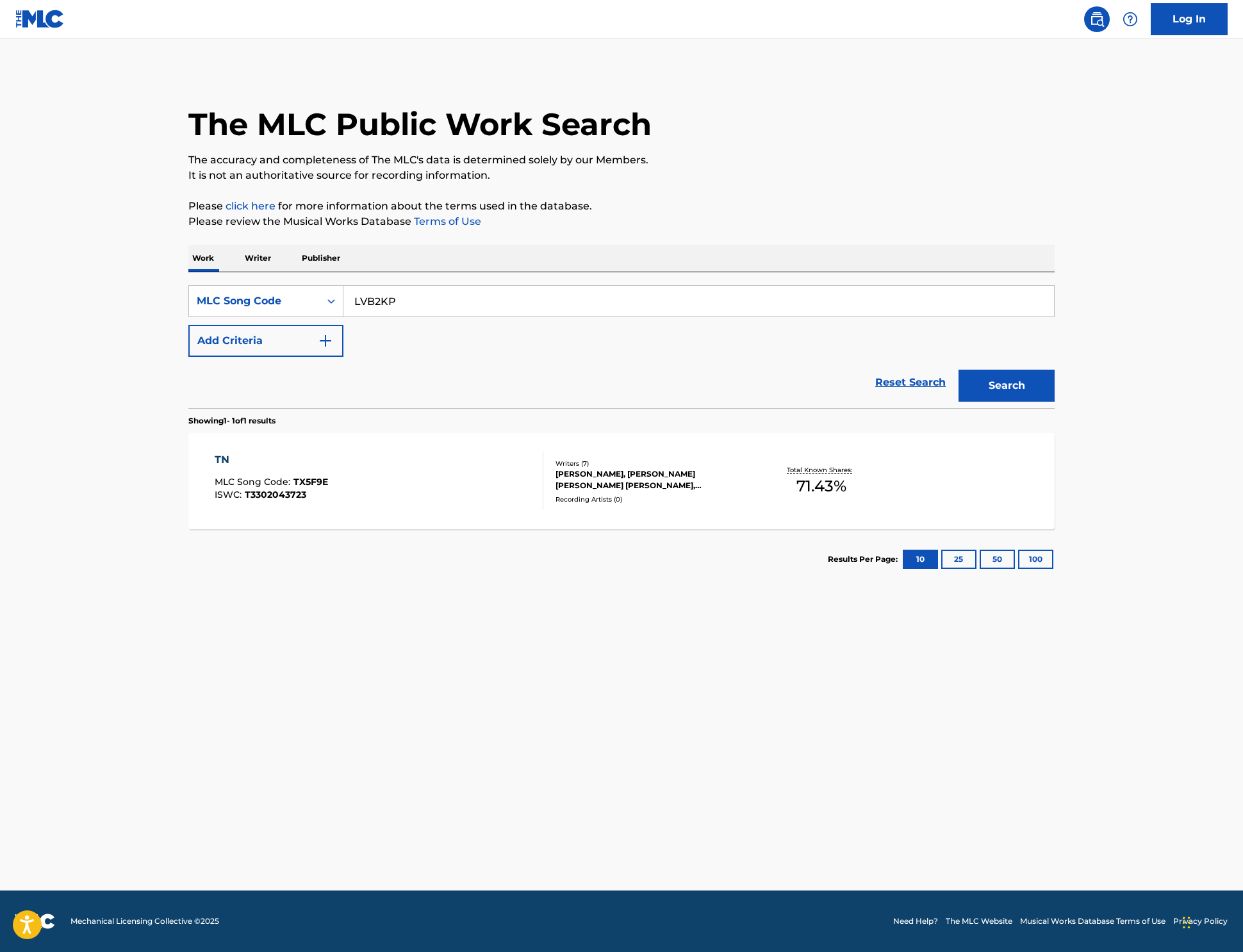
click at [1055, 402] on button "Search" at bounding box center [1006, 386] width 96 height 32
click at [215, 468] on div "LET IT BE A HALLELUJAH" at bounding box center [286, 460] width 143 height 15
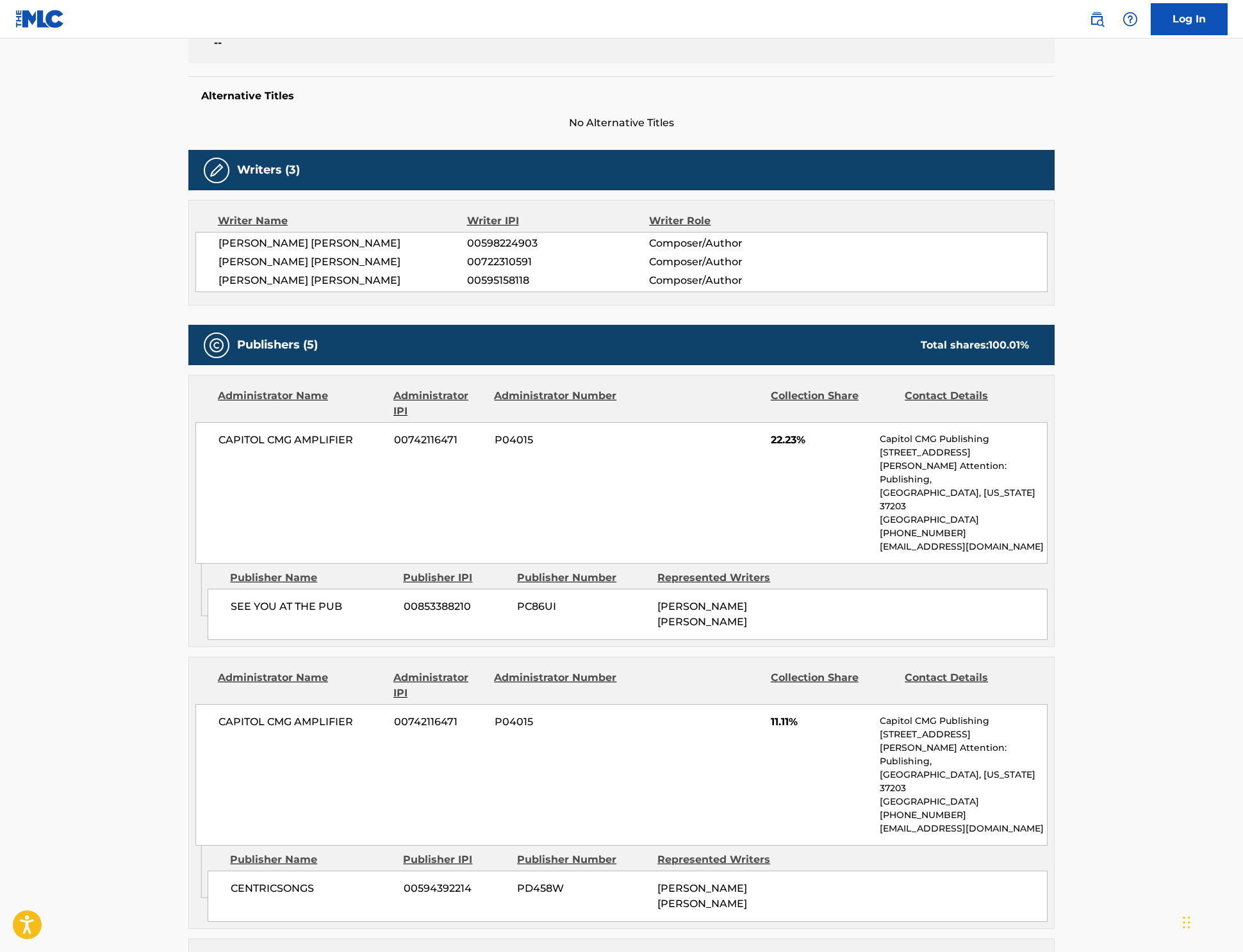
scroll to position [413, 0]
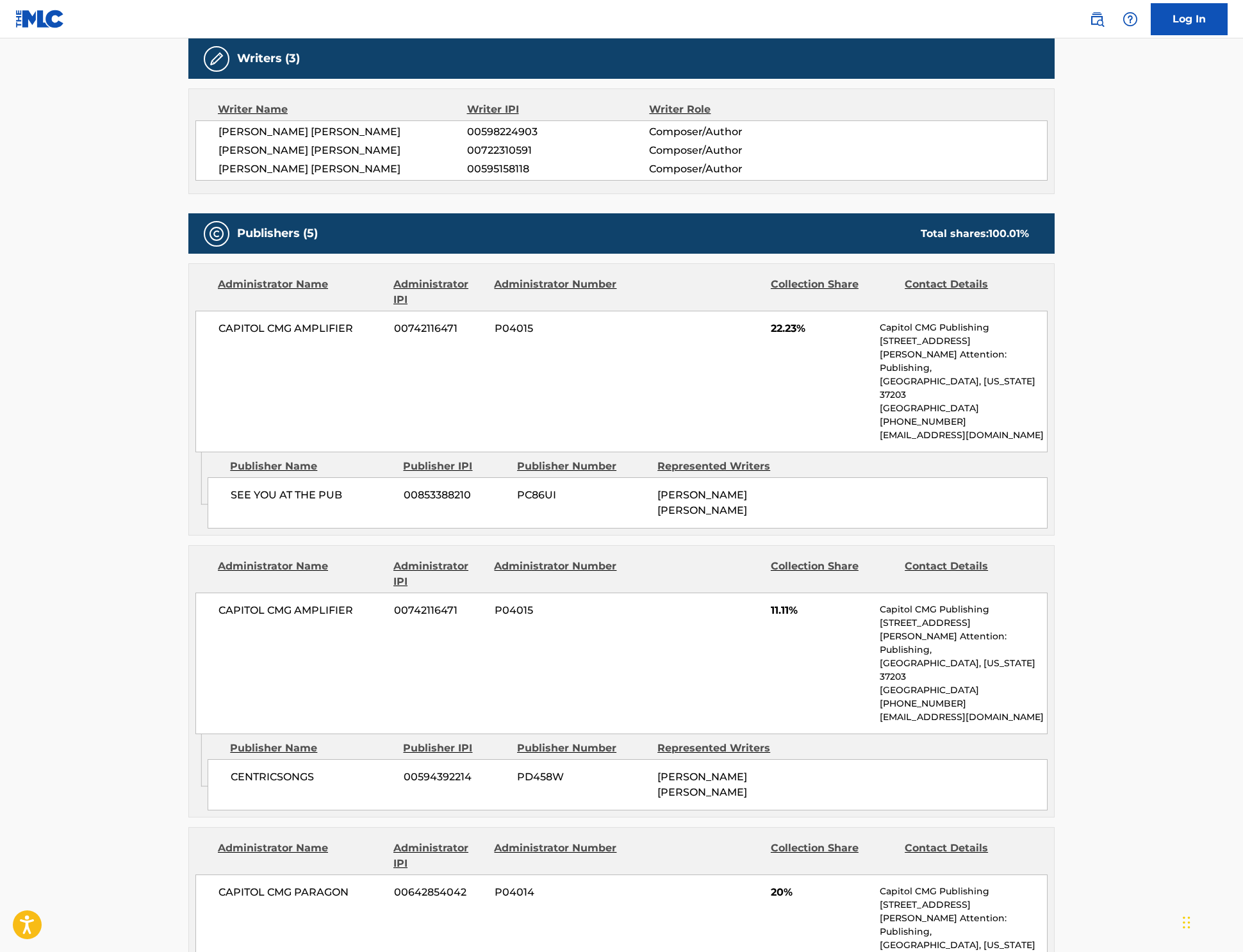
click at [518, 503] on span "PC86UI" at bounding box center [583, 495] width 131 height 15
drag, startPoint x: 518, startPoint y: 555, endPoint x: 480, endPoint y: 370, distance: 188.9
click at [518, 503] on span "PC86UI" at bounding box center [583, 495] width 131 height 15
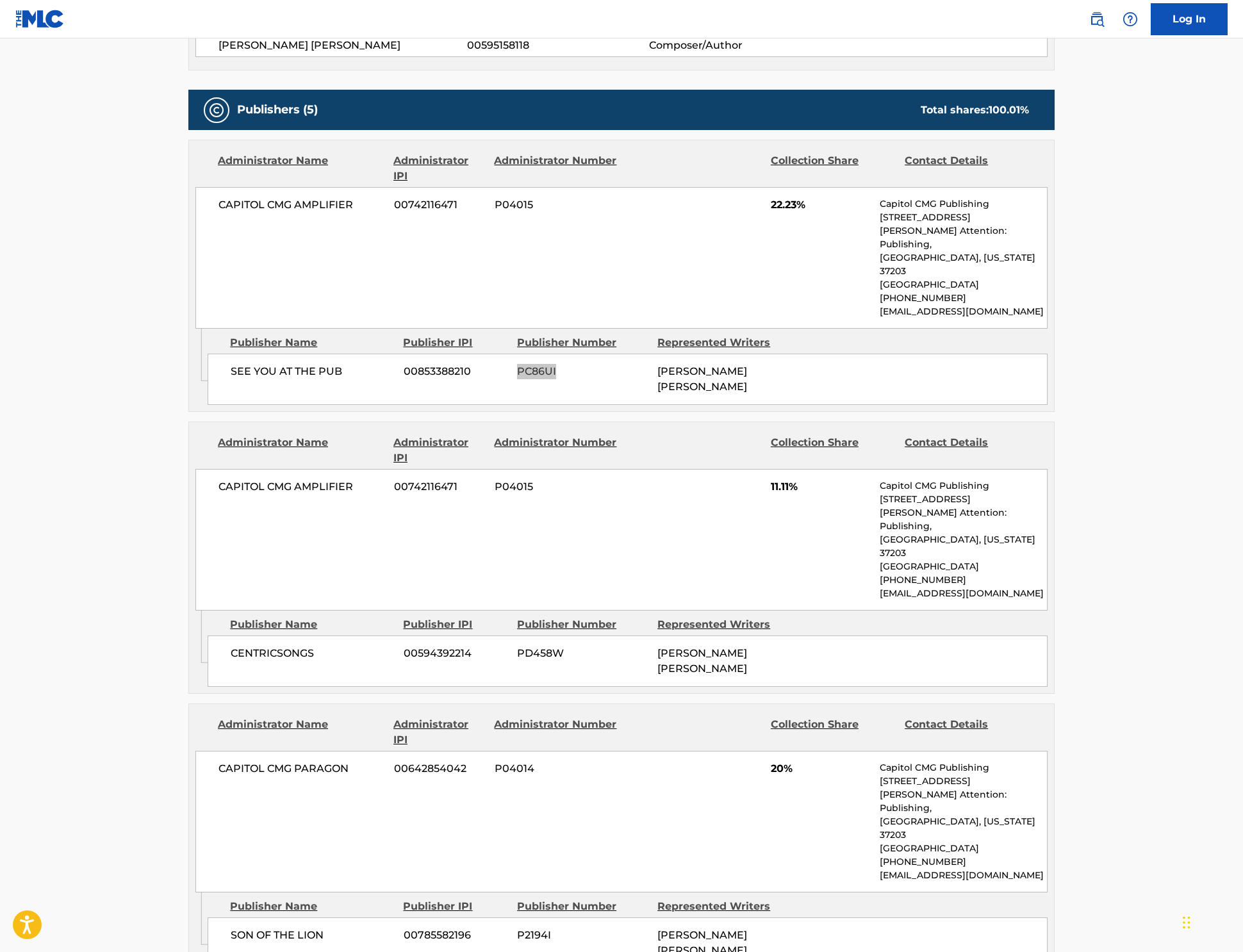
scroll to position [703, 0]
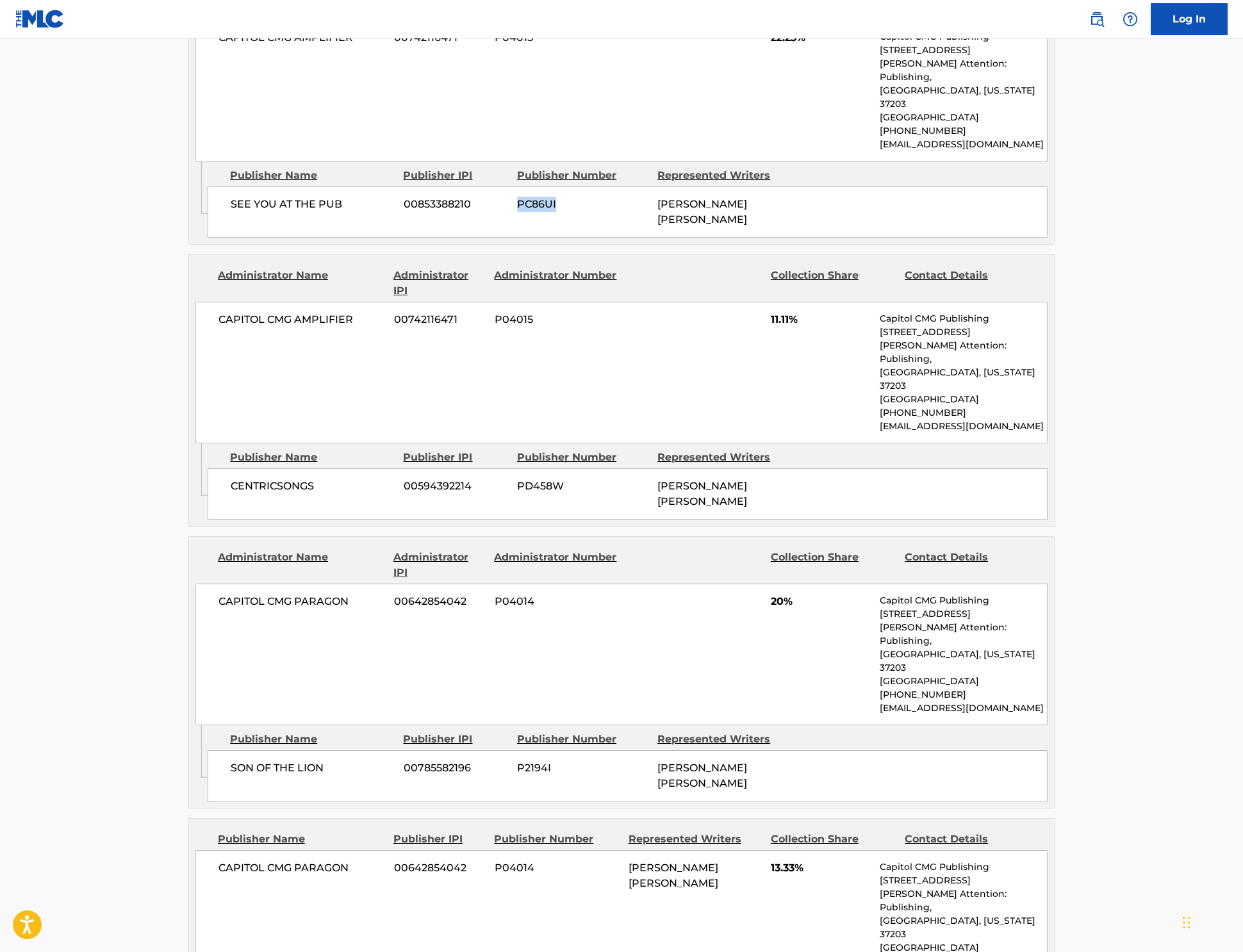
click at [517, 494] on span "PD458W" at bounding box center [583, 486] width 131 height 15
click at [521, 761] on span "P2194I" at bounding box center [583, 768] width 131 height 15
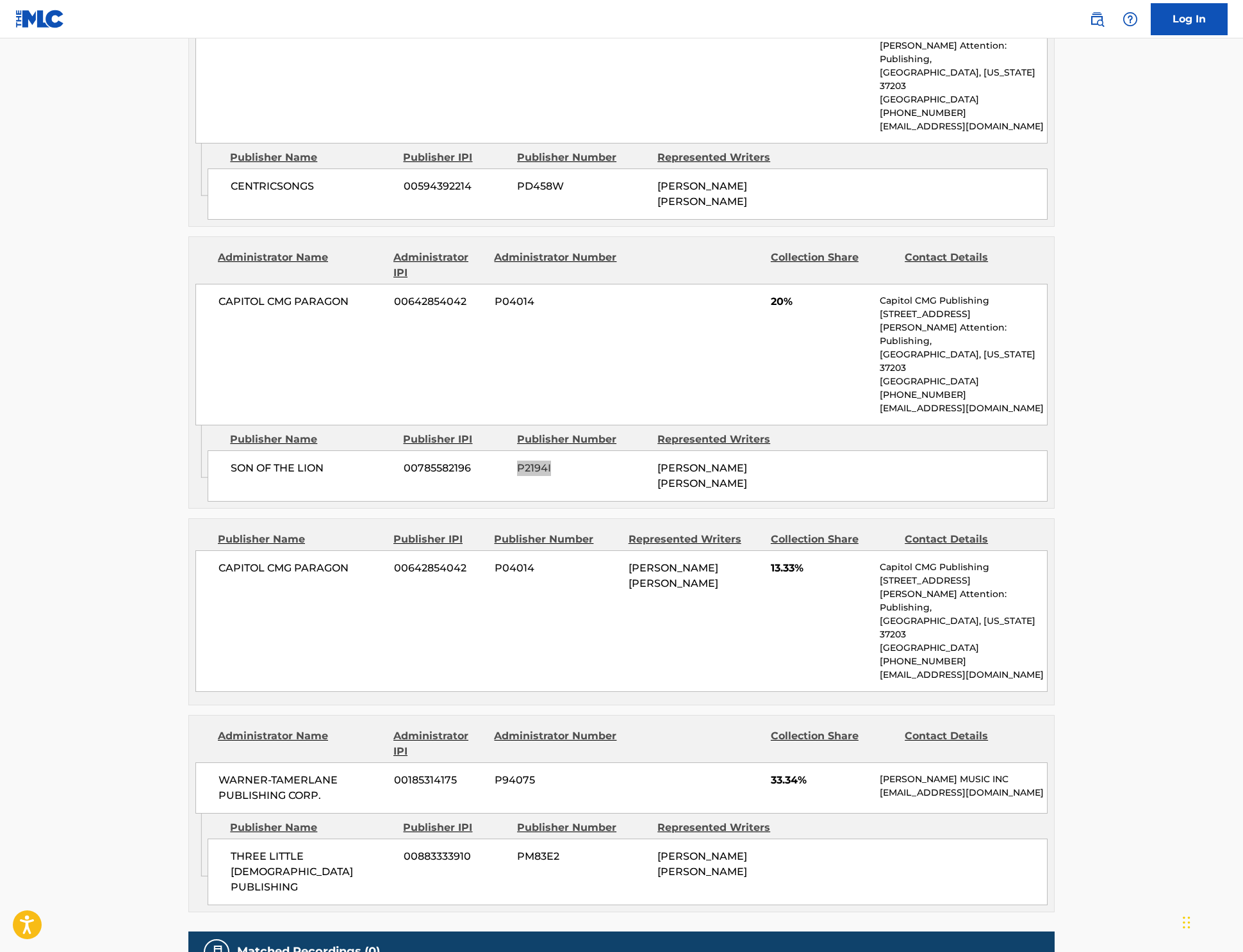
scroll to position [1036, 0]
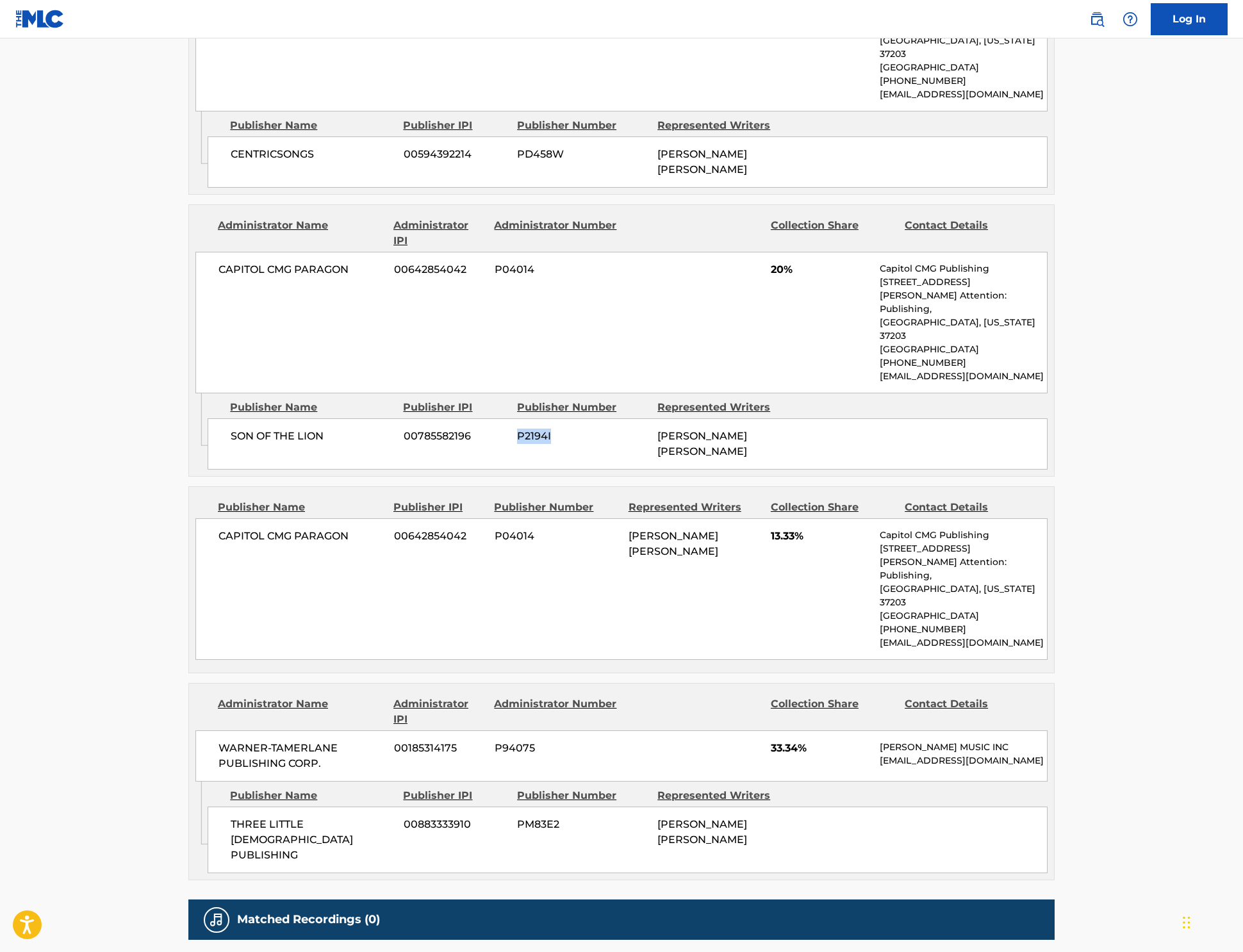
click at [494, 529] on span "P04014" at bounding box center [556, 536] width 124 height 15
click at [517, 817] on span "PM83E2" at bounding box center [583, 825] width 131 height 15
drag, startPoint x: 505, startPoint y: 761, endPoint x: 682, endPoint y: 703, distance: 186.3
click at [517, 817] on span "PM83E2" at bounding box center [583, 825] width 131 height 15
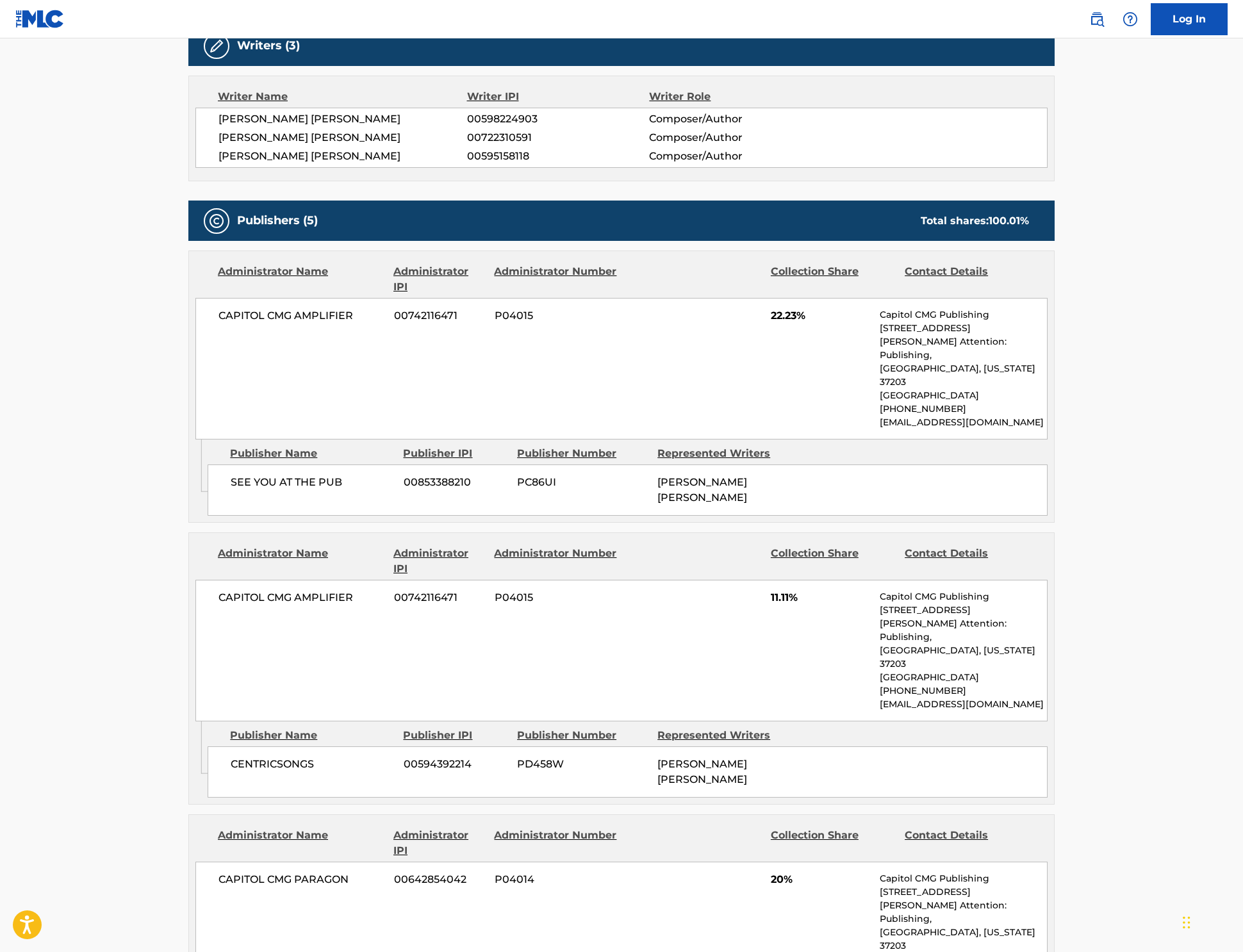
scroll to position [425, 0]
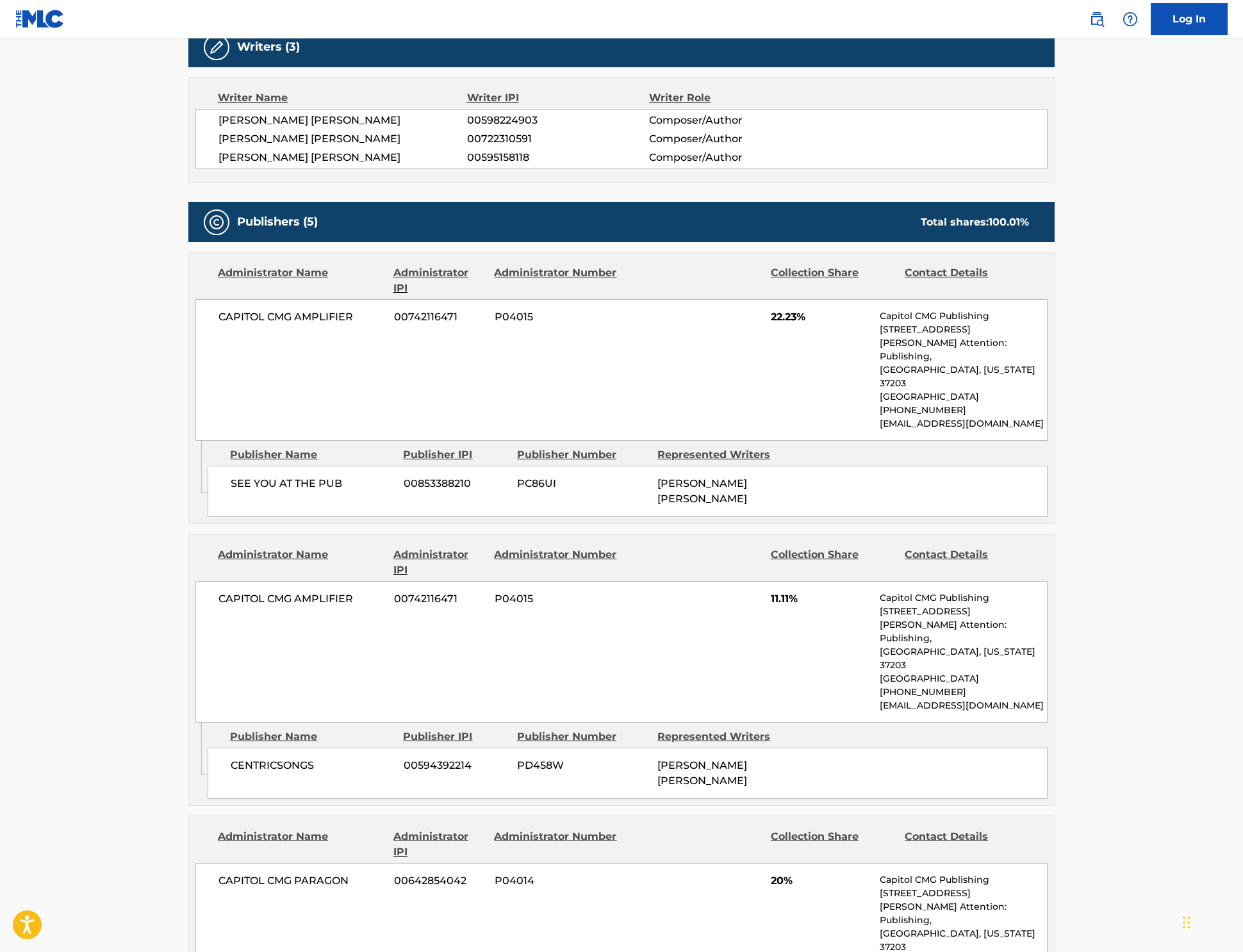
click at [517, 491] on span "PC86UI" at bounding box center [583, 483] width 131 height 15
drag, startPoint x: 273, startPoint y: 405, endPoint x: 15, endPoint y: 419, distance: 258.4
click at [71, 408] on main "< Back to public search results Copy work link LET IT BE A HALLELUJAH Work Deta…" at bounding box center [622, 613] width 1243 height 1997
drag, startPoint x: 265, startPoint y: 548, endPoint x: 90, endPoint y: 540, distance: 175.2
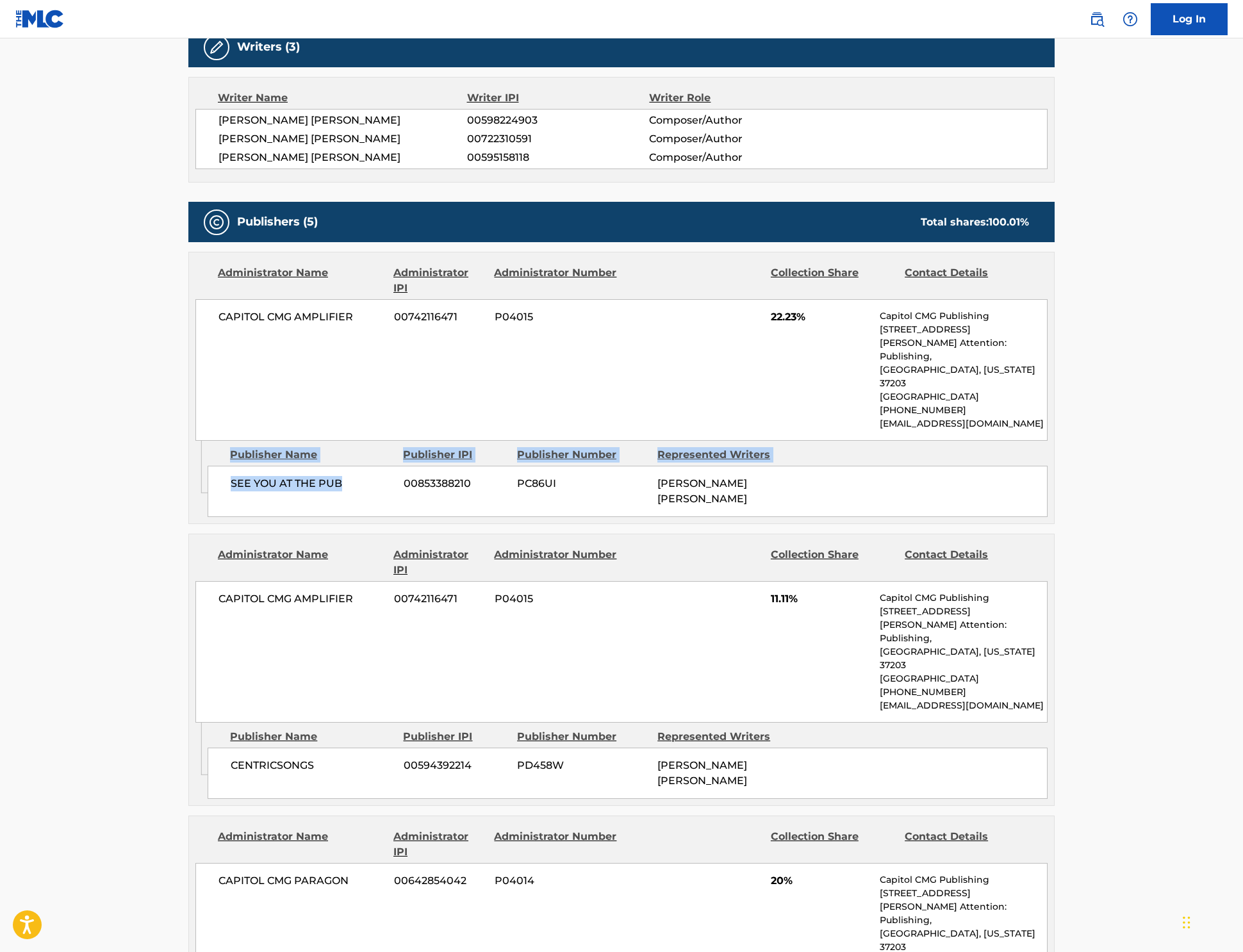
click at [173, 540] on div "< Back to public search results Copy work link LET IT BE A HALLELUJAH Work Deta…" at bounding box center [621, 619] width 897 height 1946
drag, startPoint x: 90, startPoint y: 540, endPoint x: 144, endPoint y: 539, distance: 54.0
click at [173, 540] on div "< Back to public search results Copy work link LET IT BE A HALLELUJAH Work Deta…" at bounding box center [621, 619] width 897 height 1946
click at [231, 517] on div "SEE YOU AT THE PUB 00853388210 PC86UI [PERSON_NAME] [PERSON_NAME]" at bounding box center [627, 491] width 840 height 51
drag, startPoint x: 180, startPoint y: 549, endPoint x: 142, endPoint y: 548, distance: 38.0
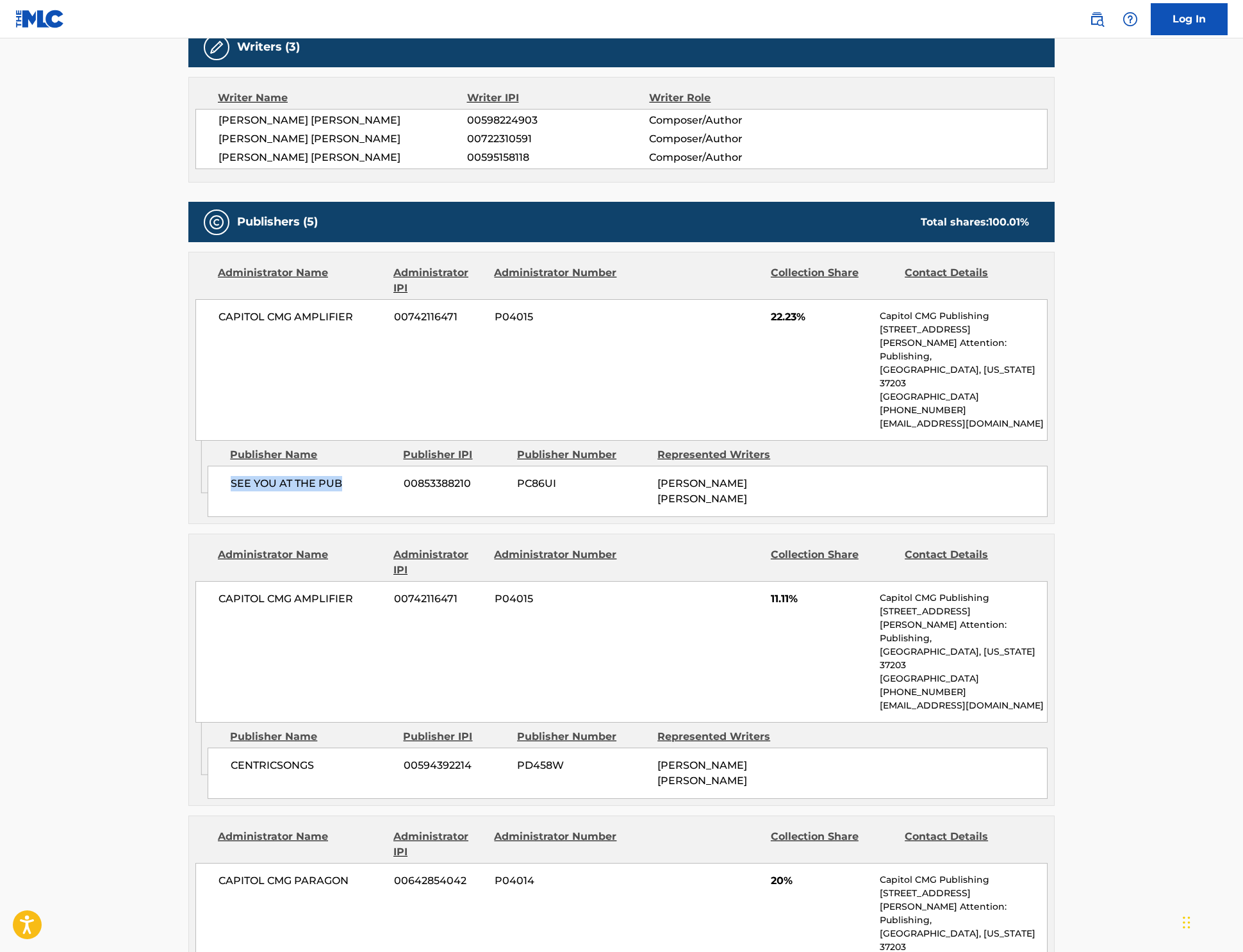
click at [207, 517] on div "SEE YOU AT THE PUB 00853388210 PC86UI [PERSON_NAME] [PERSON_NAME]" at bounding box center [627, 491] width 840 height 51
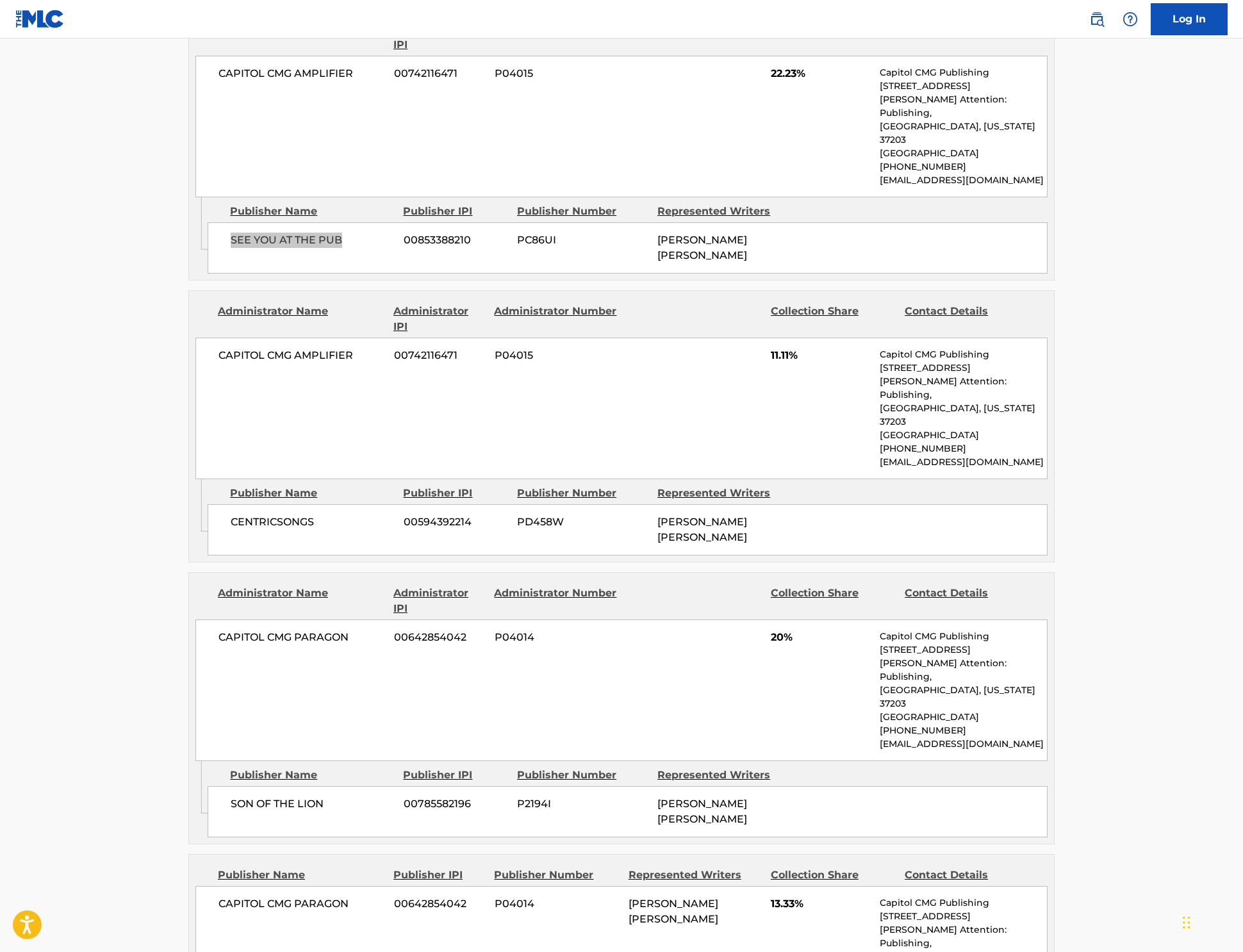
scroll to position [683, 0]
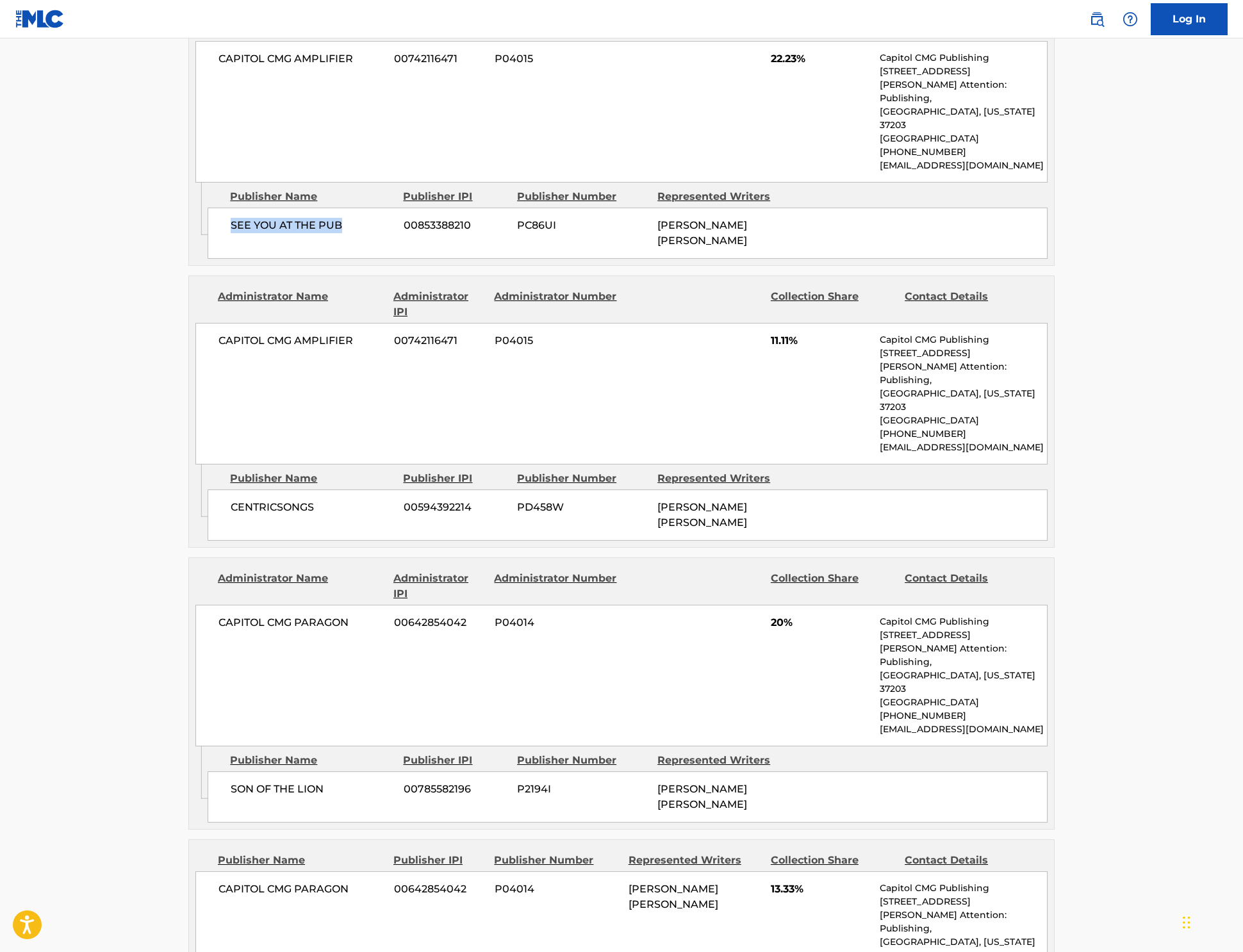
click at [518, 782] on span "P2194I" at bounding box center [583, 789] width 131 height 15
click at [517, 782] on span "P2194I" at bounding box center [583, 789] width 131 height 15
drag, startPoint x: 262, startPoint y: 619, endPoint x: 75, endPoint y: 612, distance: 187.1
click at [173, 609] on div "< Back to public search results Copy work link LET IT BE A HALLELUJAH Work Deta…" at bounding box center [621, 360] width 897 height 1946
drag, startPoint x: 270, startPoint y: 760, endPoint x: 152, endPoint y: 756, distance: 118.1
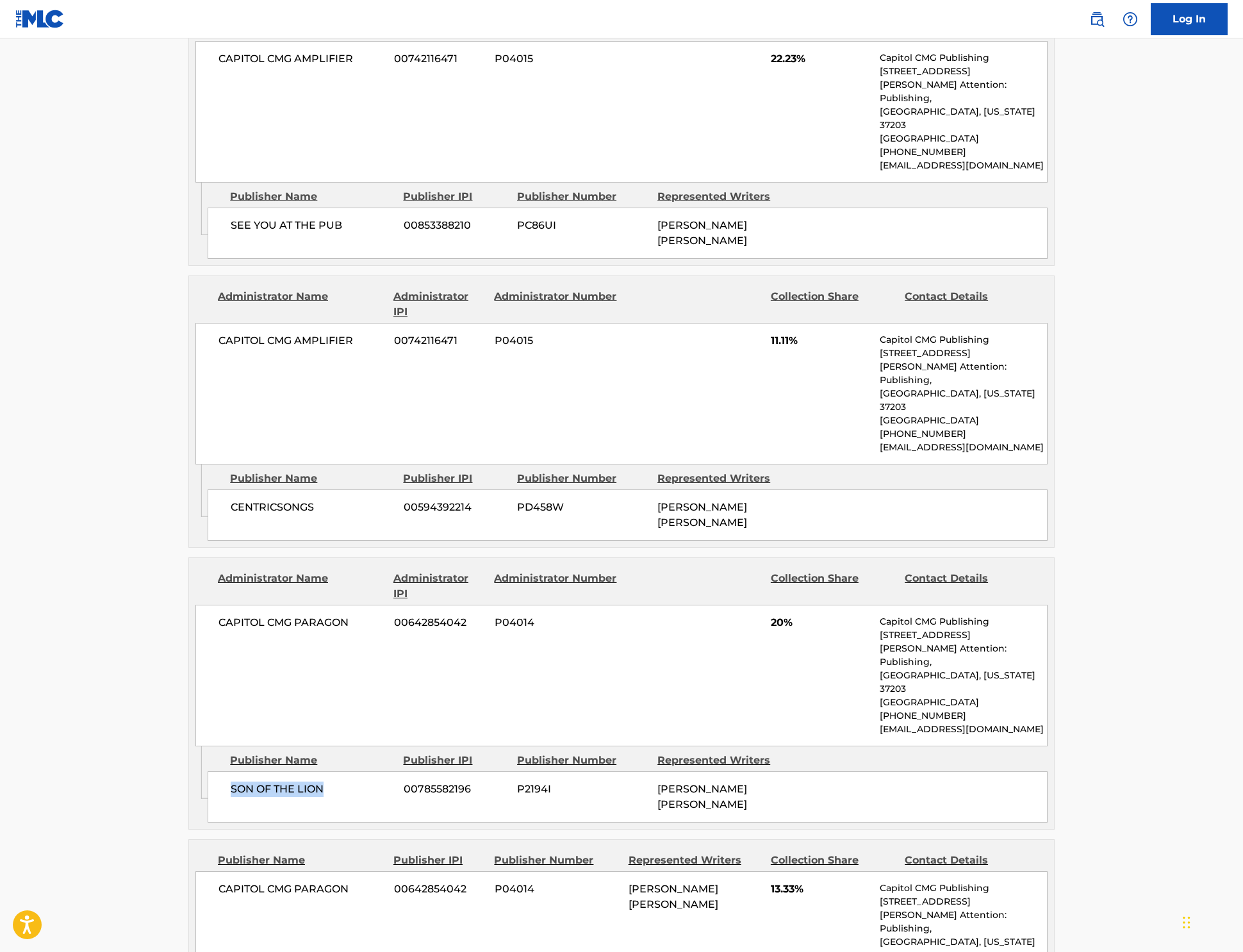
click at [207, 772] on div "SON OF THE LION 00785582196 P2194I [PERSON_NAME] [PERSON_NAME]" at bounding box center [627, 798] width 840 height 51
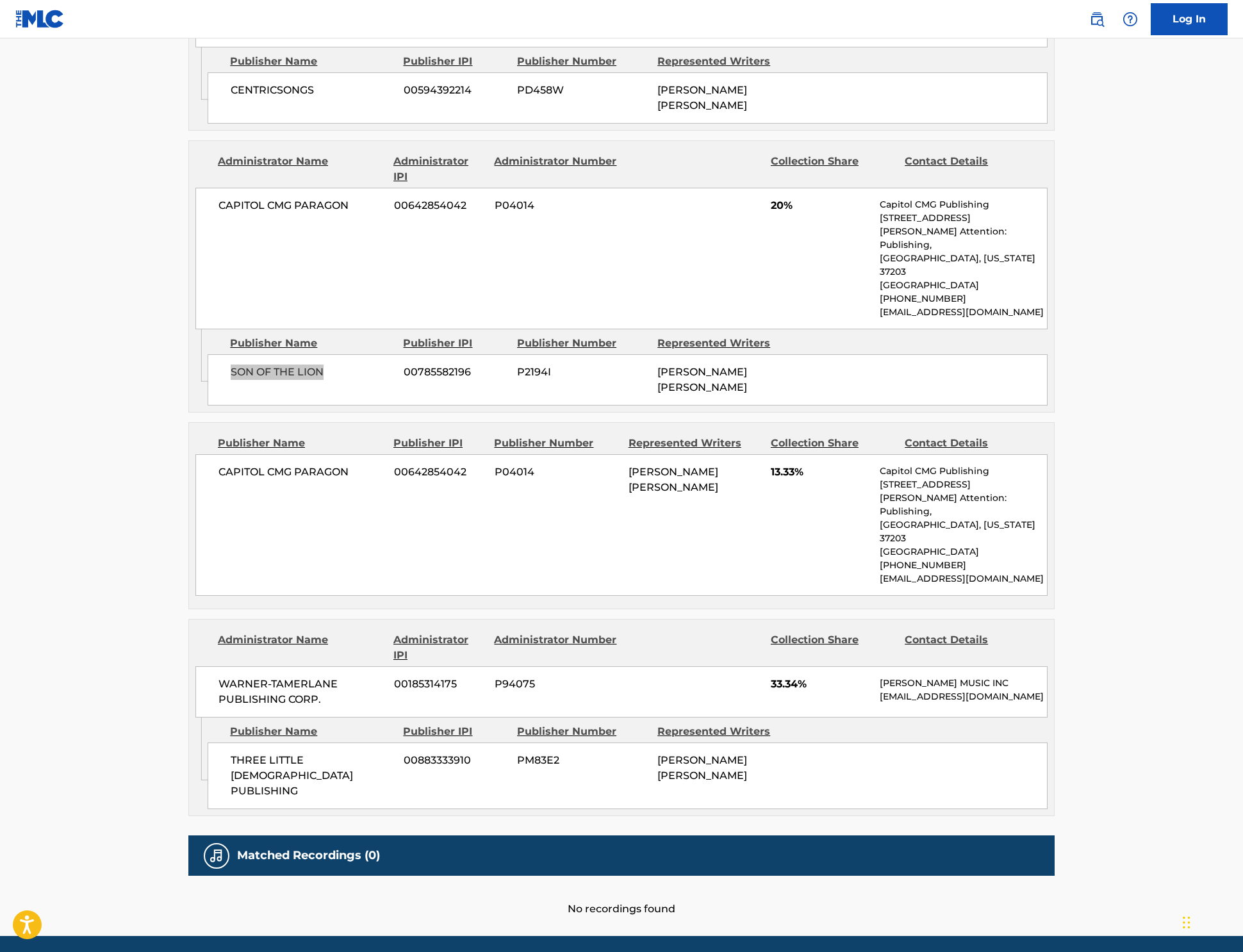
scroll to position [1098, 0]
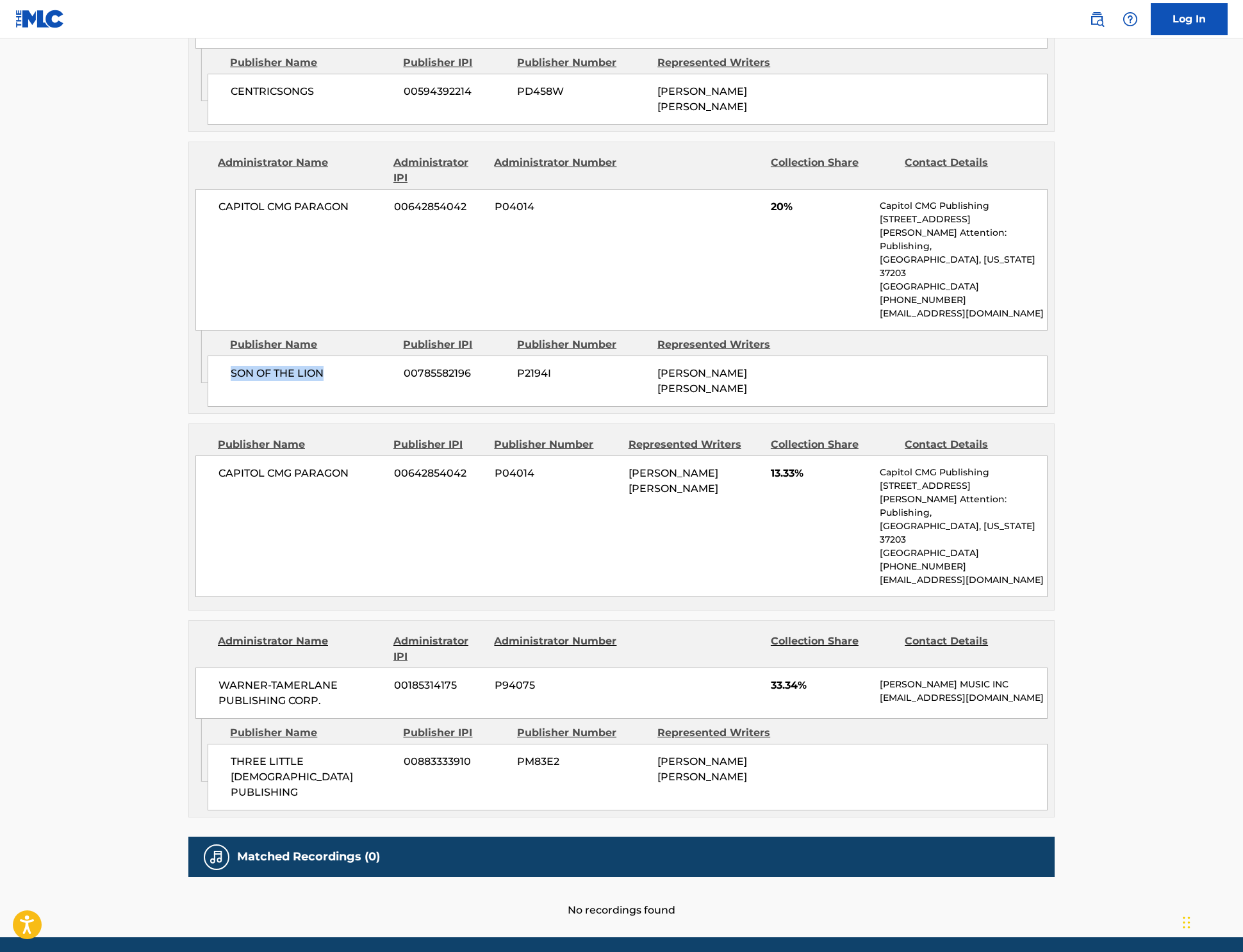
click at [517, 754] on span "PM83E2" at bounding box center [583, 761] width 131 height 15
drag, startPoint x: 0, startPoint y: 762, endPoint x: 113, endPoint y: 706, distance: 126.1
click at [517, 754] on span "PM83E2" at bounding box center [583, 761] width 131 height 15
drag, startPoint x: 135, startPoint y: 614, endPoint x: 97, endPoint y: 614, distance: 38.0
click at [196, 668] on div "WARNER-[PERSON_NAME] PUBLISHING CORP. 00185314175 P94075 33.34% [PERSON_NAME] M…" at bounding box center [622, 694] width 852 height 51
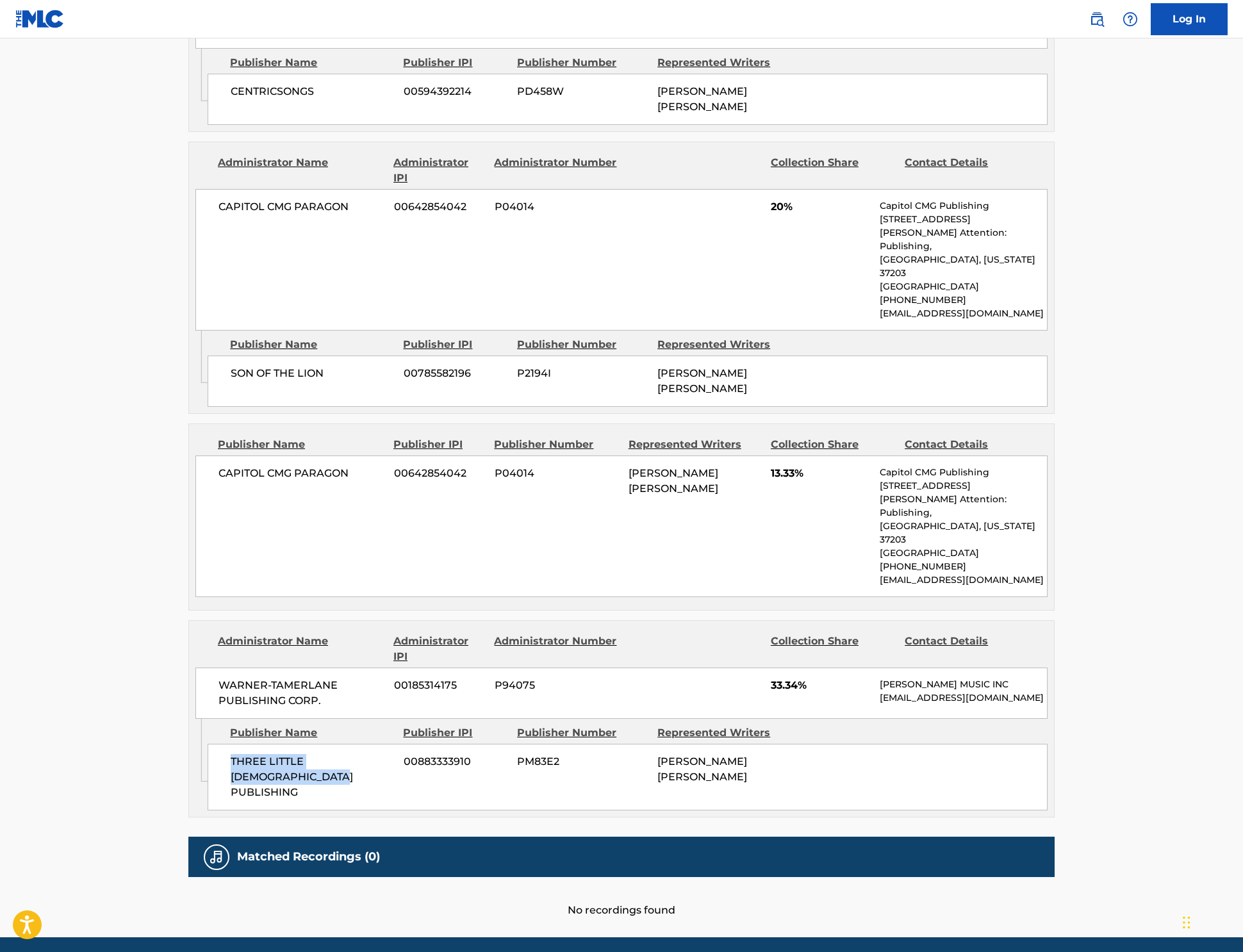
drag, startPoint x: 298, startPoint y: 691, endPoint x: 146, endPoint y: 711, distance: 153.3
click at [207, 744] on div "THREE LITTLE [DEMOGRAPHIC_DATA] PUBLISHING 00883333910 PM83E2 [PERSON_NAME] [PE…" at bounding box center [627, 777] width 840 height 67
drag, startPoint x: 323, startPoint y: 706, endPoint x: 330, endPoint y: 701, distance: 8.6
click at [326, 744] on div "THREE LITTLE [DEMOGRAPHIC_DATA] PUBLISHING 00883333910 PM83E2 [PERSON_NAME] [PE…" at bounding box center [627, 777] width 840 height 67
drag, startPoint x: 298, startPoint y: 694, endPoint x: 74, endPoint y: 713, distance: 224.8
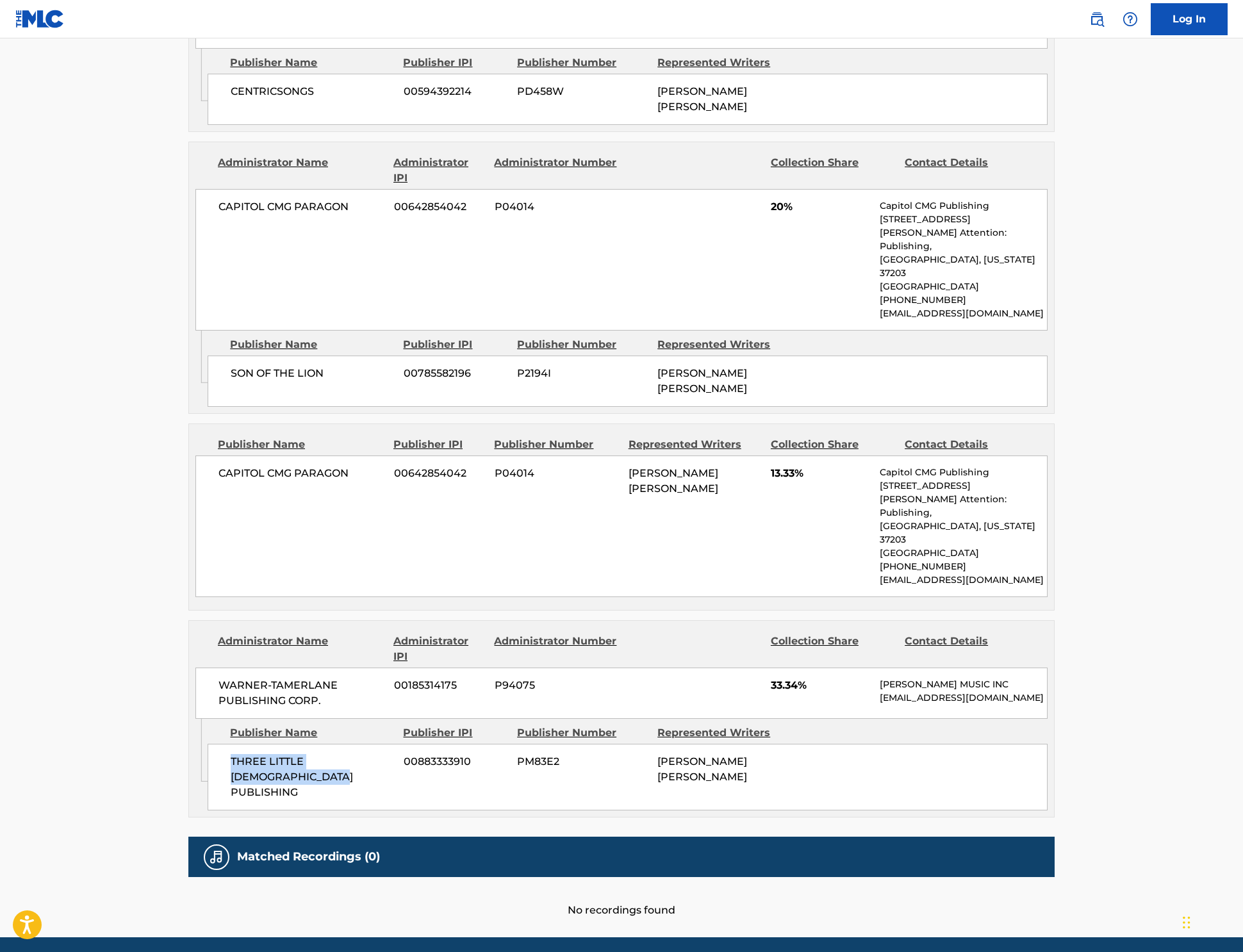
click at [207, 744] on div "THREE LITTLE [DEMOGRAPHIC_DATA] PUBLISHING 00883333910 PM83E2 [PERSON_NAME] [PE…" at bounding box center [627, 777] width 840 height 67
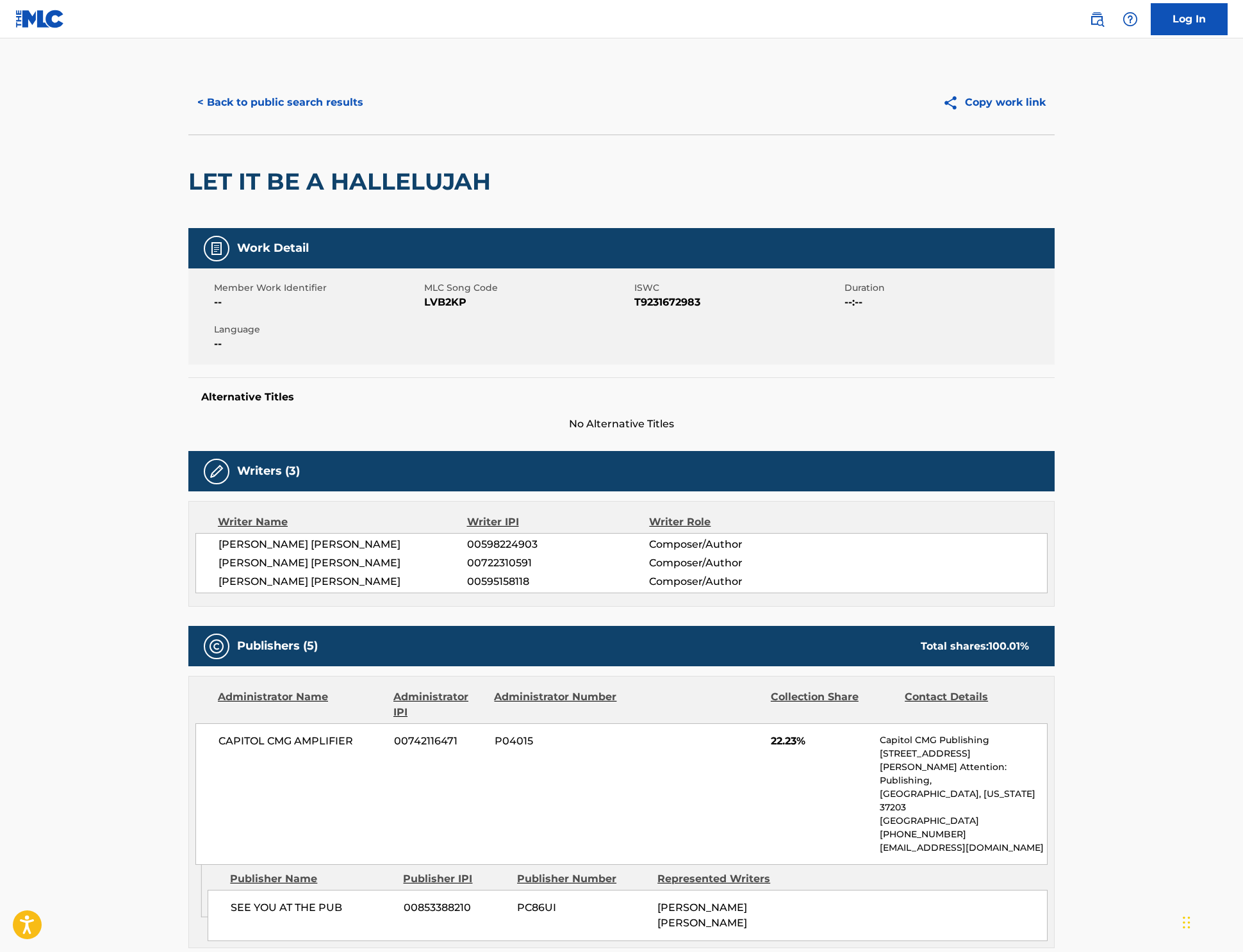
scroll to position [0, 0]
click at [188, 118] on button "< Back to public search results" at bounding box center [280, 103] width 184 height 32
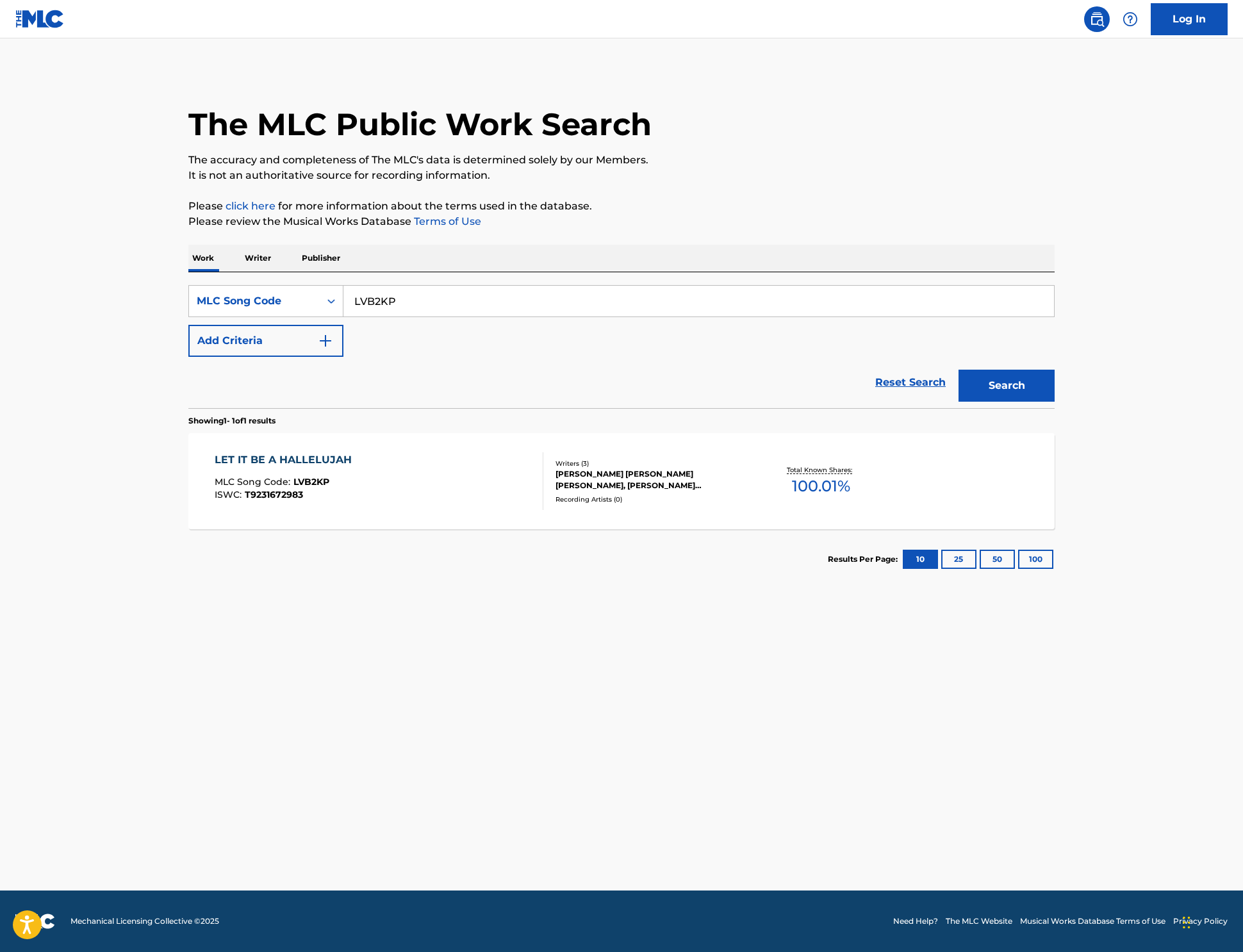
drag, startPoint x: 281, startPoint y: 313, endPoint x: 206, endPoint y: 304, distance: 75.5
click at [206, 304] on div "SearchWithCriteria3cdbc9fd-47f4-426c-ad52-4d39753b395e MLC Song Code LVB2KP Add…" at bounding box center [622, 340] width 866 height 136
paste input "TX5F9E"
type input "TX5F9E"
drag, startPoint x: 1093, startPoint y: 430, endPoint x: 1079, endPoint y: 435, distance: 14.9
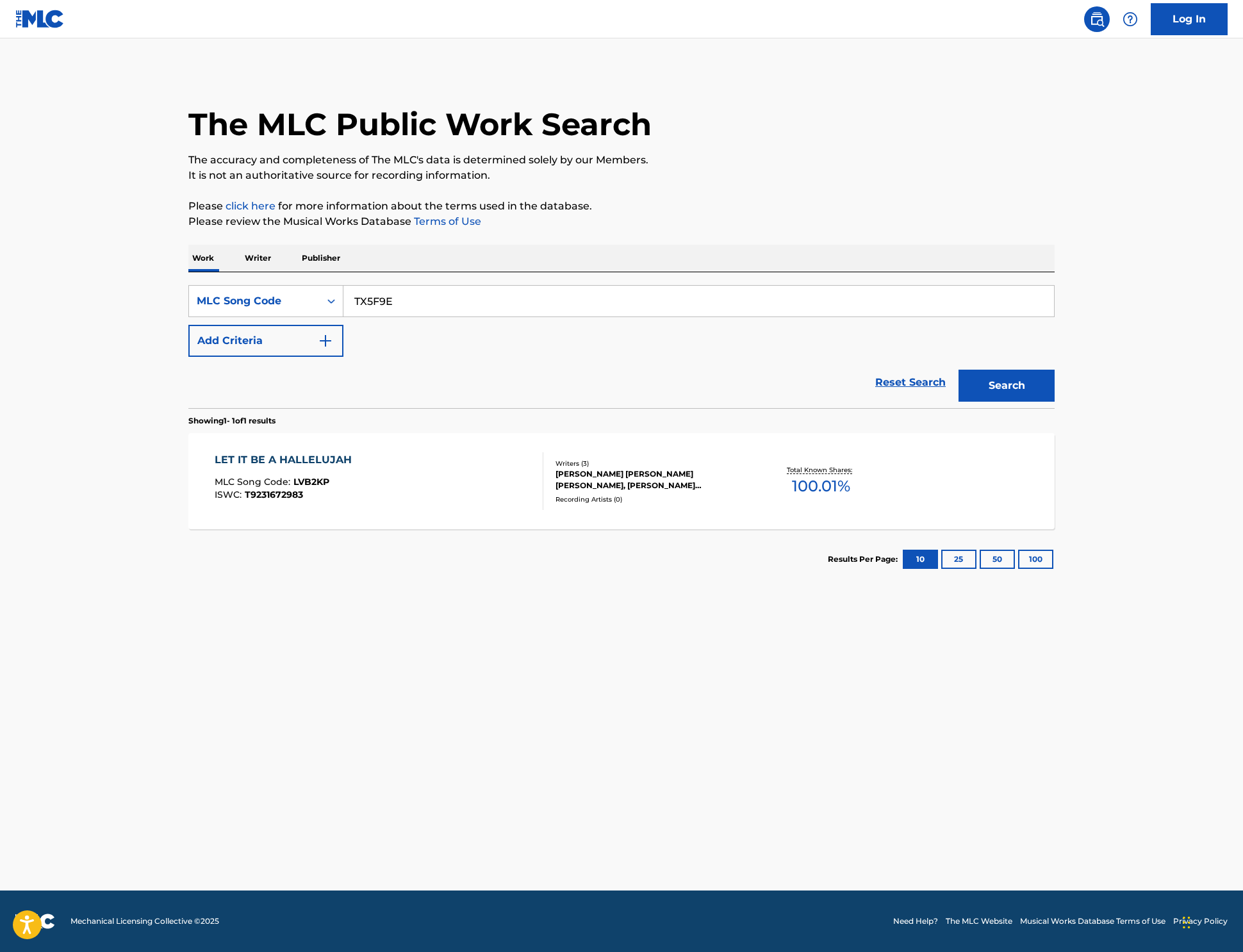
click at [1055, 402] on button "Search" at bounding box center [1006, 386] width 96 height 32
click at [215, 468] on div "TN" at bounding box center [271, 460] width 113 height 15
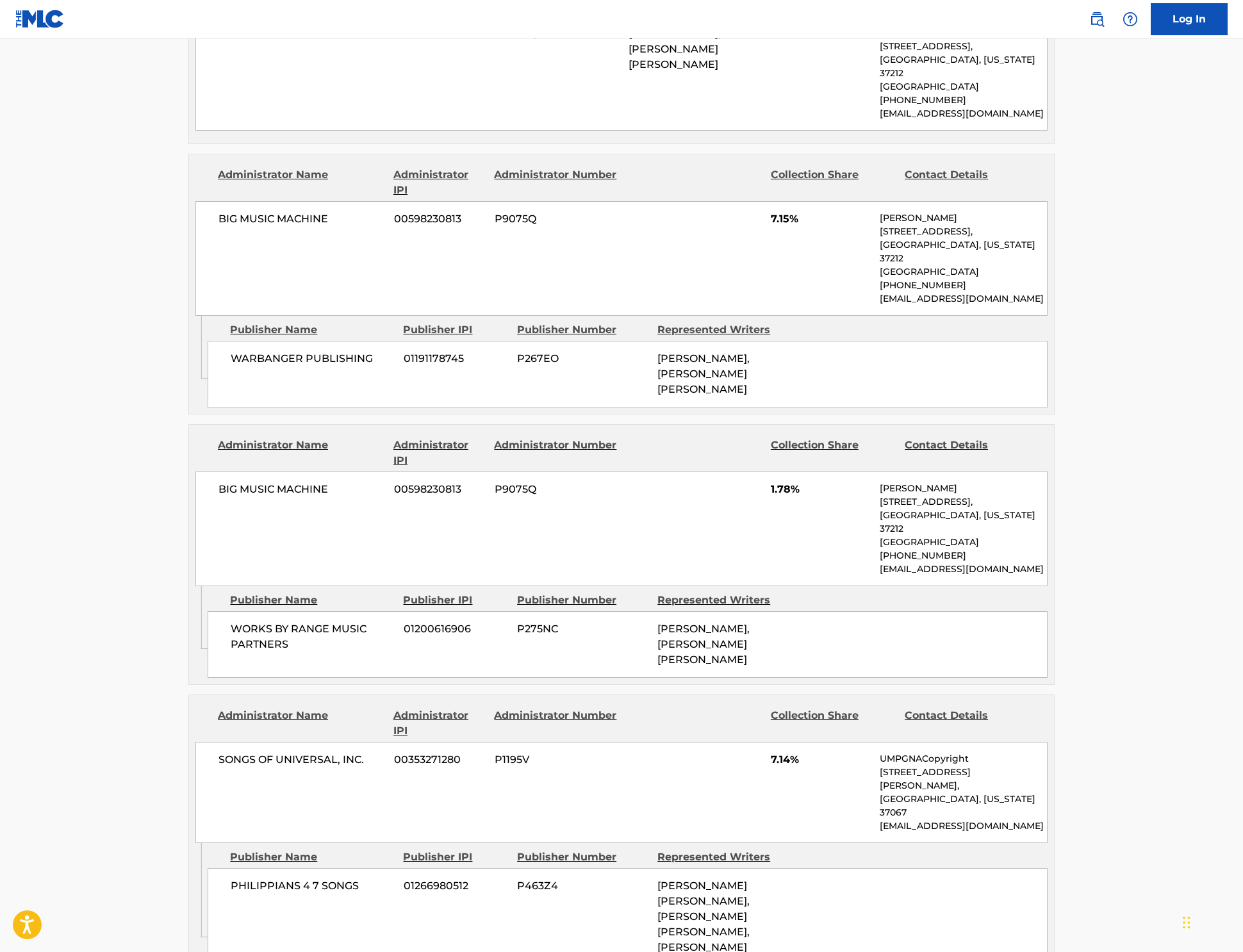
scroll to position [831, 0]
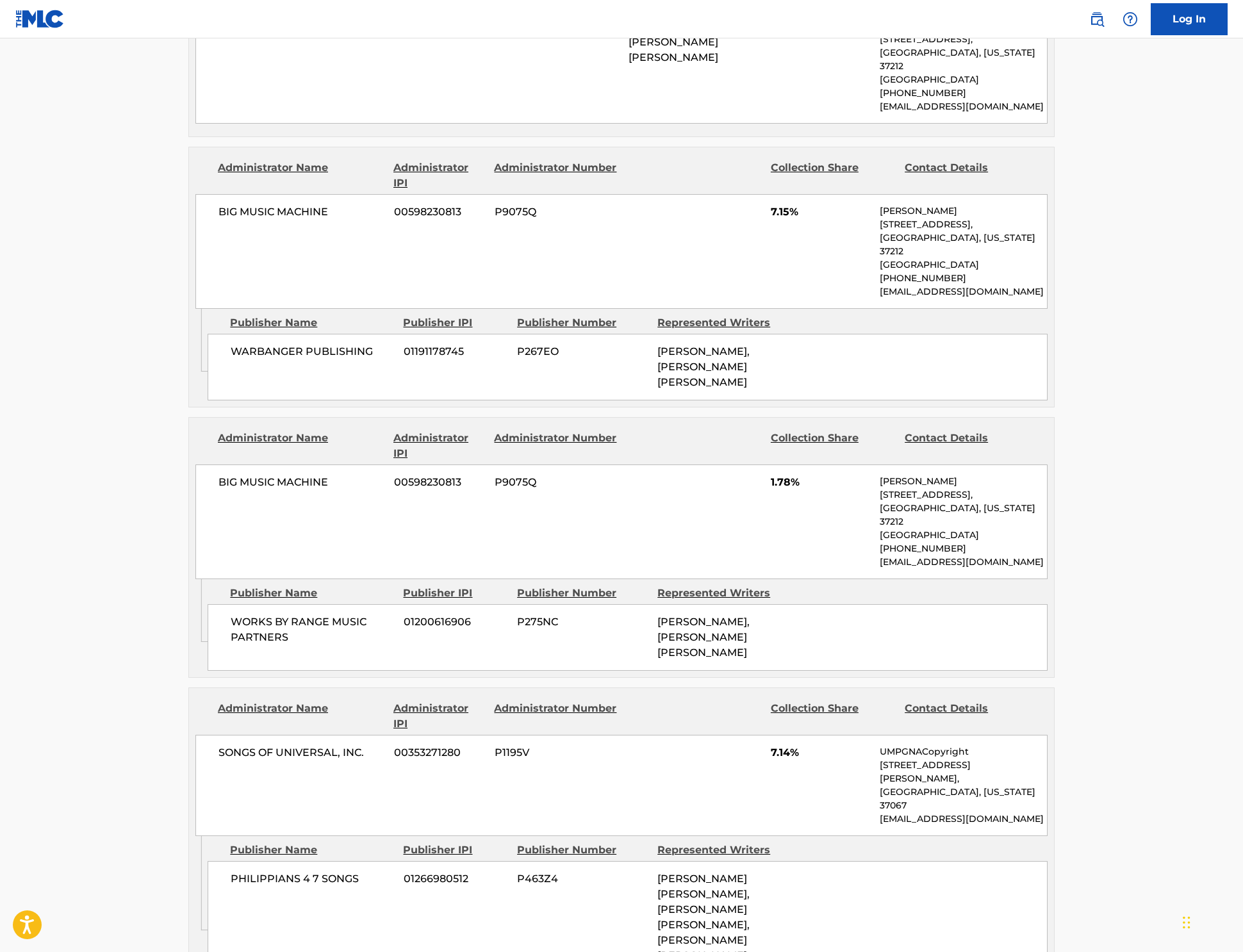
click at [464, 561] on div "BIG MUSIC MACHINE 00598230813 P9075Q 1.78% [PERSON_NAME] [STREET_ADDRESS][US_ST…" at bounding box center [622, 522] width 852 height 115
drag, startPoint x: 747, startPoint y: 668, endPoint x: 665, endPoint y: 670, distance: 82.0
click at [665, 658] on span "[PERSON_NAME], [PERSON_NAME] [PERSON_NAME]" at bounding box center [703, 637] width 92 height 43
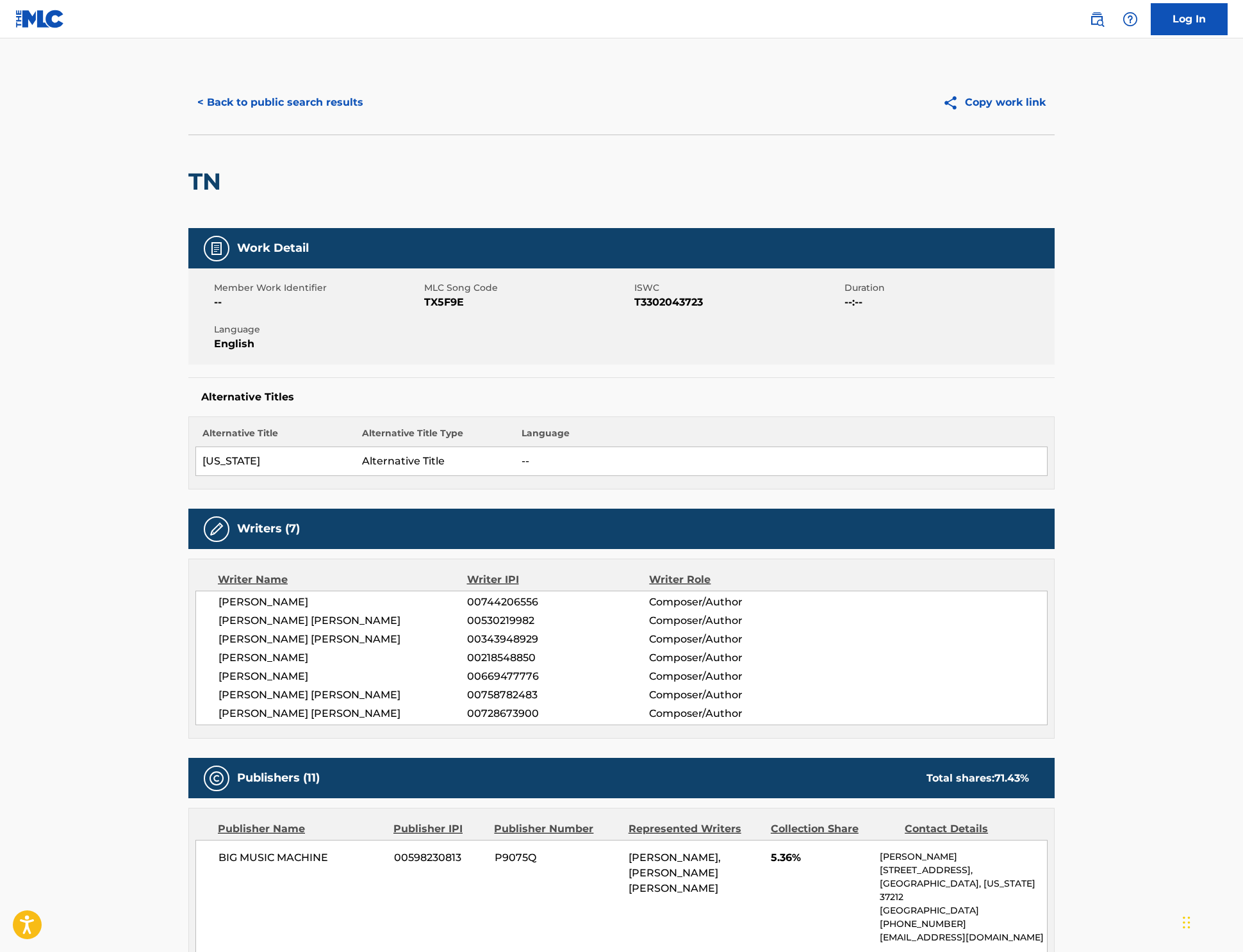
scroll to position [0, 0]
click at [188, 118] on button "< Back to public search results" at bounding box center [280, 103] width 184 height 32
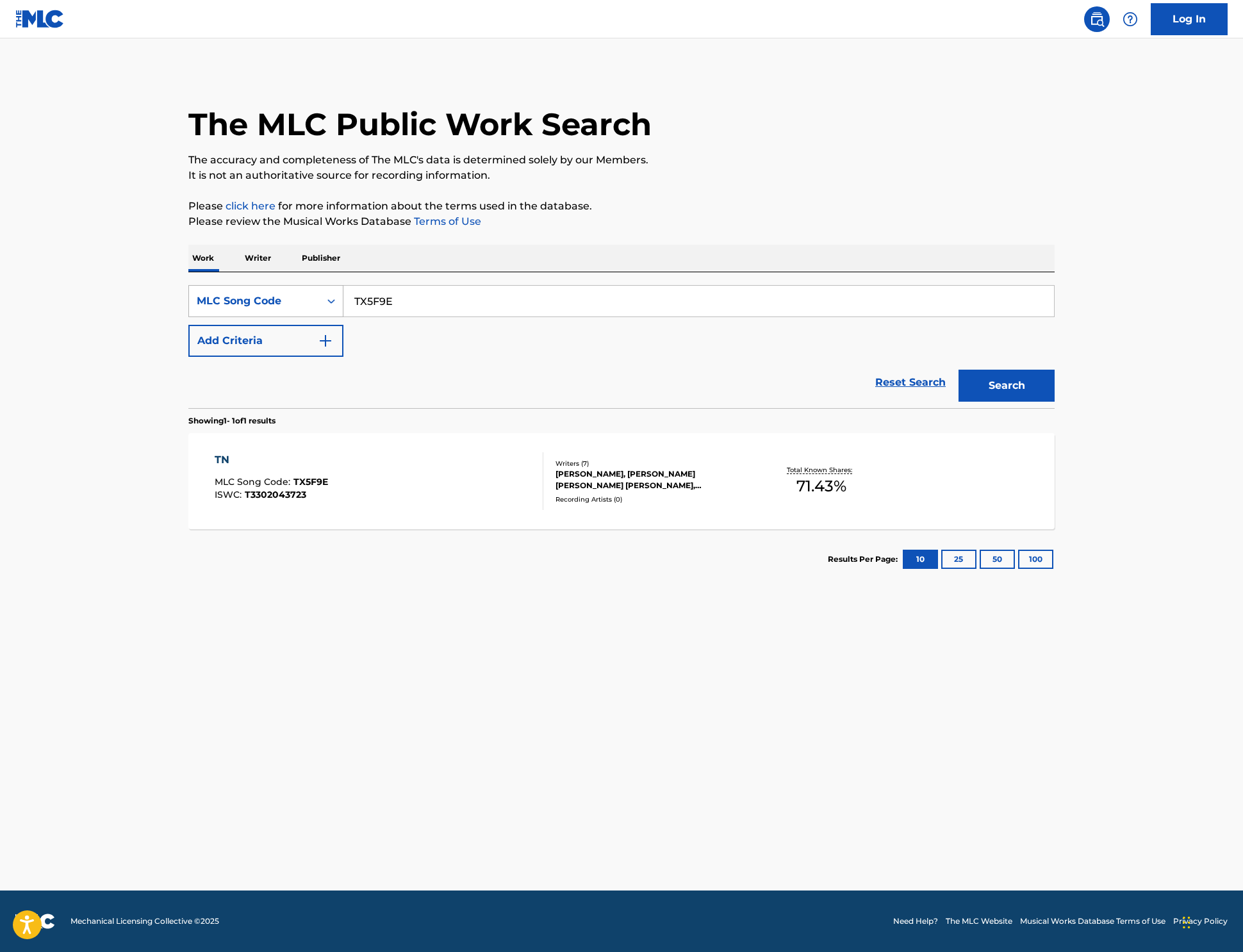
click at [216, 313] on div "MLC Song Code" at bounding box center [254, 301] width 131 height 24
drag, startPoint x: 163, startPoint y: 375, endPoint x: 185, endPoint y: 366, distance: 23.8
click at [189, 349] on div "Work Title" at bounding box center [266, 333] width 154 height 32
drag, startPoint x: 346, startPoint y: 332, endPoint x: 339, endPoint y: 335, distance: 7.6
click at [343, 316] on input "Search Form" at bounding box center [699, 301] width 710 height 31
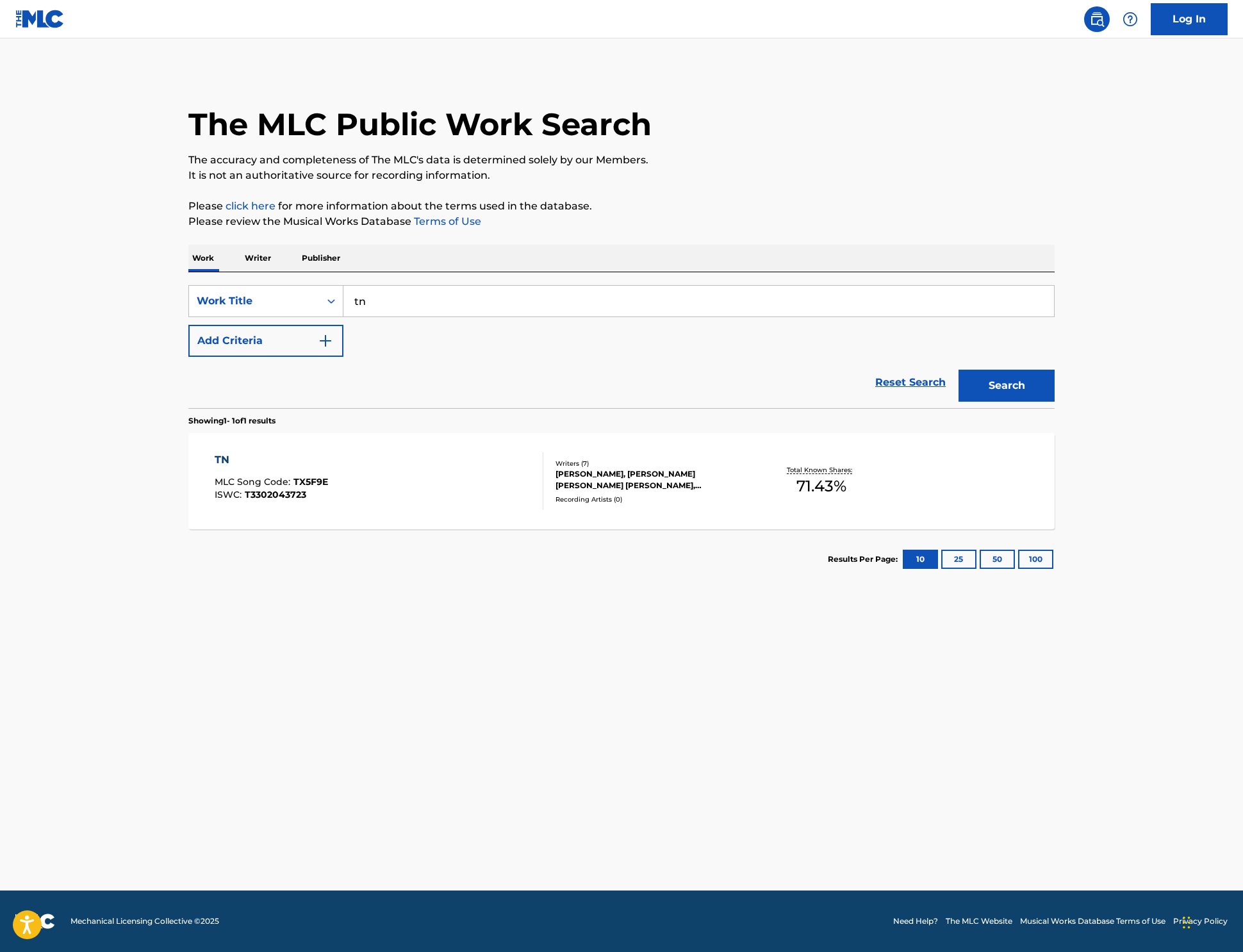
type input "tn"
drag, startPoint x: 177, startPoint y: 387, endPoint x: 298, endPoint y: 351, distance: 126.2
click at [188, 357] on button "Add Criteria" at bounding box center [266, 341] width 155 height 32
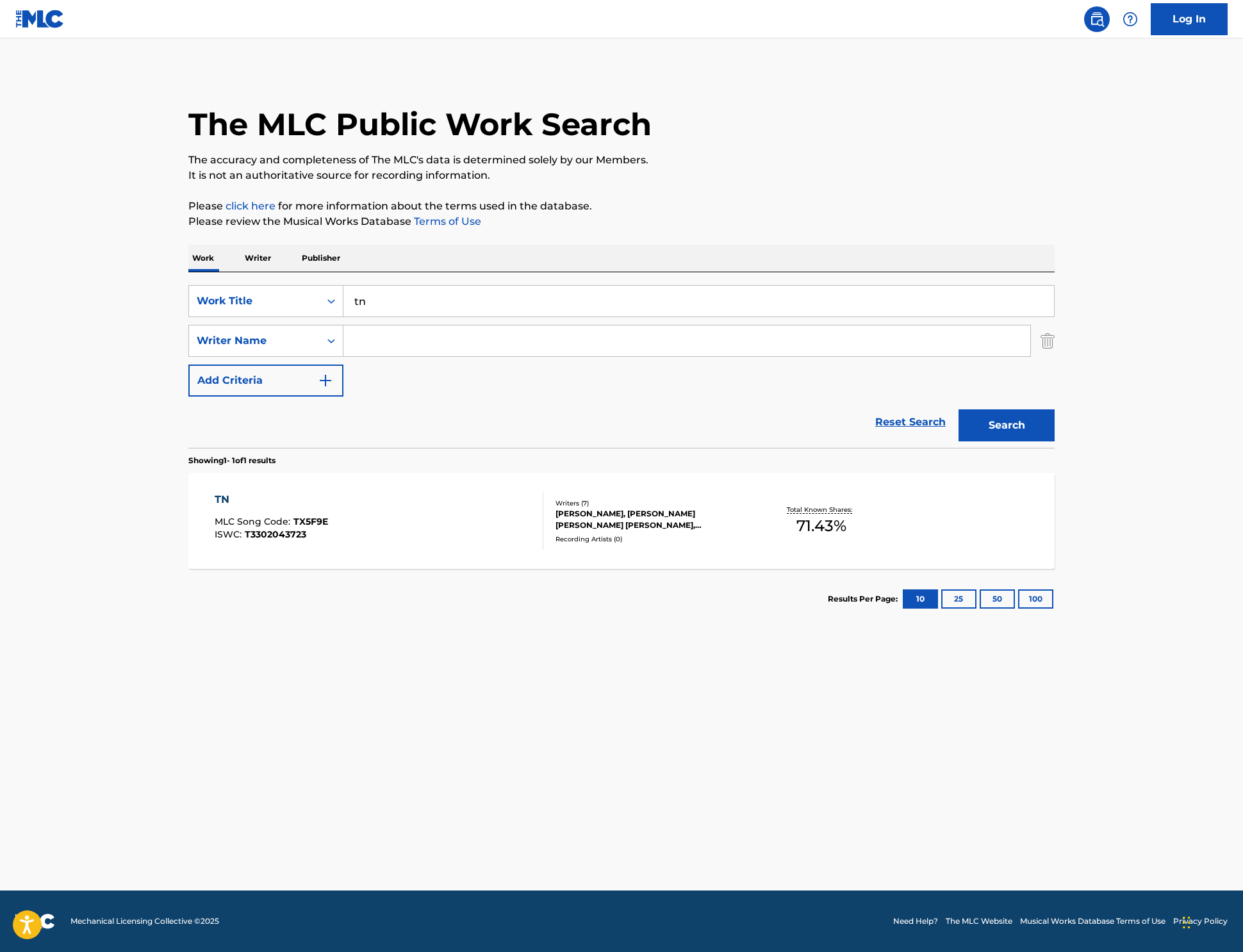
drag, startPoint x: 319, startPoint y: 388, endPoint x: 313, endPoint y: 385, distance: 6.7
click at [343, 356] on input "Search Form" at bounding box center [687, 341] width 687 height 31
type input "[PERSON_NAME]"
click at [1055, 441] on button "Search" at bounding box center [1006, 426] width 96 height 32
